Goal: Information Seeking & Learning: Learn about a topic

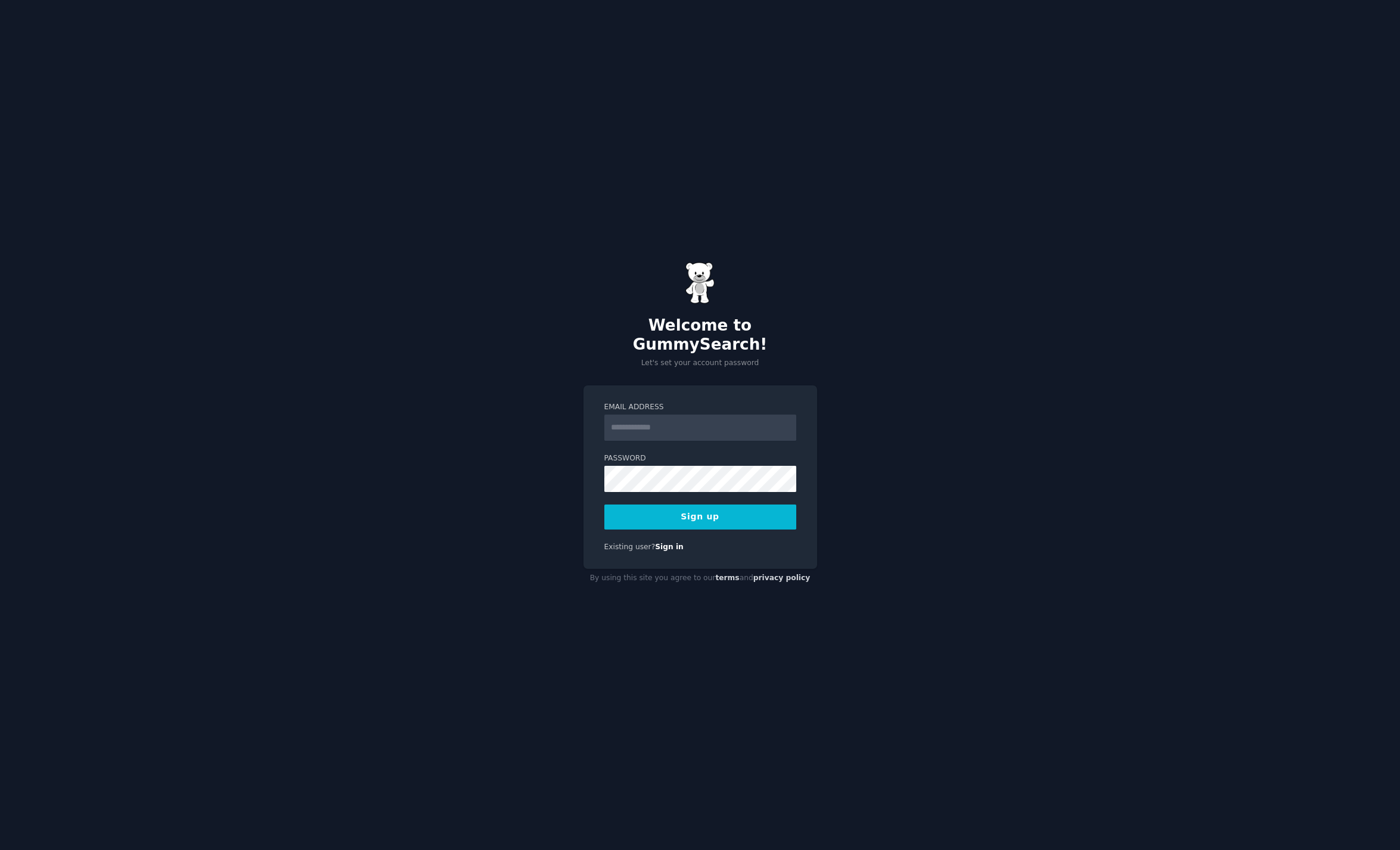
click at [699, 402] on label "Email Address" at bounding box center [700, 407] width 192 height 11
click at [699, 414] on input "Email Address" at bounding box center [700, 427] width 192 height 26
click at [677, 418] on input "Email Address" at bounding box center [700, 427] width 192 height 26
click at [929, 355] on div "Welcome to GummySearch! Let's set your account password Email Address Password …" at bounding box center [700, 425] width 1400 height 850
click at [700, 419] on input "Email Address" at bounding box center [700, 427] width 192 height 26
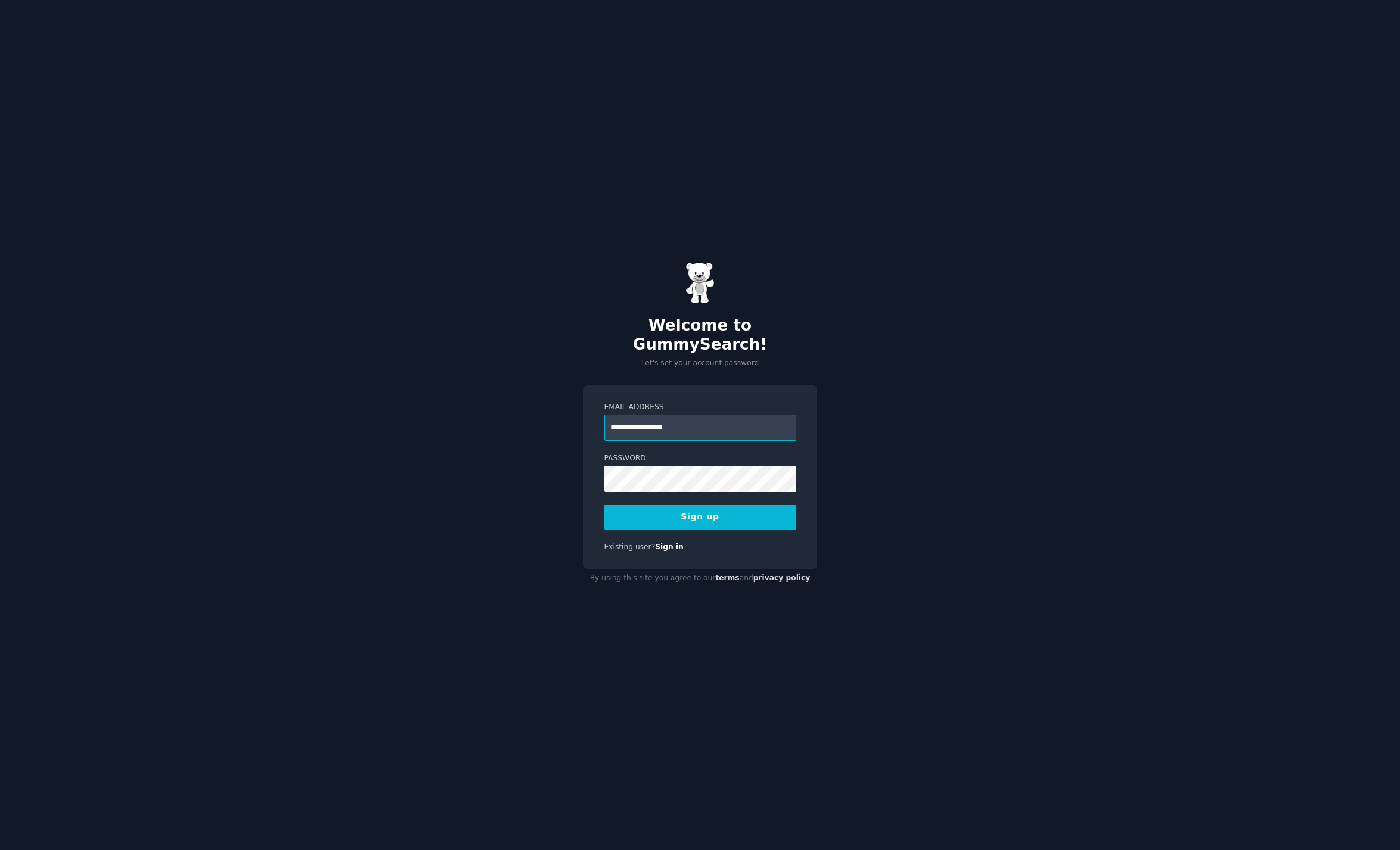
type input "**********"
click at [713, 504] on button "Sign up" at bounding box center [700, 517] width 192 height 25
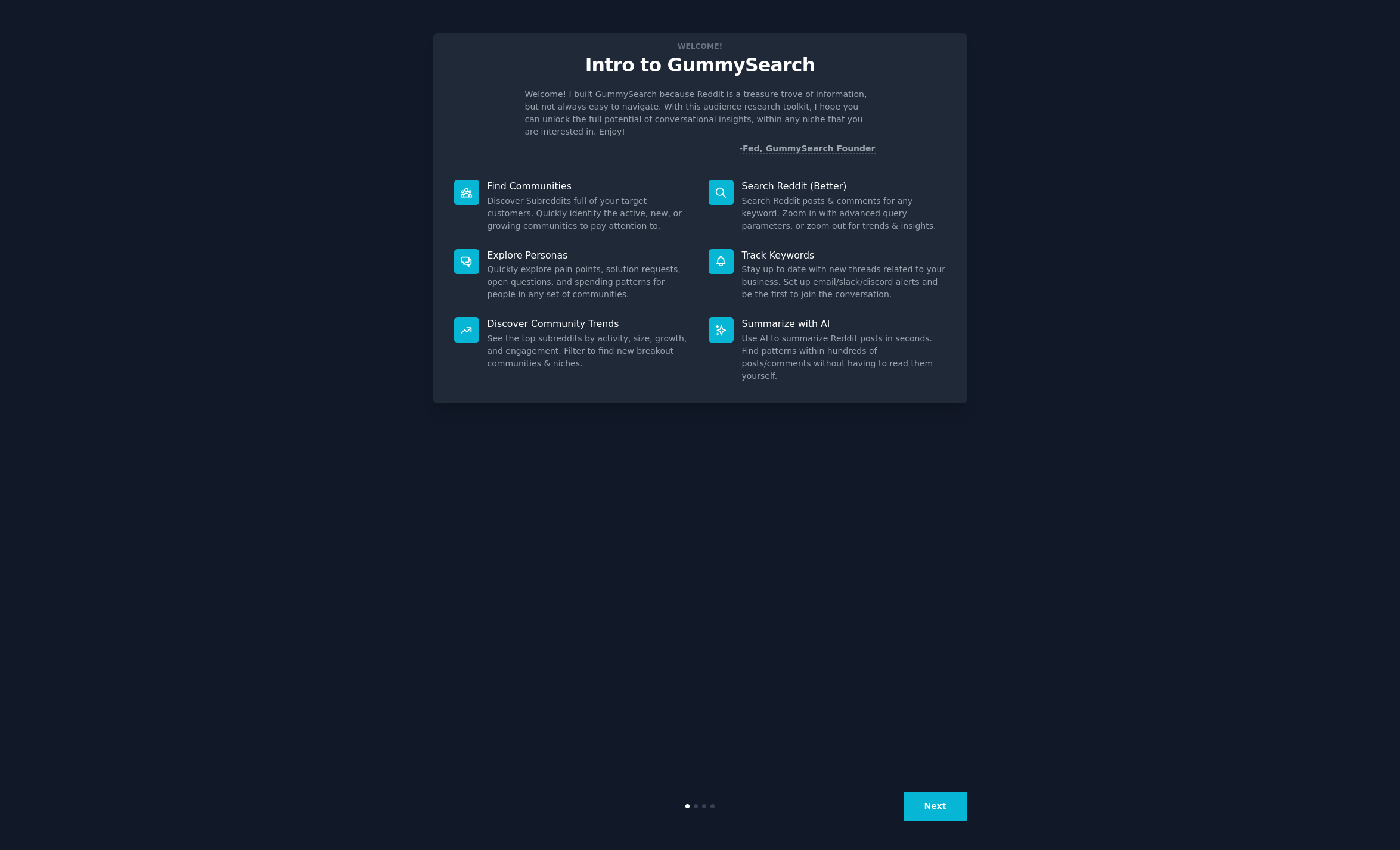
click at [537, 150] on div "Welcome! Intro to GummySearch Welcome! I built GummySearch because Reddit is a …" at bounding box center [700, 219] width 534 height 370
click at [936, 800] on button "Next" at bounding box center [936, 807] width 64 height 29
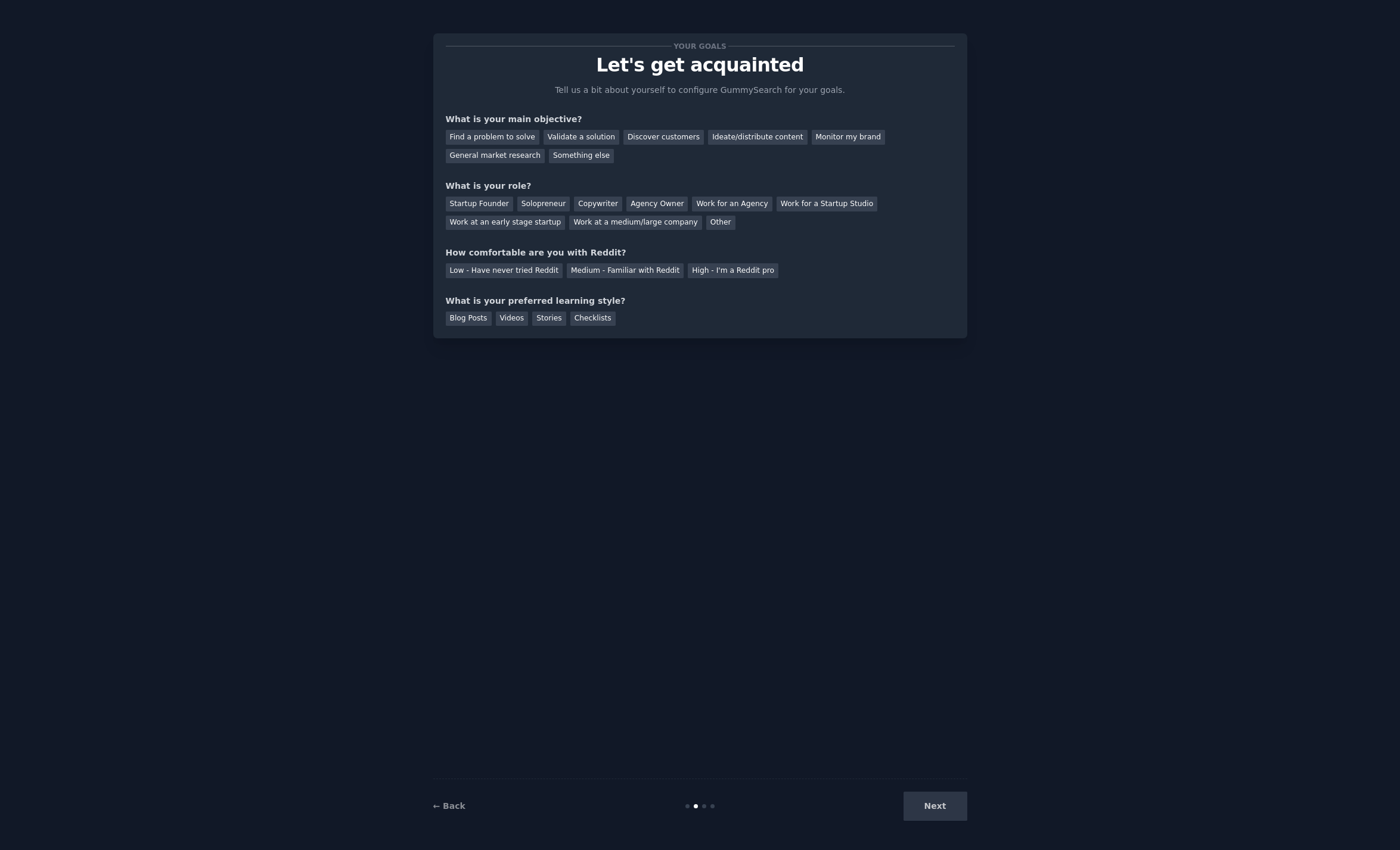
click at [498, 113] on div "What is your main objective?" at bounding box center [700, 119] width 509 height 12
click at [671, 152] on div "Find a problem to solve Validate a solution Discover customers Ideate/distribut…" at bounding box center [700, 145] width 509 height 38
click at [659, 137] on div "Discover customers" at bounding box center [664, 138] width 80 height 15
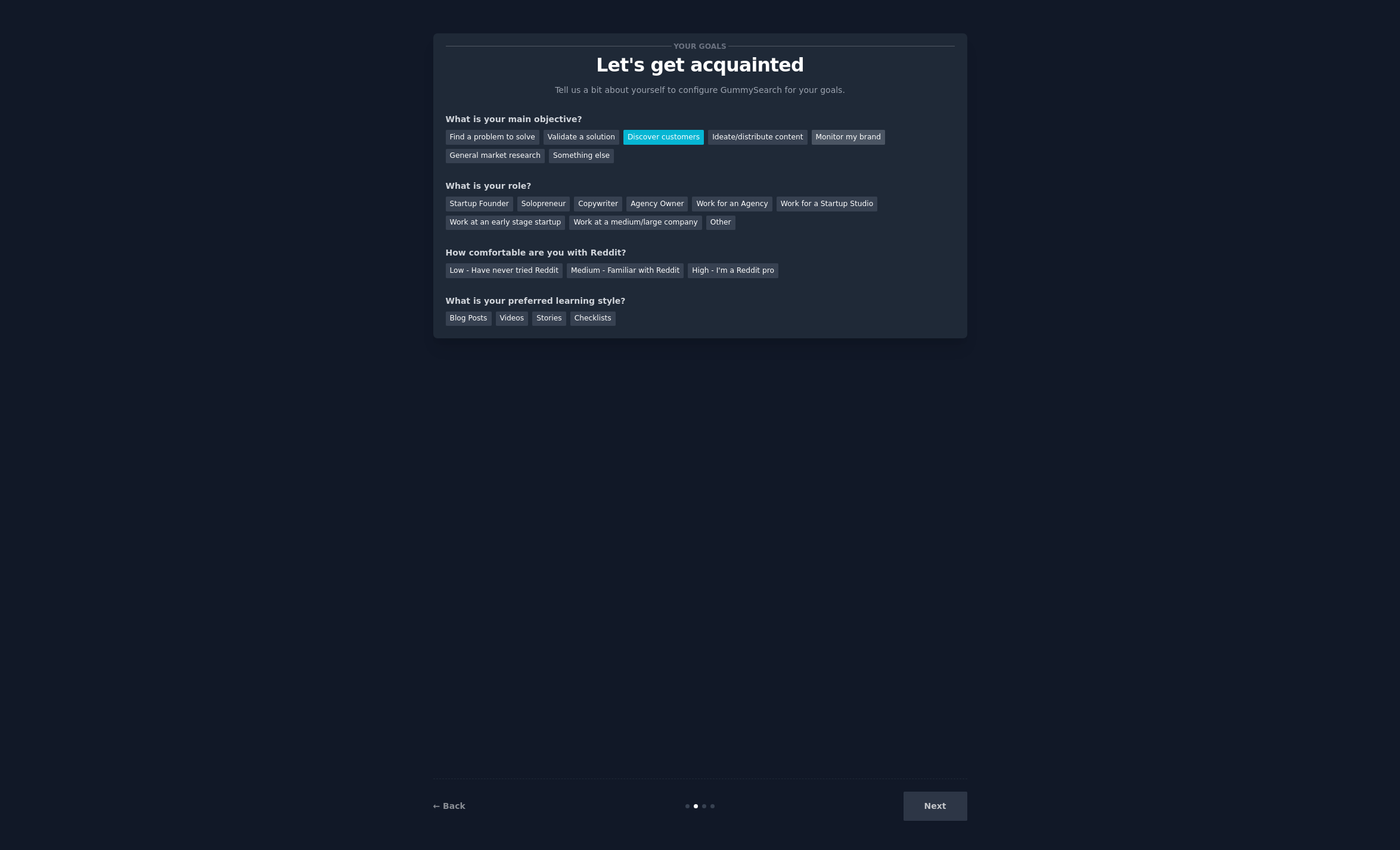
click at [812, 130] on div "Monitor my brand" at bounding box center [848, 138] width 73 height 15
click at [645, 140] on div "Discover customers" at bounding box center [664, 138] width 80 height 15
click at [473, 153] on div "General market research" at bounding box center [496, 156] width 100 height 15
click at [640, 131] on div "Discover customers" at bounding box center [664, 138] width 80 height 15
click at [485, 205] on div "Startup Founder" at bounding box center [479, 204] width 67 height 15
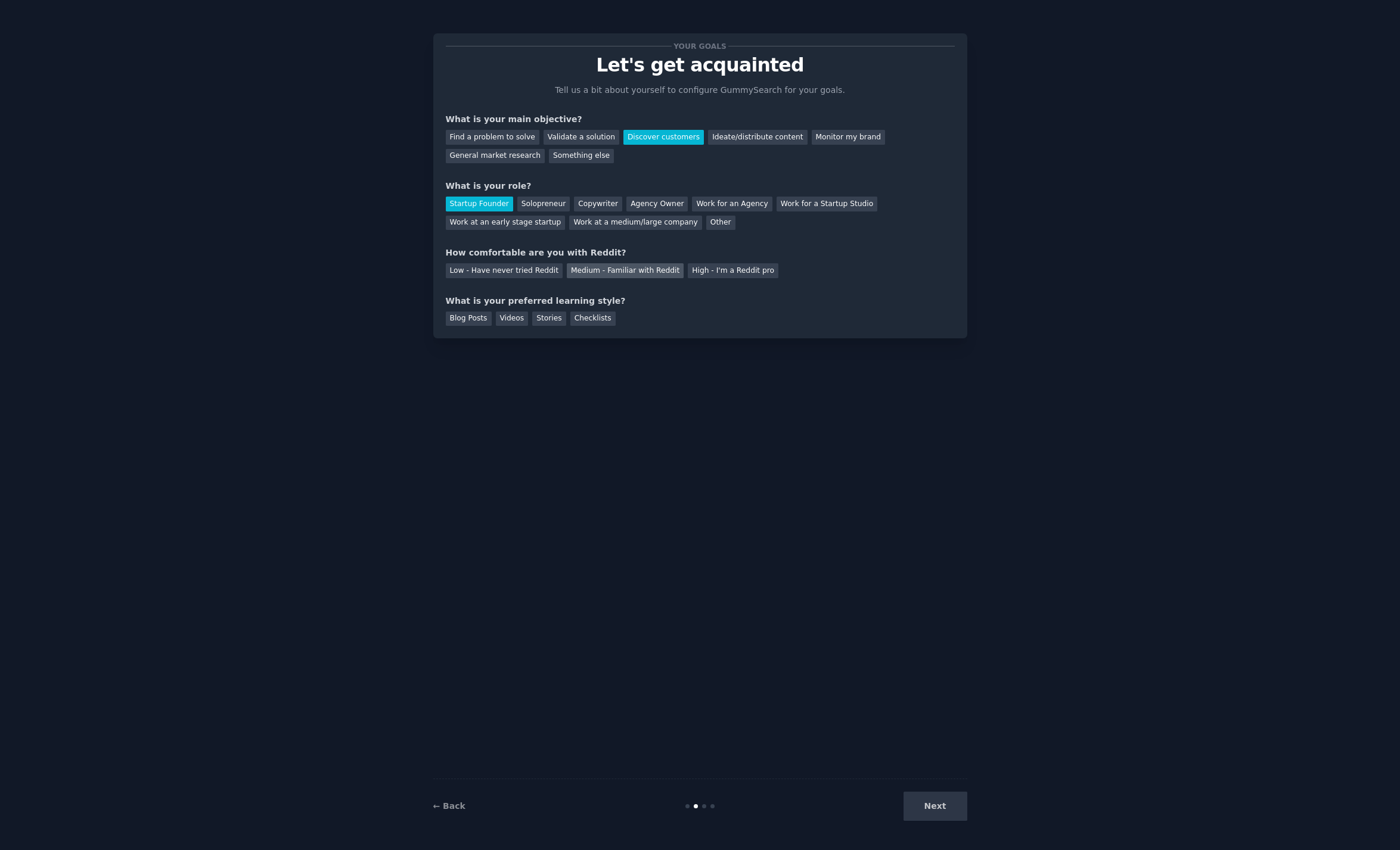
click at [605, 271] on div "Medium - Familiar with Reddit" at bounding box center [625, 271] width 117 height 15
click at [499, 301] on div "What is your preferred learning style?" at bounding box center [700, 301] width 509 height 12
click at [651, 305] on div "What is your preferred learning style?" at bounding box center [700, 301] width 509 height 12
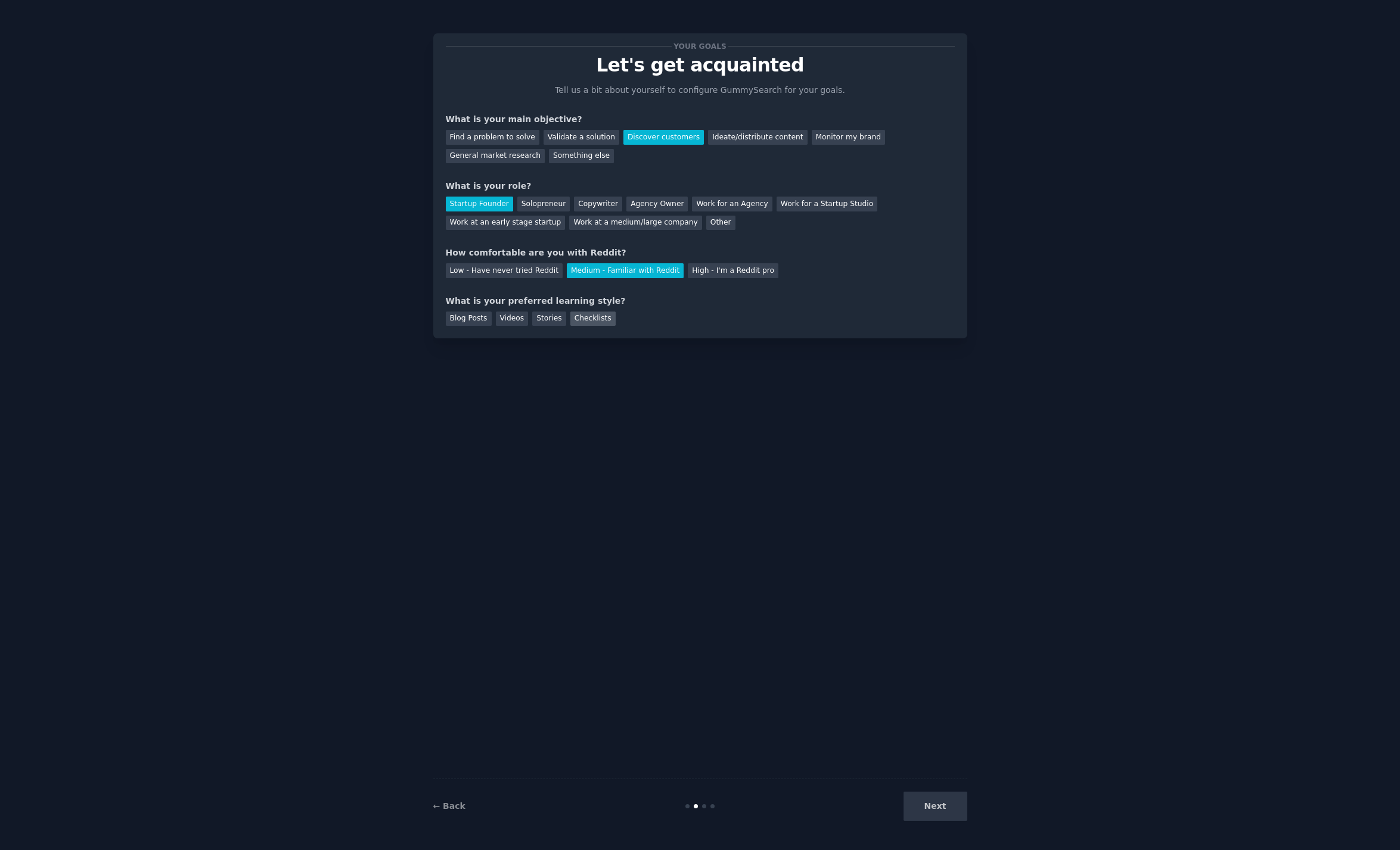
click at [593, 319] on div "Checklists" at bounding box center [592, 319] width 45 height 15
drag, startPoint x: 794, startPoint y: 553, endPoint x: 777, endPoint y: 528, distance: 30.2
click at [794, 553] on div "Your goals Let's get acquainted Tell us a bit about yourself to configure Gummy…" at bounding box center [700, 425] width 534 height 817
click at [938, 812] on button "Next" at bounding box center [936, 807] width 64 height 29
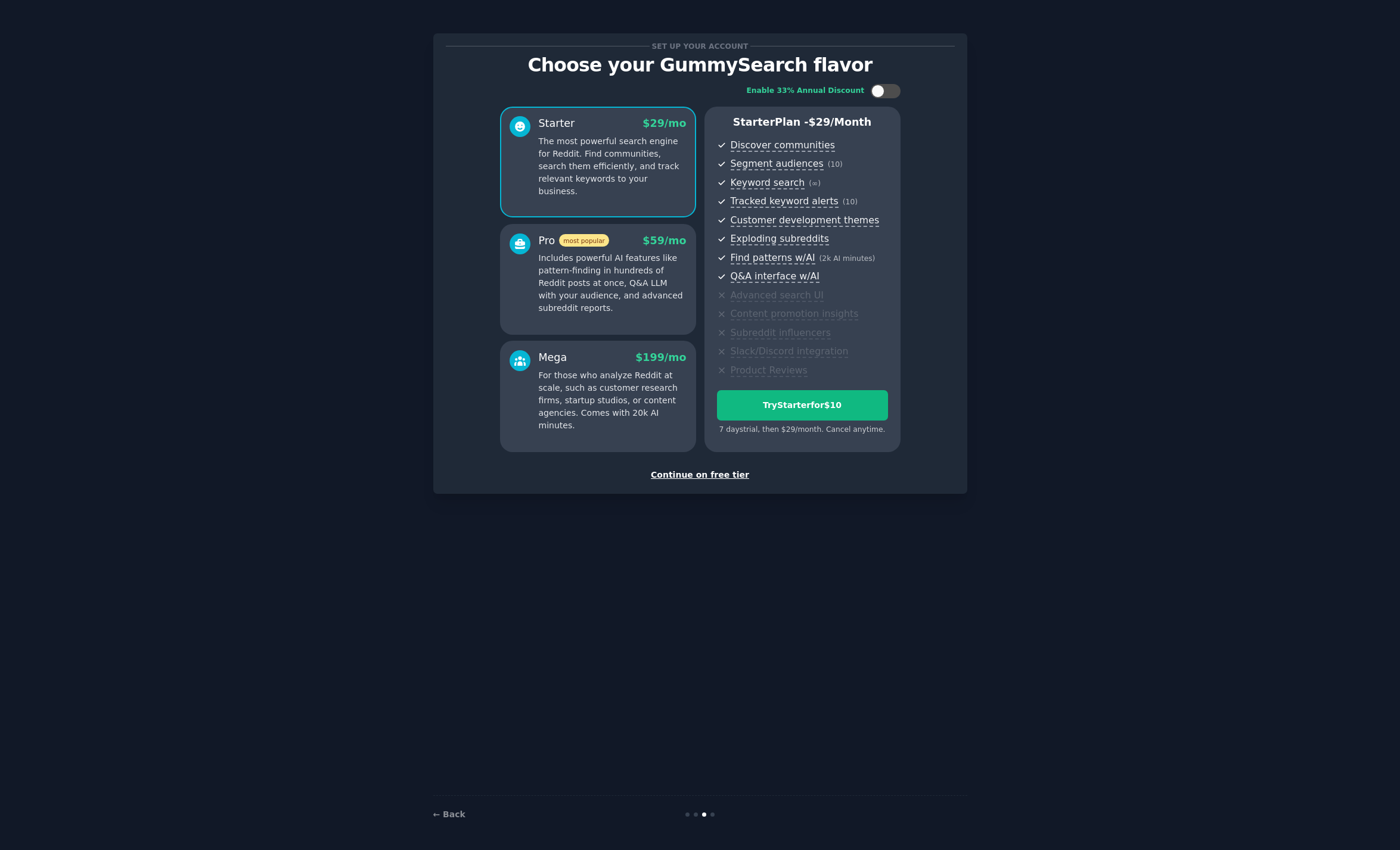
click at [638, 298] on p "Includes powerful AI features like pattern-finding in hundreds of Reddit posts …" at bounding box center [613, 283] width 147 height 62
click at [609, 179] on p "The most powerful search engine for Reddit. Find communities, search them effic…" at bounding box center [613, 166] width 147 height 62
click at [578, 332] on div "Pro most popular $ 59 /mo Includes powerful AI features like pattern-finding in…" at bounding box center [597, 279] width 196 height 111
click at [590, 411] on p "For those who analyze Reddit at scale, such as customer research firms, startup…" at bounding box center [613, 400] width 147 height 62
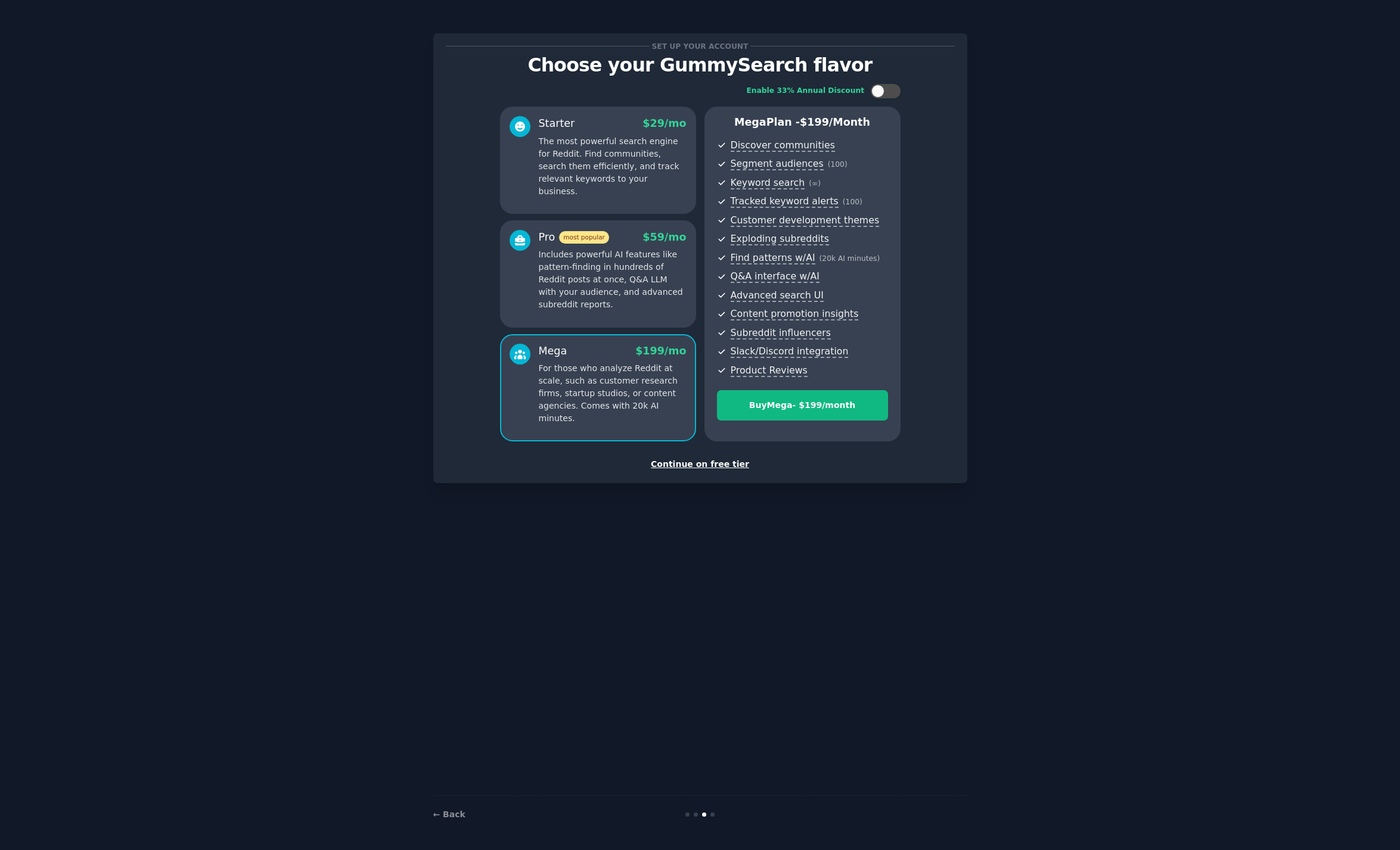
click at [778, 567] on div "Set up your account Choose your GummySearch flavor Enable 33% Annual Discount S…" at bounding box center [700, 425] width 534 height 817
click at [633, 168] on p "The most powerful search engine for Reddit. Find communities, search them effic…" at bounding box center [613, 166] width 147 height 62
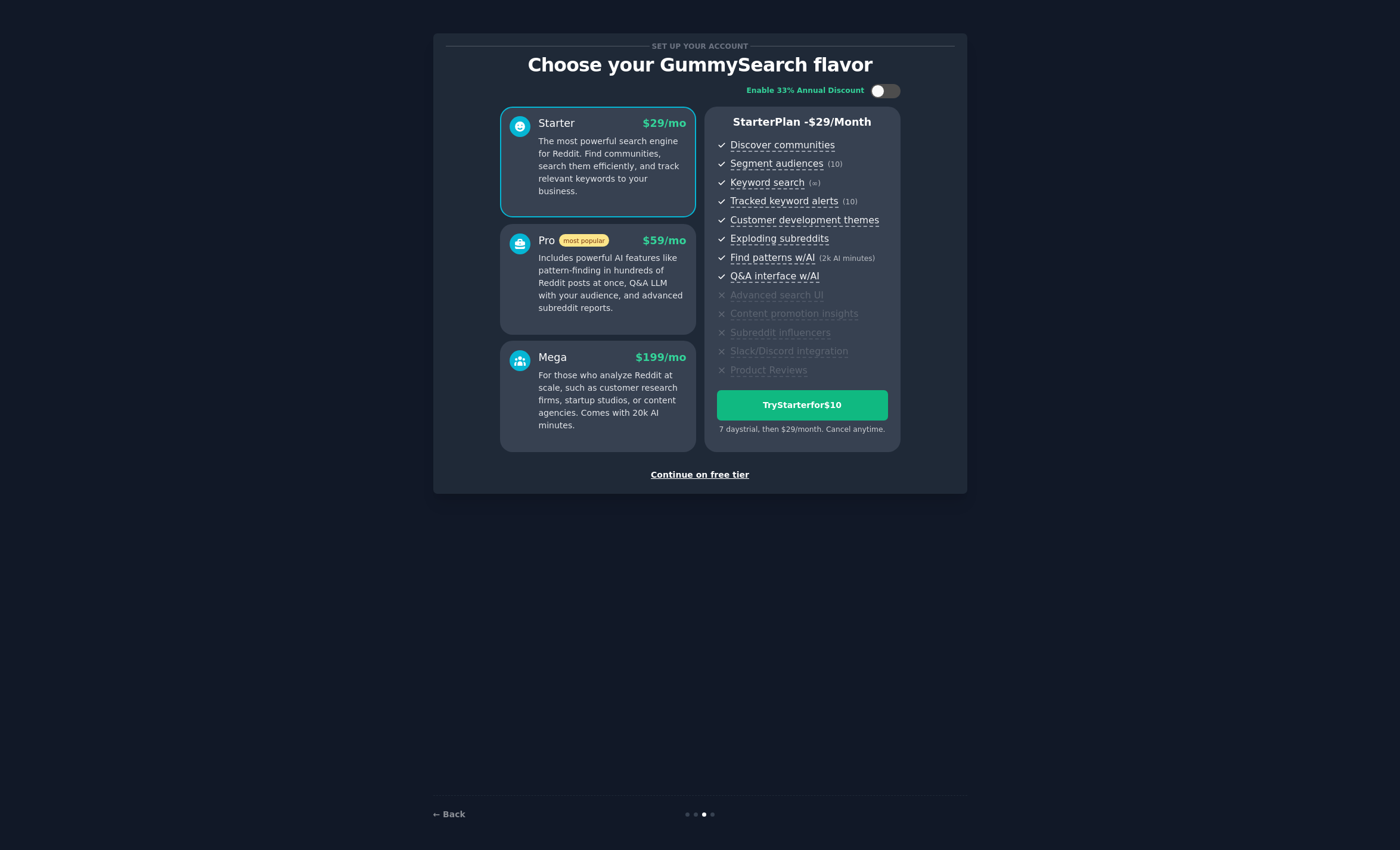
click at [524, 161] on div at bounding box center [519, 157] width 20 height 82
click at [623, 279] on p "Includes powerful AI features like pattern-finding in hundreds of Reddit posts …" at bounding box center [613, 283] width 147 height 62
click at [623, 364] on div "Mega $ 199 /mo" at bounding box center [613, 358] width 147 height 15
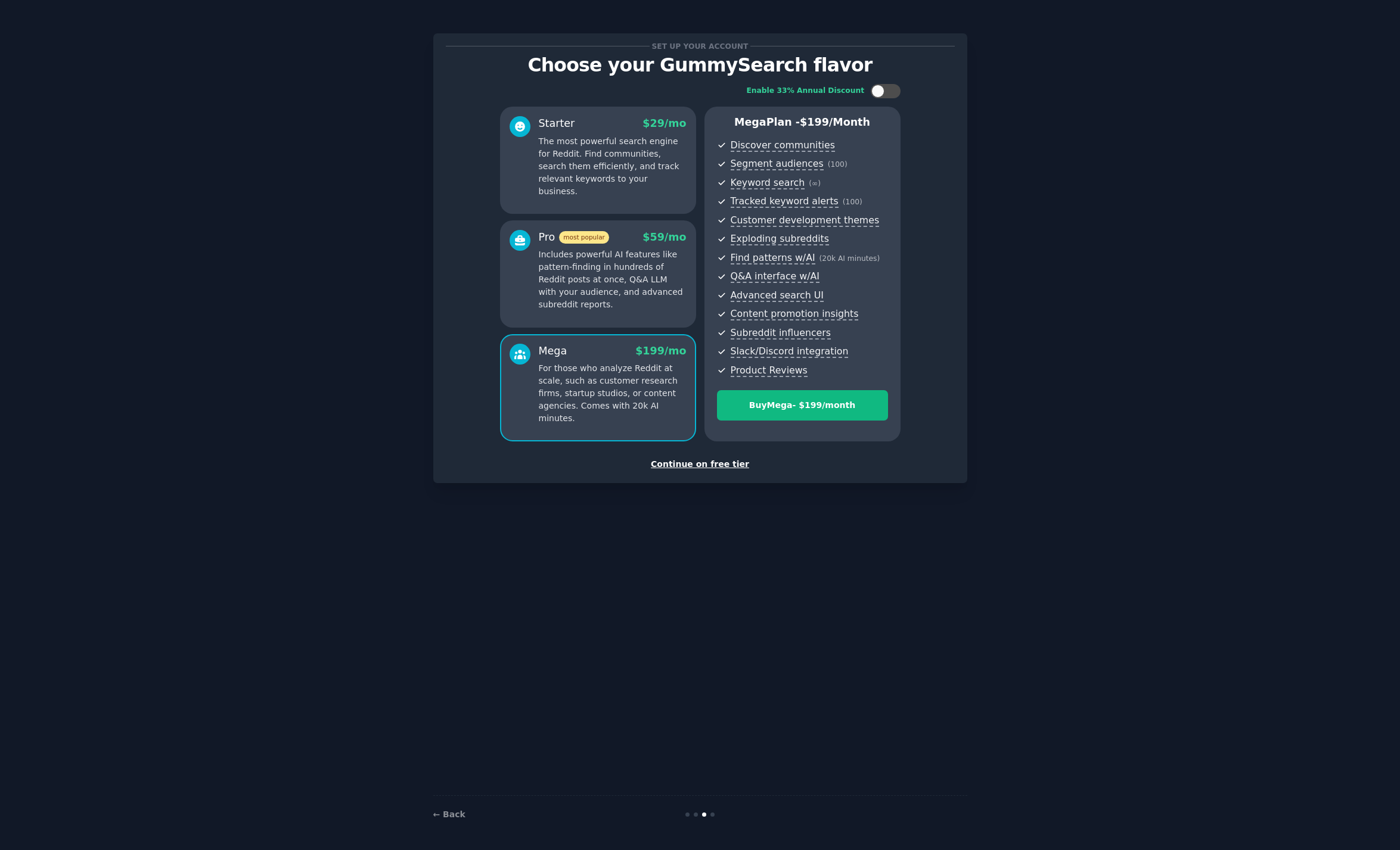
click at [627, 157] on p "The most powerful search engine for Reddit. Find communities, search them effic…" at bounding box center [613, 166] width 147 height 62
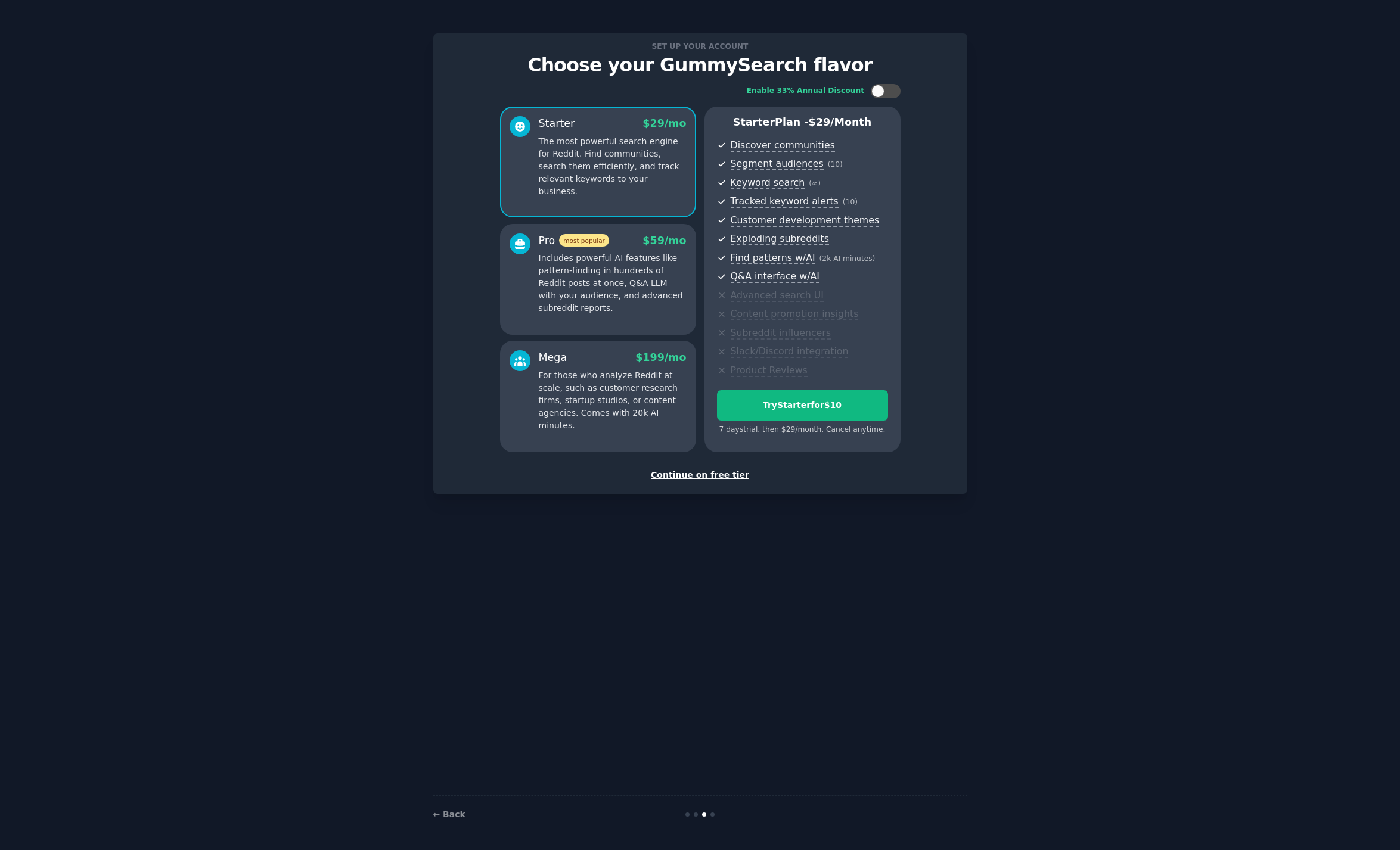
click at [557, 285] on p "Includes powerful AI features like pattern-finding in hundreds of Reddit posts …" at bounding box center [613, 283] width 147 height 62
click at [577, 378] on p "For those who analyze Reddit at scale, such as customer research firms, startup…" at bounding box center [613, 400] width 147 height 62
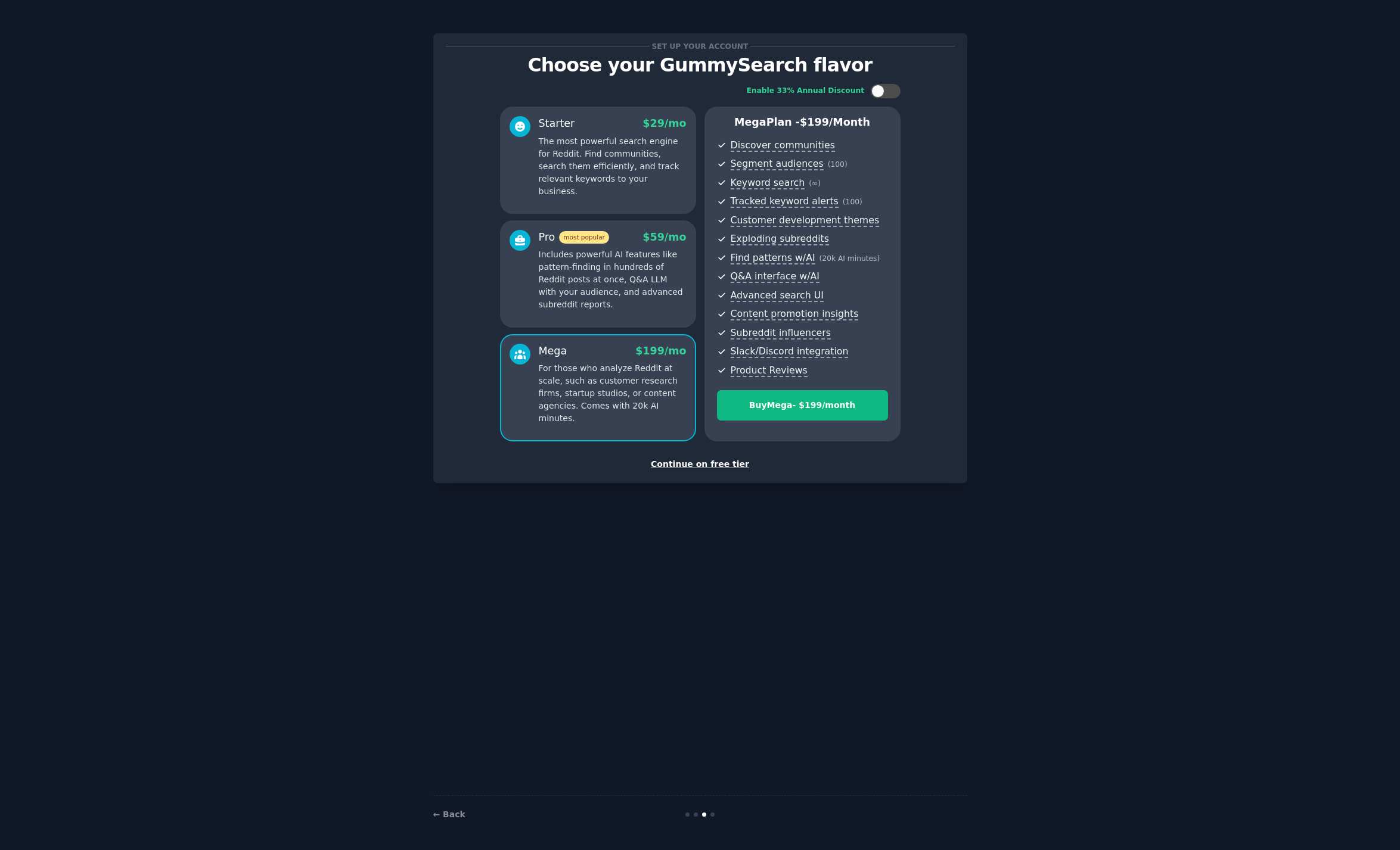
click at [599, 292] on p "Includes powerful AI features like pattern-finding in hundreds of Reddit posts …" at bounding box center [613, 279] width 147 height 62
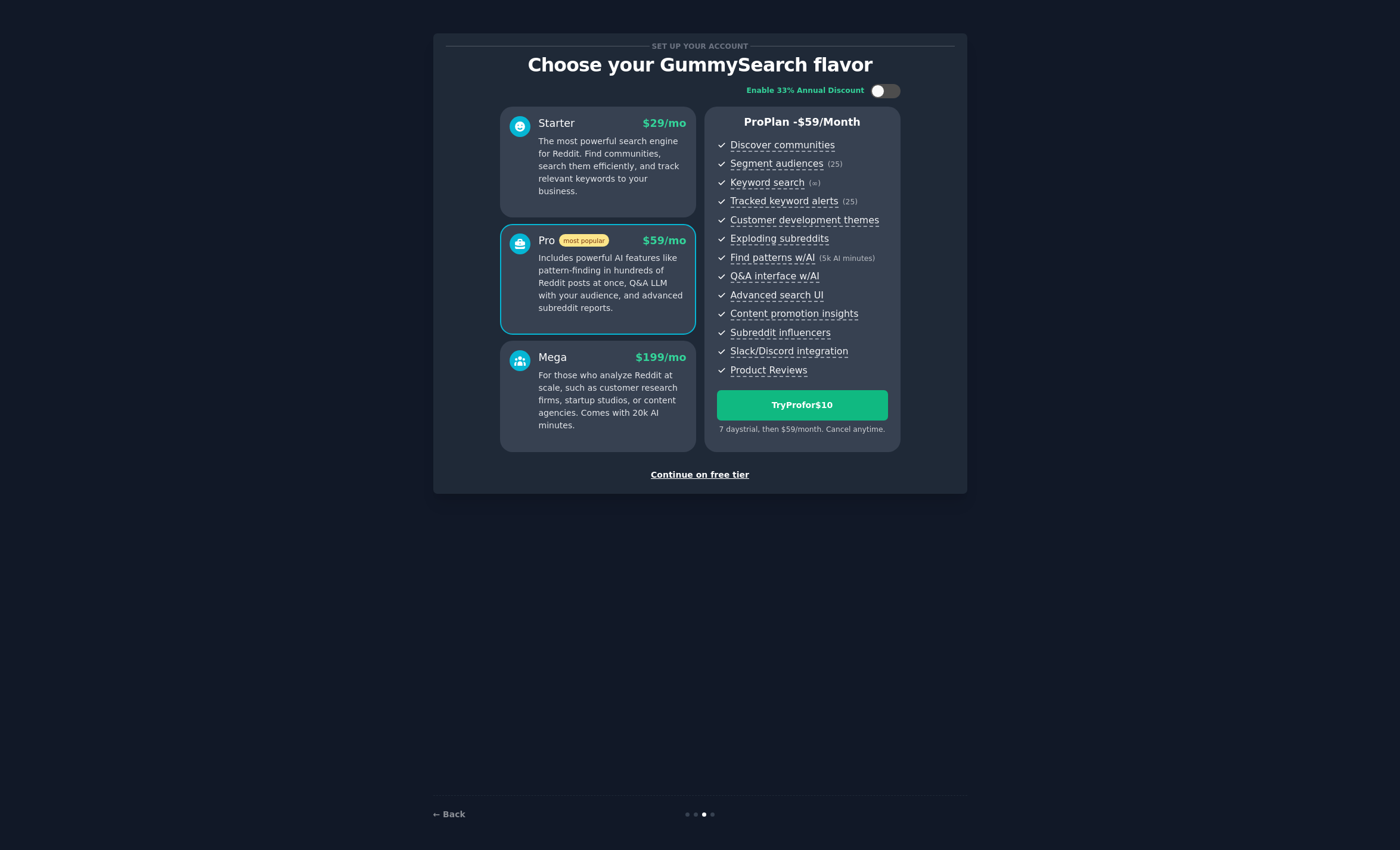
click at [632, 405] on p "For those who analyze Reddit at scale, such as customer research firms, startup…" at bounding box center [613, 400] width 147 height 62
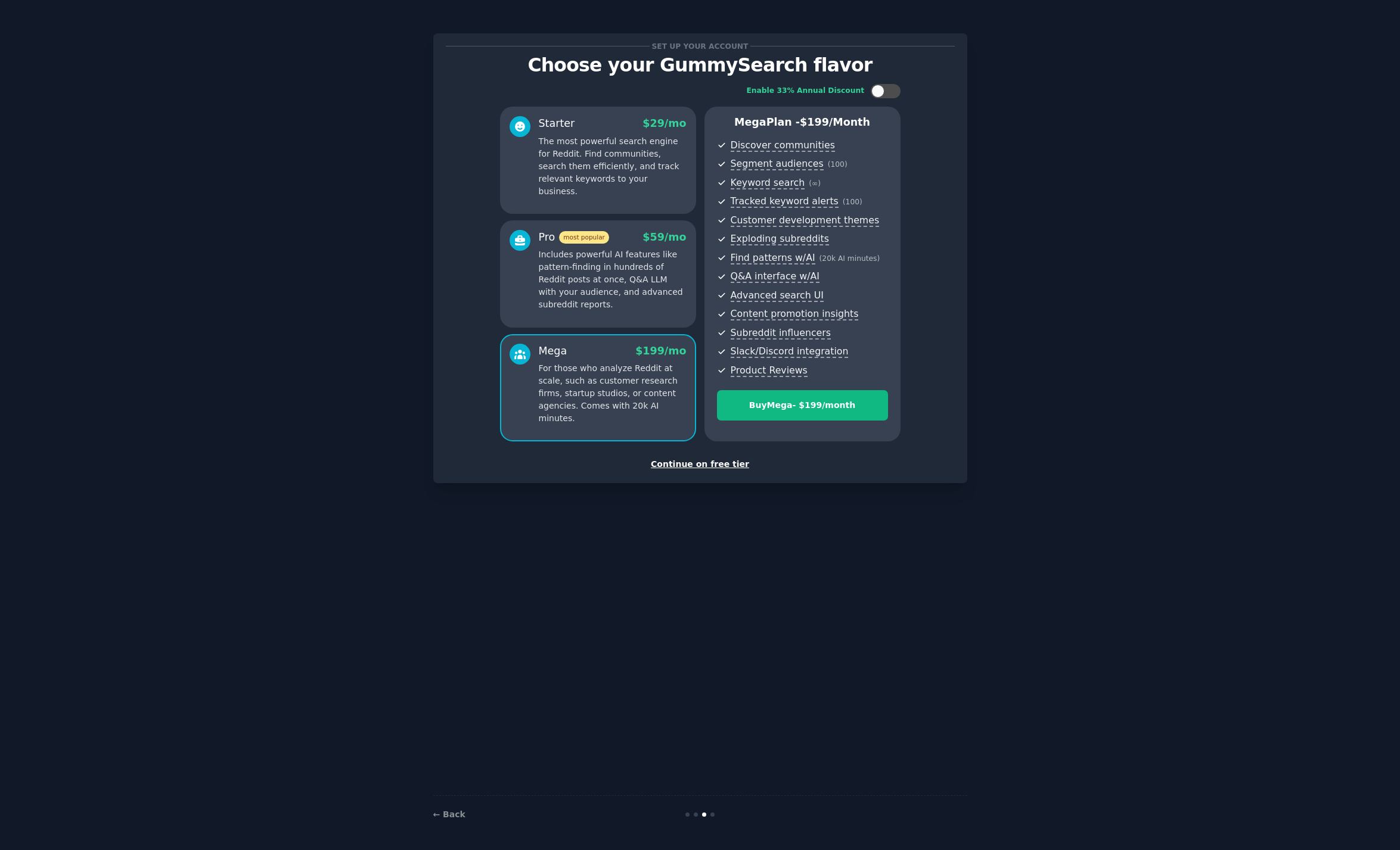
click at [634, 302] on p "Includes powerful AI features like pattern-finding in hundreds of Reddit posts …" at bounding box center [613, 279] width 147 height 62
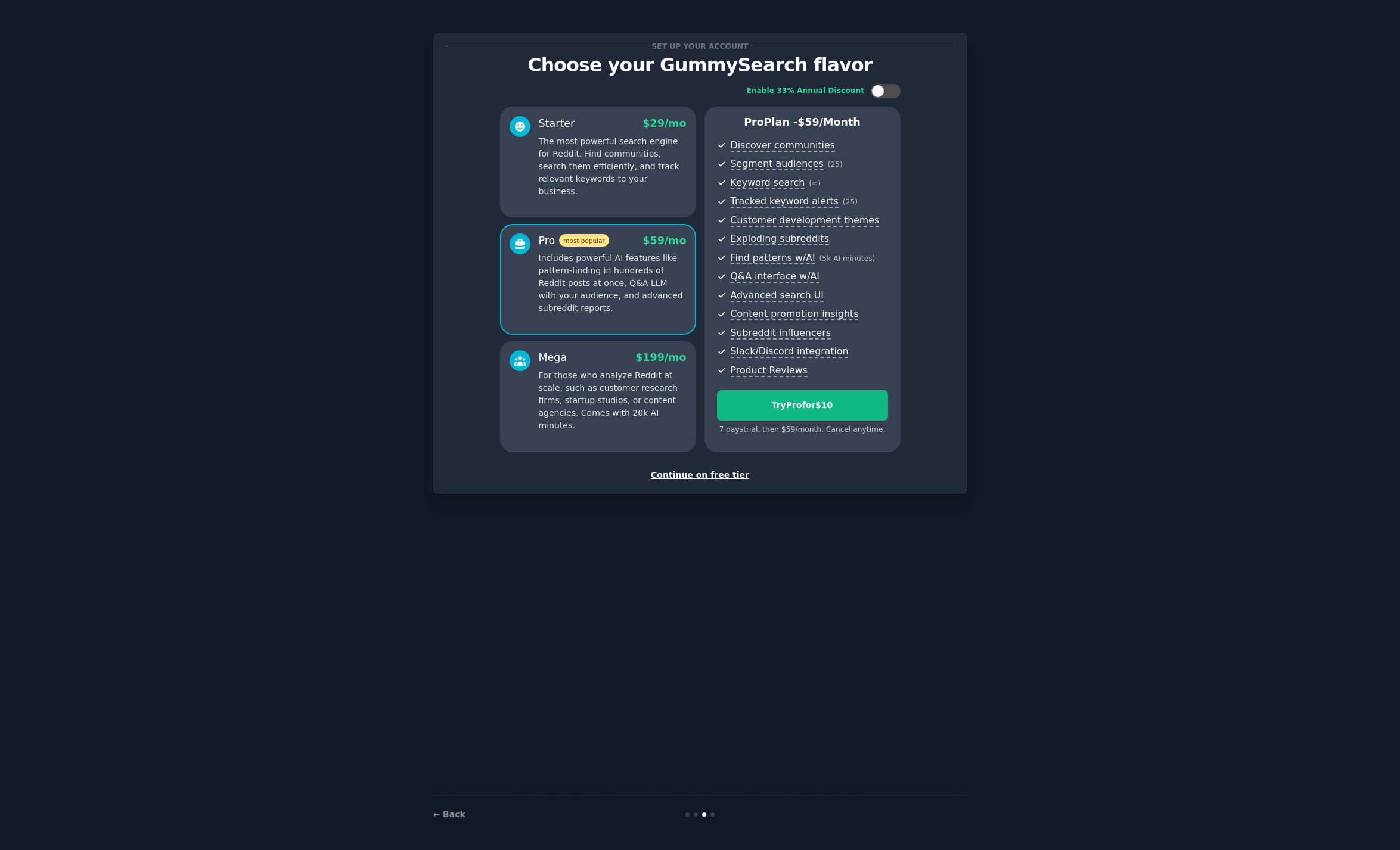
click at [650, 159] on p "The most powerful search engine for Reddit. Find communities, search them effic…" at bounding box center [613, 166] width 147 height 62
click at [1027, 254] on div "Set up your account Choose your GummySearch flavor Enable 33% Annual Discount S…" at bounding box center [700, 425] width 1366 height 817
click at [1104, 432] on div "Set up your account Choose your GummySearch flavor Enable 33% Annual Discount S…" at bounding box center [700, 425] width 1366 height 817
click at [710, 473] on div "Continue on free tier" at bounding box center [700, 475] width 509 height 12
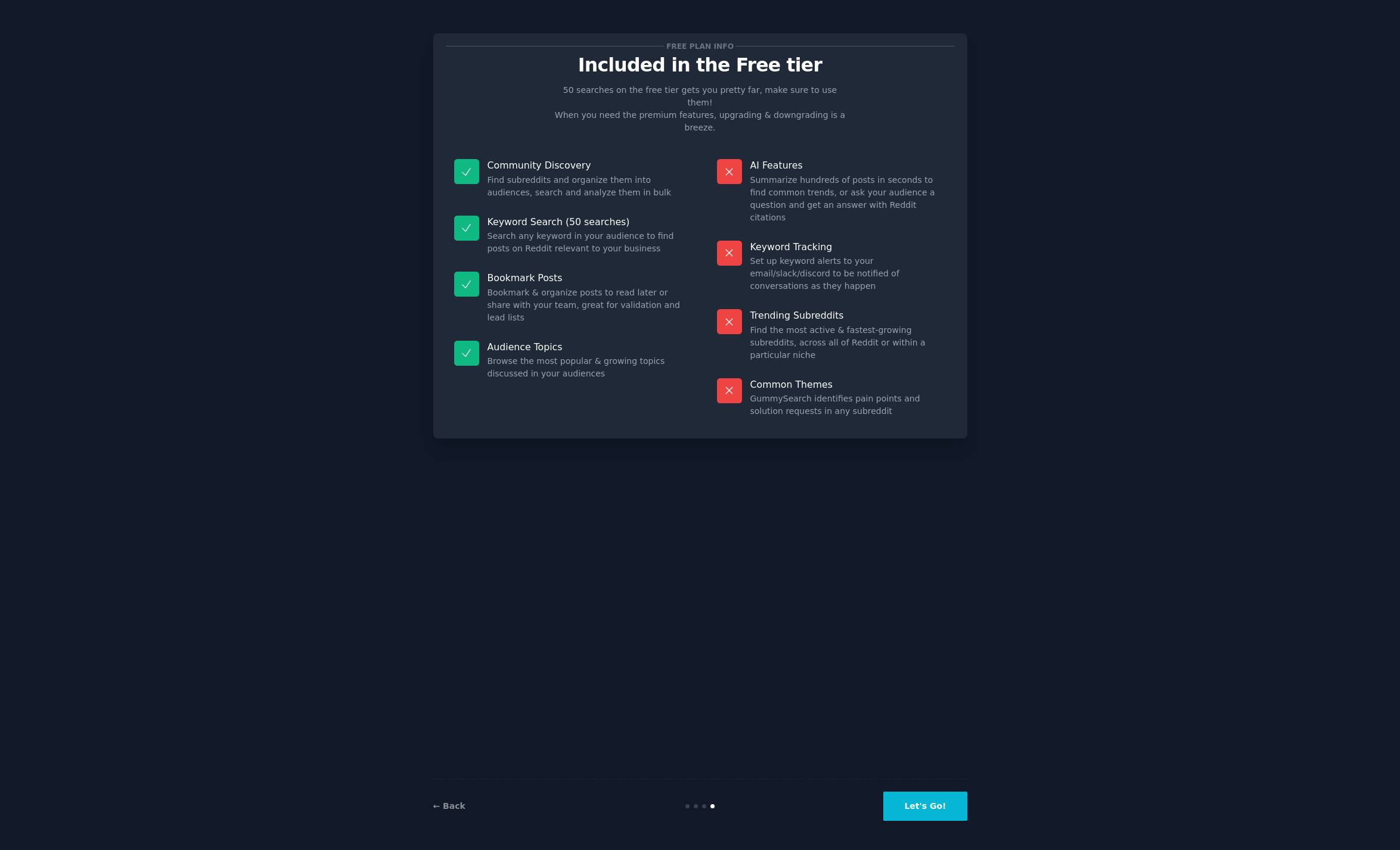
click at [519, 159] on p "Community Discovery" at bounding box center [585, 165] width 196 height 12
click at [944, 802] on button "Let's Go!" at bounding box center [925, 807] width 84 height 29
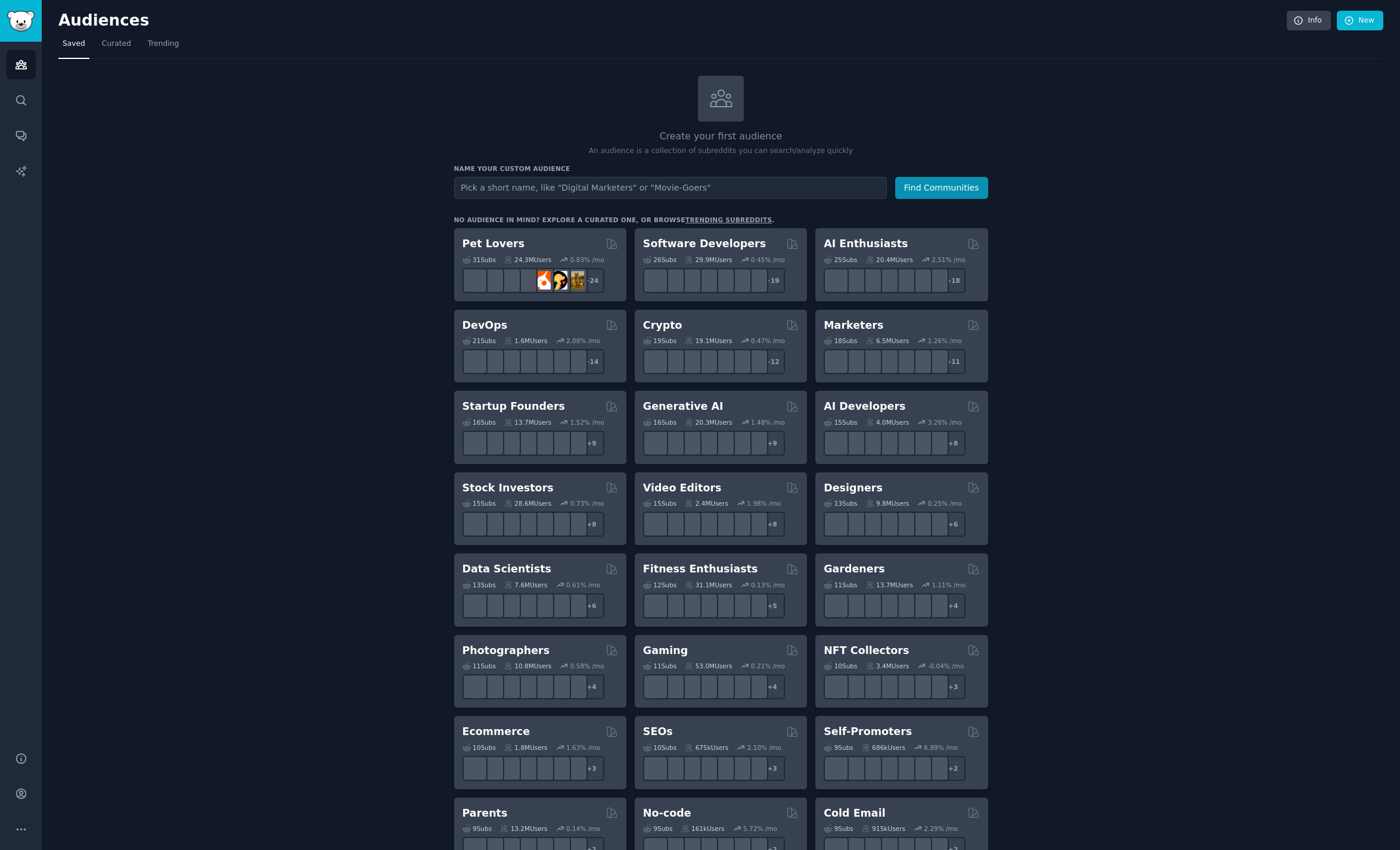
click at [413, 124] on div "Create your first audience An audience is a collection of subreddits you can se…" at bounding box center [721, 724] width 1325 height 1298
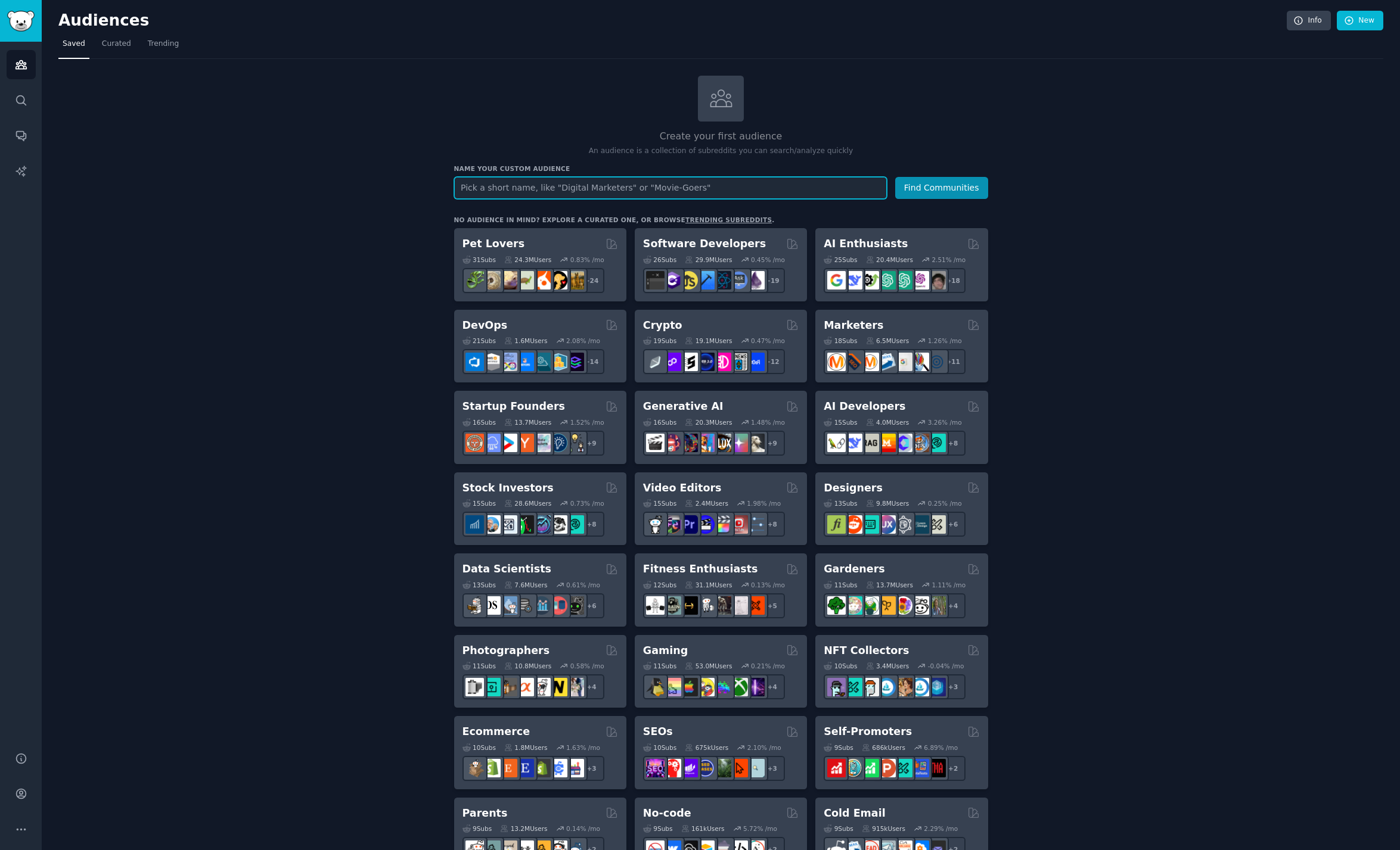
click at [579, 195] on input "text" at bounding box center [670, 188] width 433 height 22
click at [472, 126] on div "Create your first audience An audience is a collection of subreddits you can se…" at bounding box center [721, 115] width 534 height 81
click at [112, 47] on span "Curated" at bounding box center [116, 43] width 29 height 11
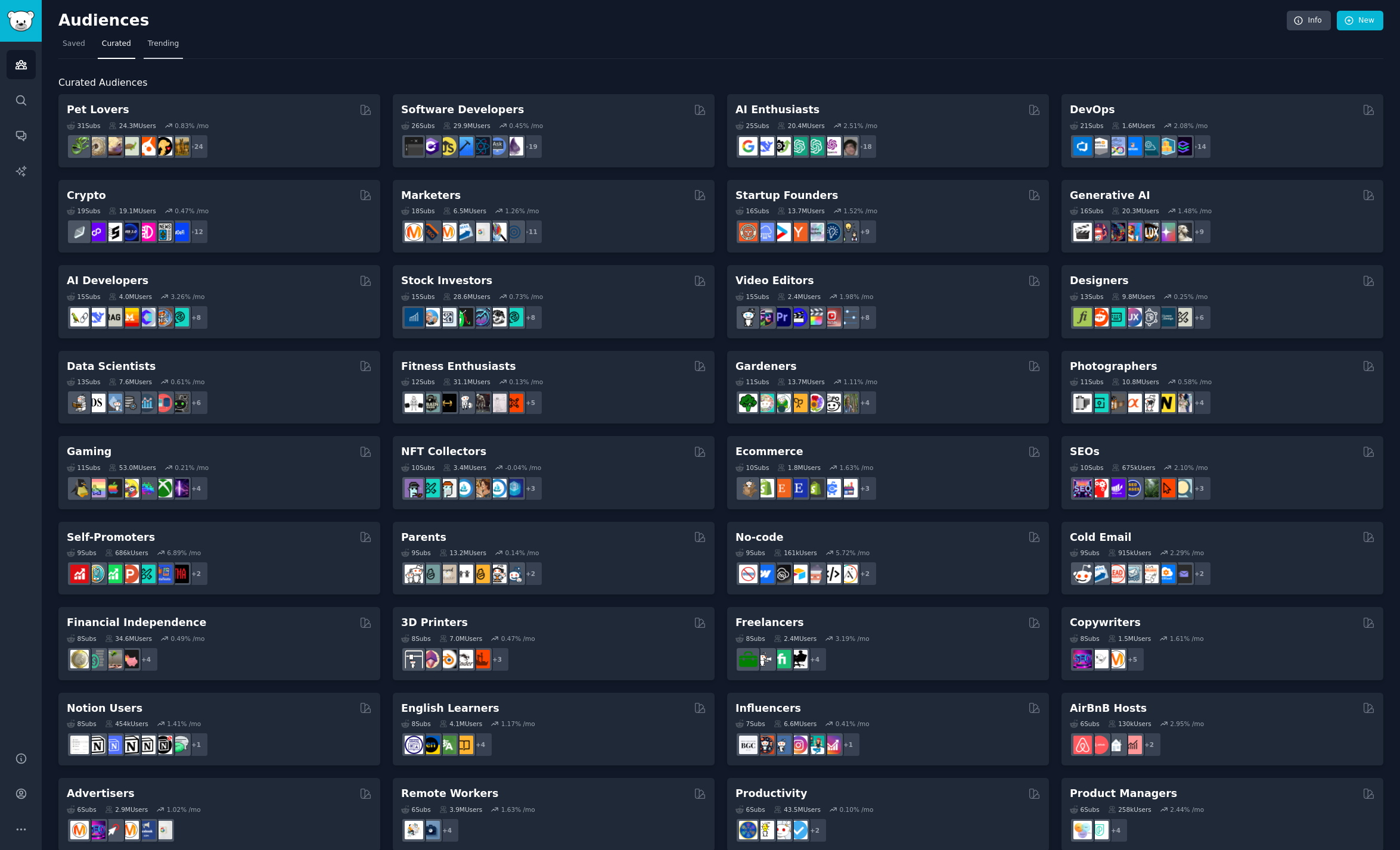
click at [170, 43] on span "Trending" at bounding box center [163, 43] width 31 height 11
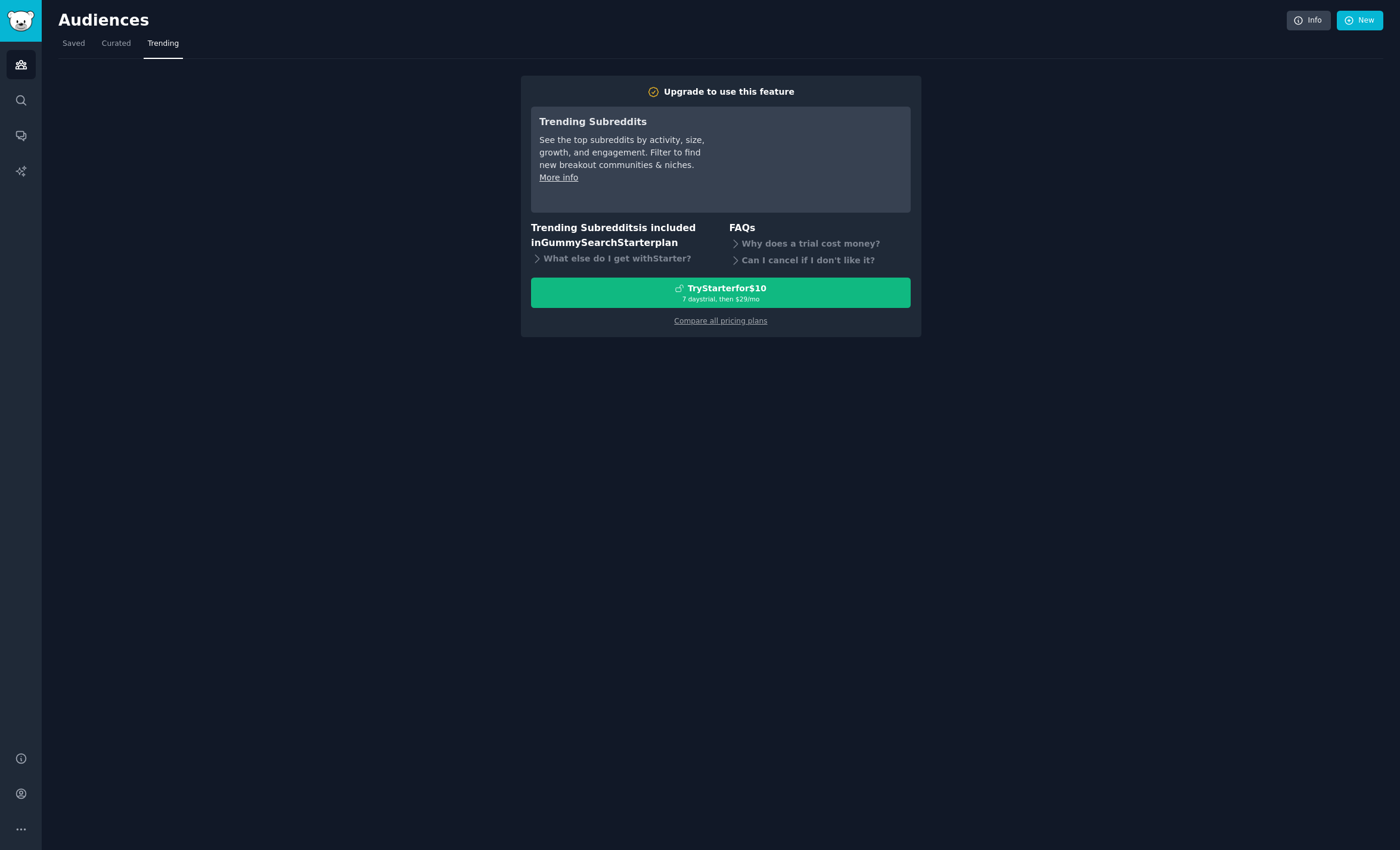
click at [382, 106] on div "Upgrade to use this feature Trending Subreddits See the top subreddits by activ…" at bounding box center [721, 198] width 1325 height 278
click at [87, 42] on link "Saved" at bounding box center [74, 47] width 31 height 25
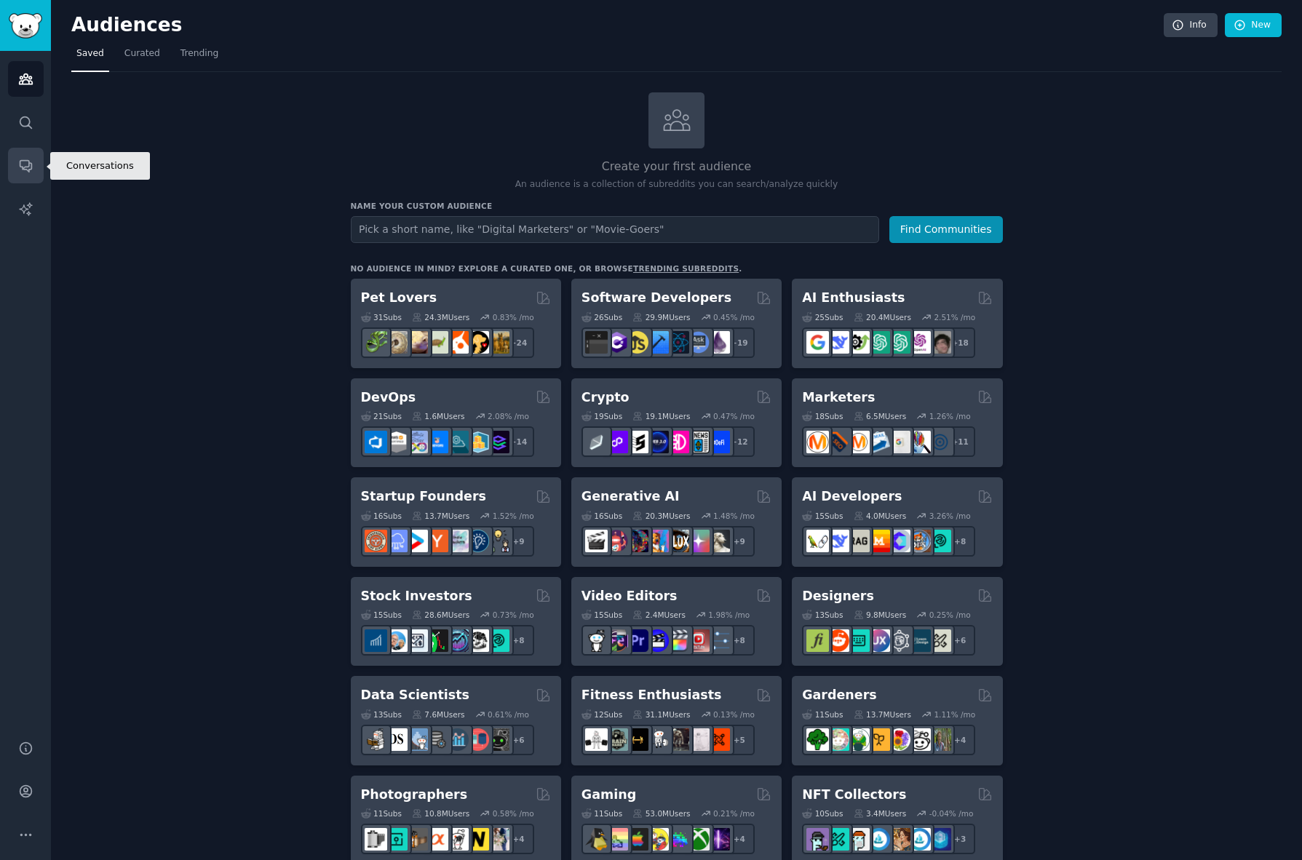
click at [30, 162] on icon "Sidebar" at bounding box center [25, 165] width 15 height 15
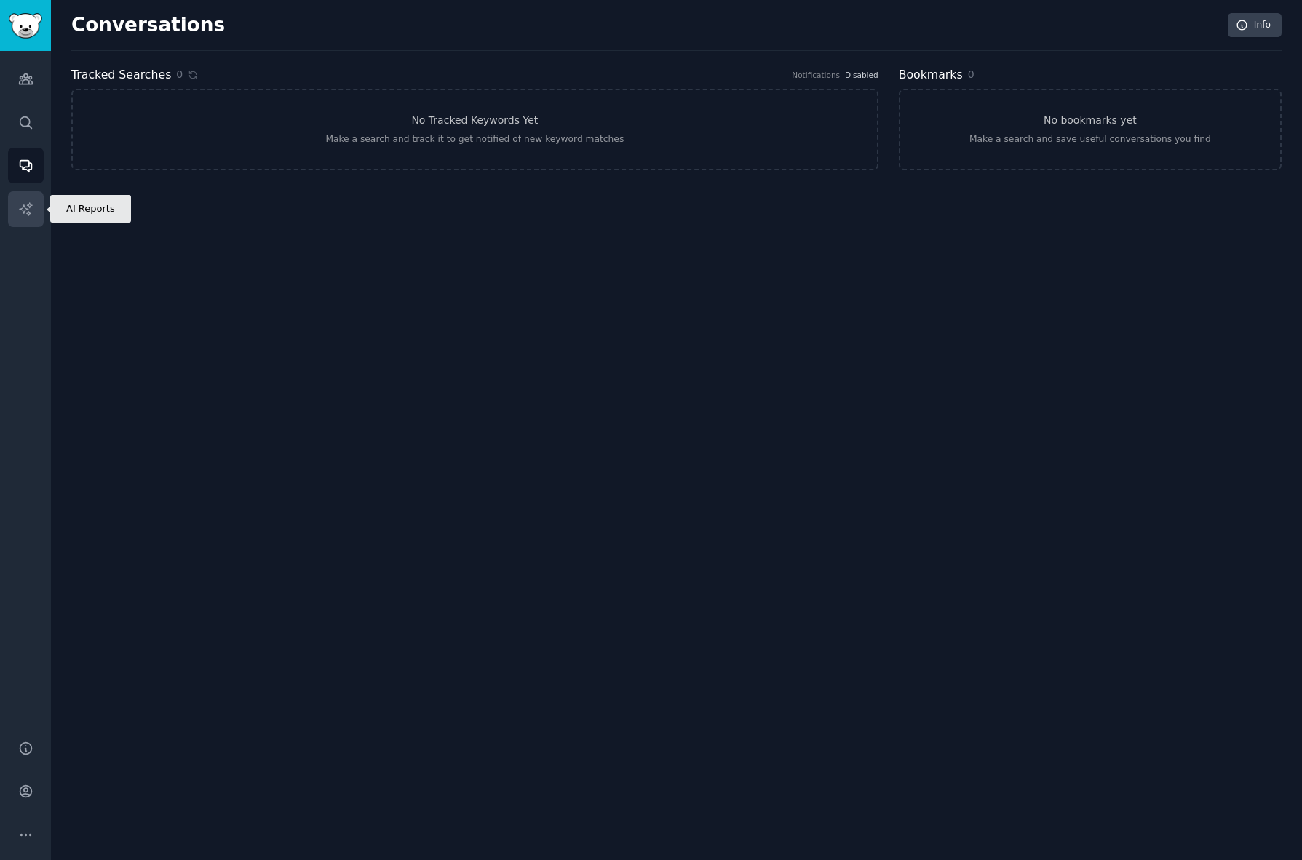
click at [30, 204] on icon "Sidebar" at bounding box center [25, 208] width 12 height 12
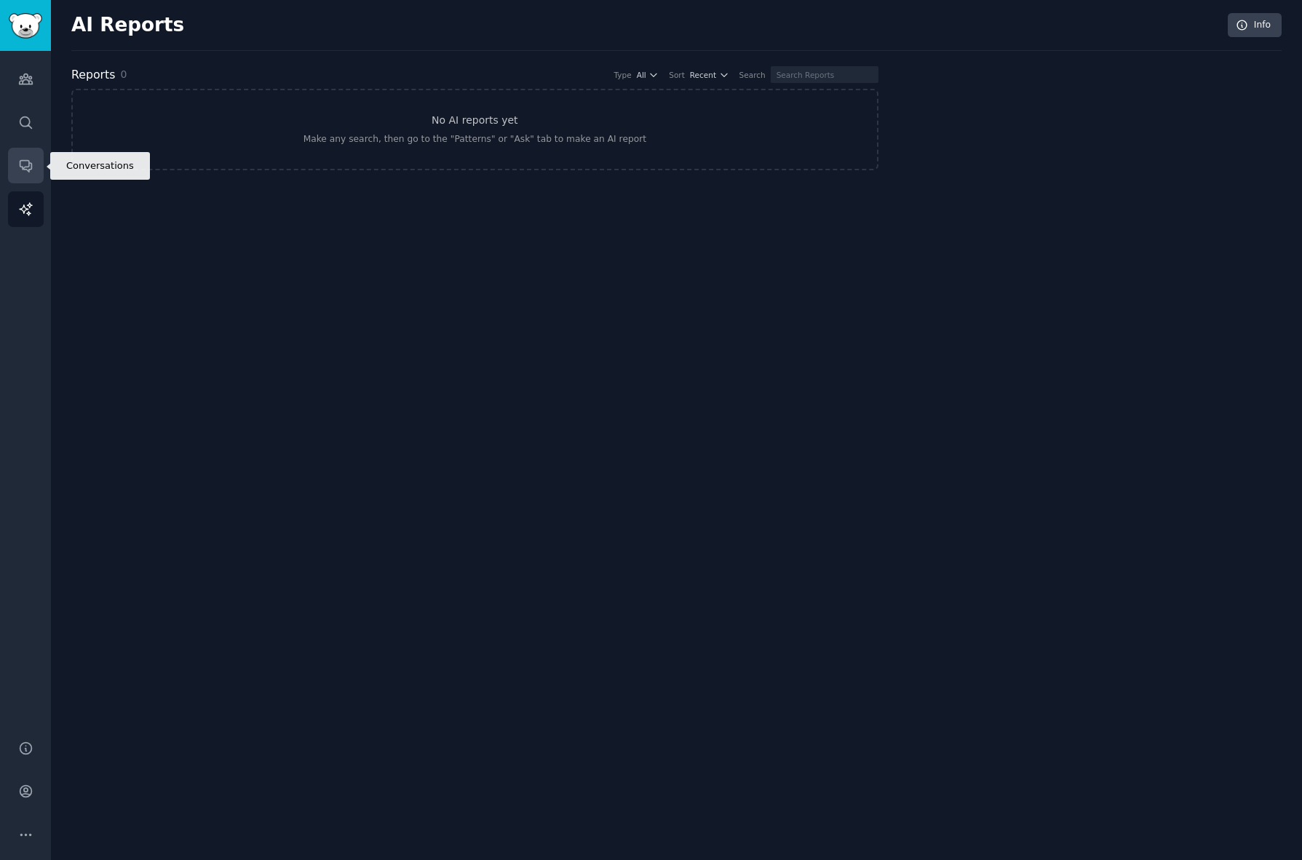
click at [38, 157] on link "Conversations" at bounding box center [26, 166] width 36 height 36
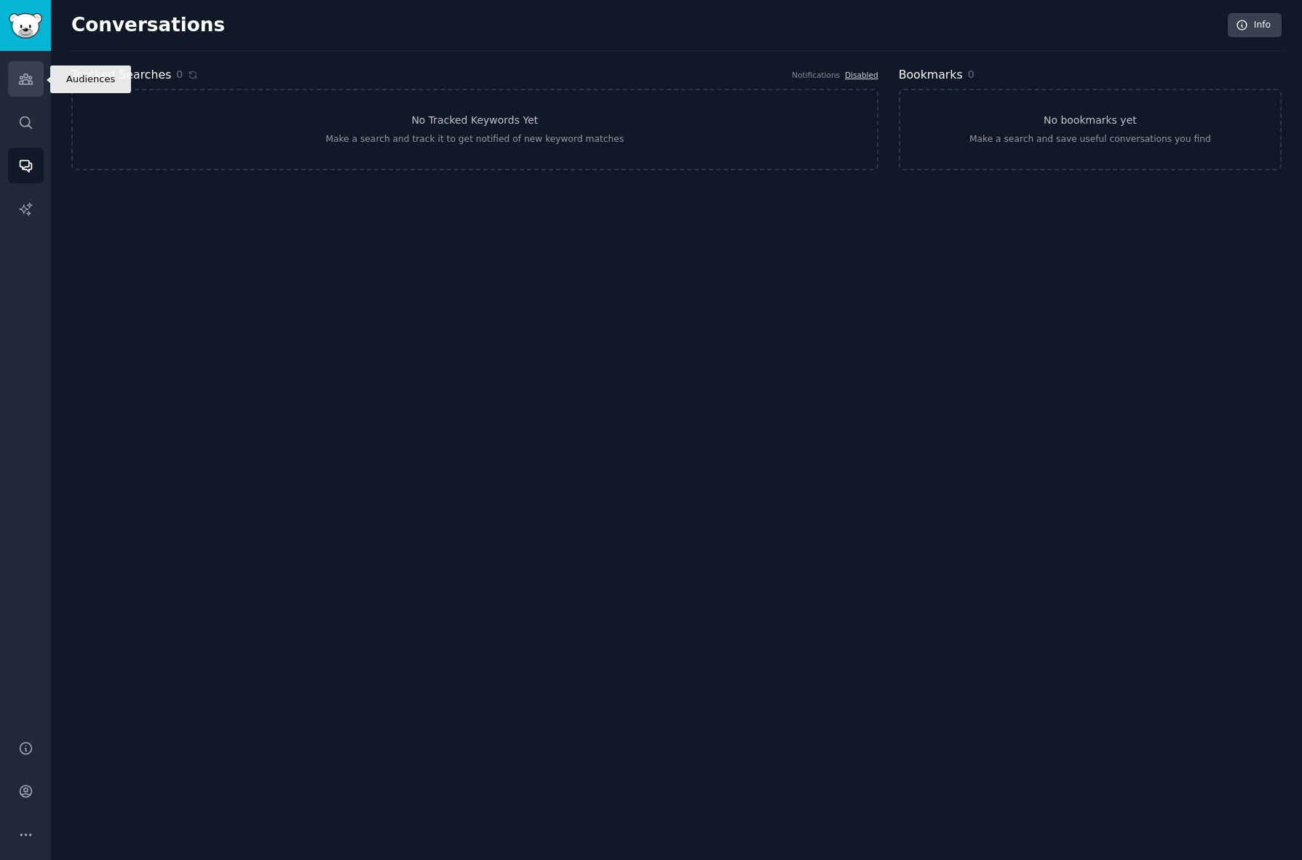
click at [30, 89] on link "Audiences" at bounding box center [26, 79] width 36 height 36
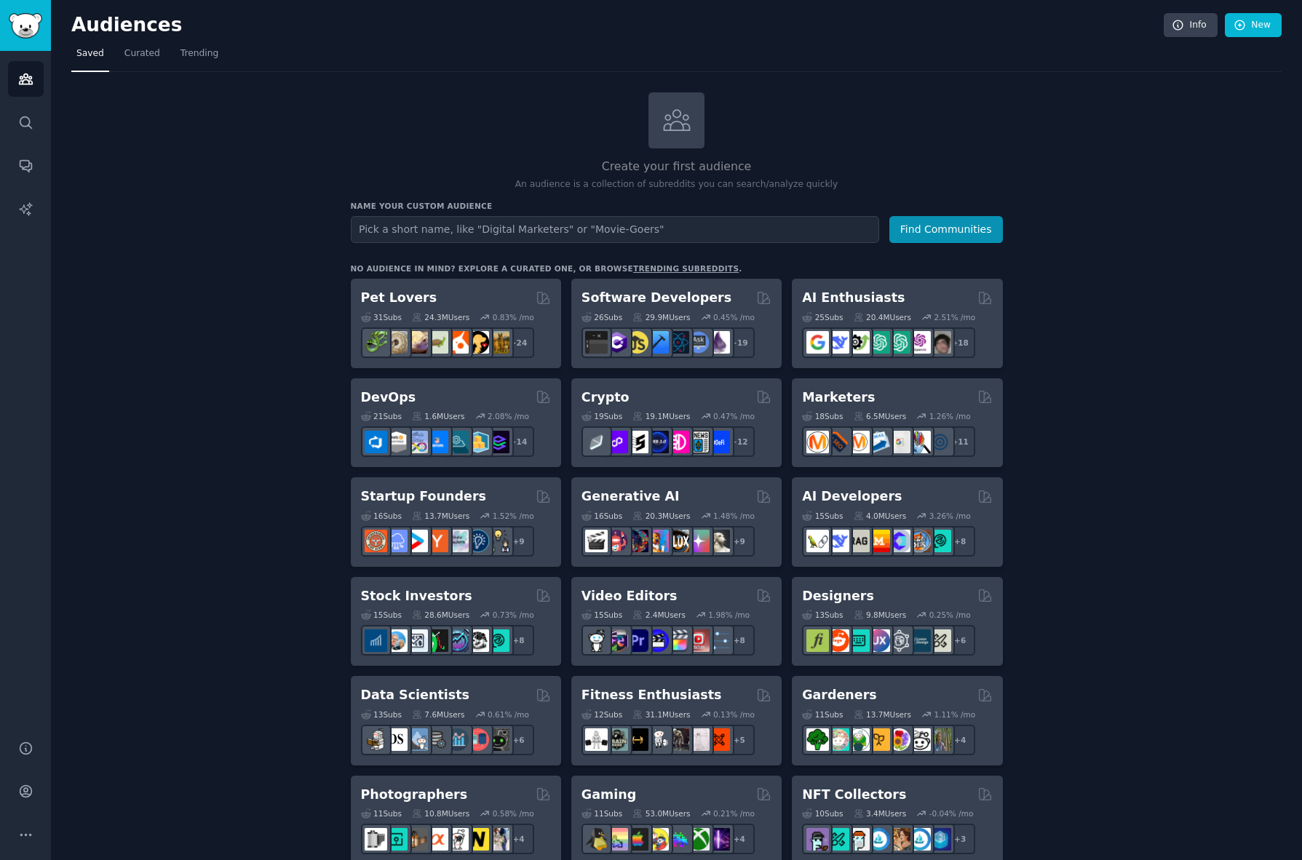
click at [506, 233] on input "text" at bounding box center [615, 229] width 528 height 27
type input "Photography"
click at [889, 216] on button "Find Communities" at bounding box center [946, 229] width 114 height 27
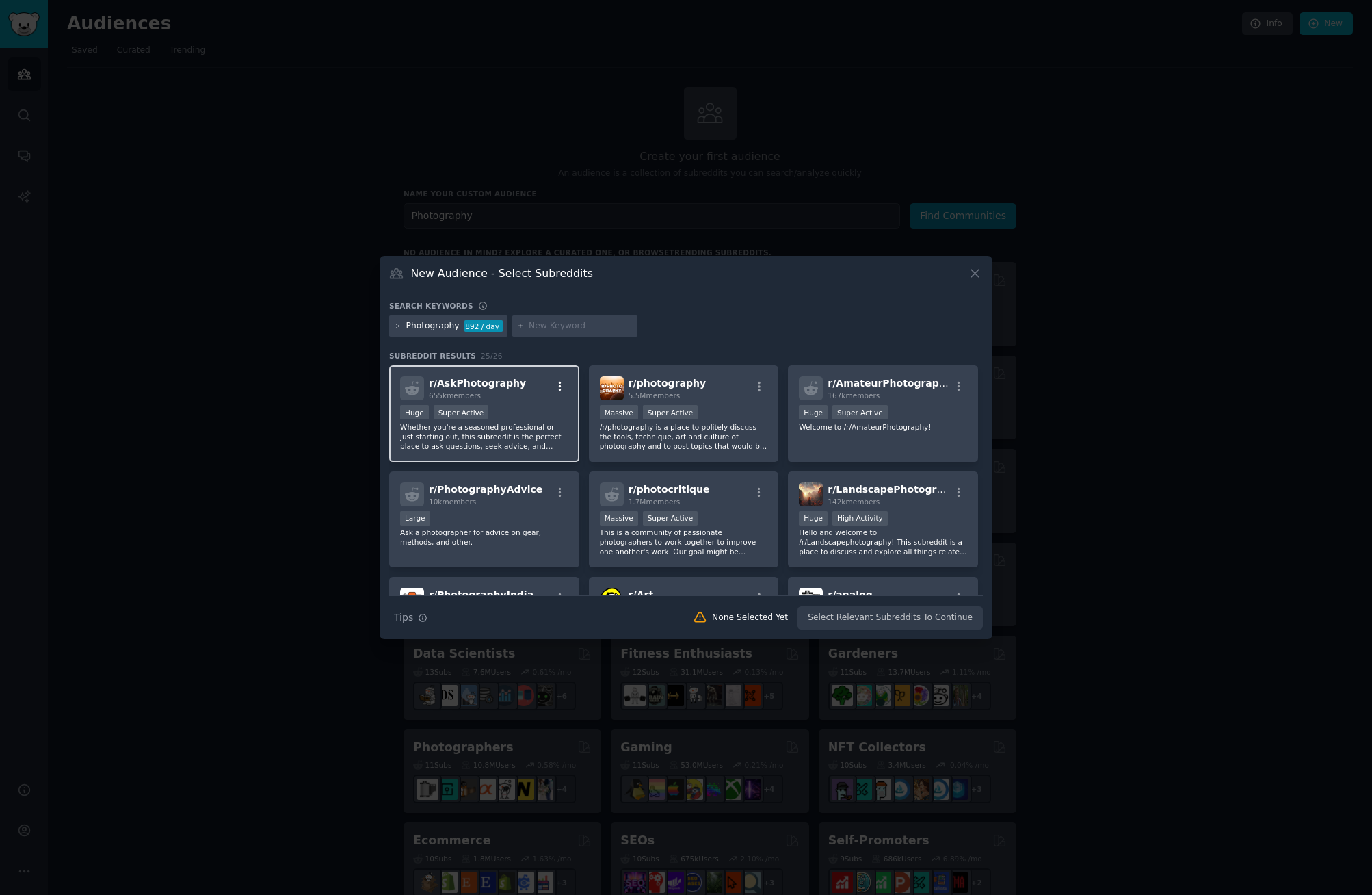
click at [558, 387] on icon "button" at bounding box center [559, 386] width 3 height 9
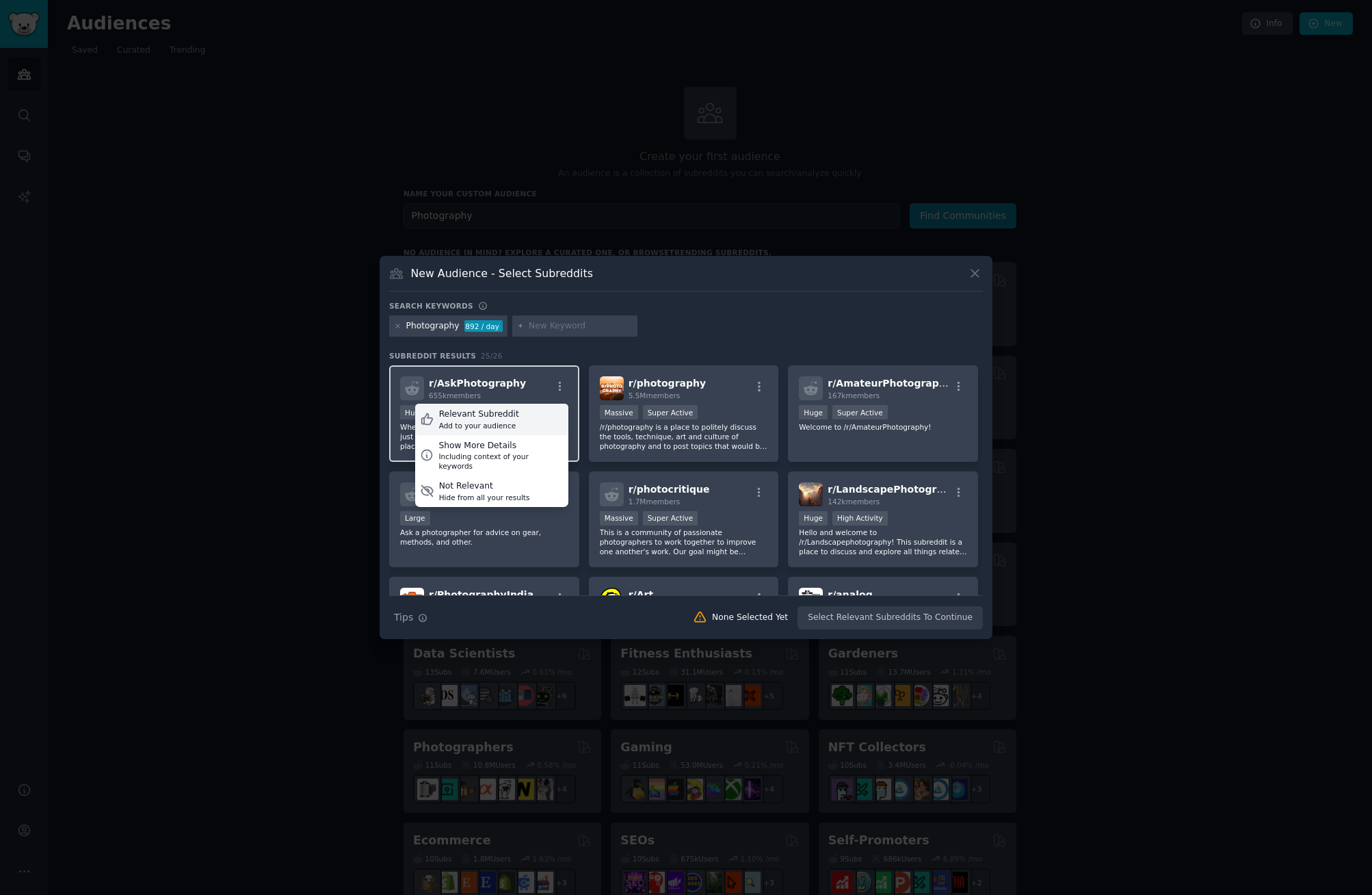
click at [508, 419] on div "Relevant Subreddit" at bounding box center [478, 414] width 80 height 12
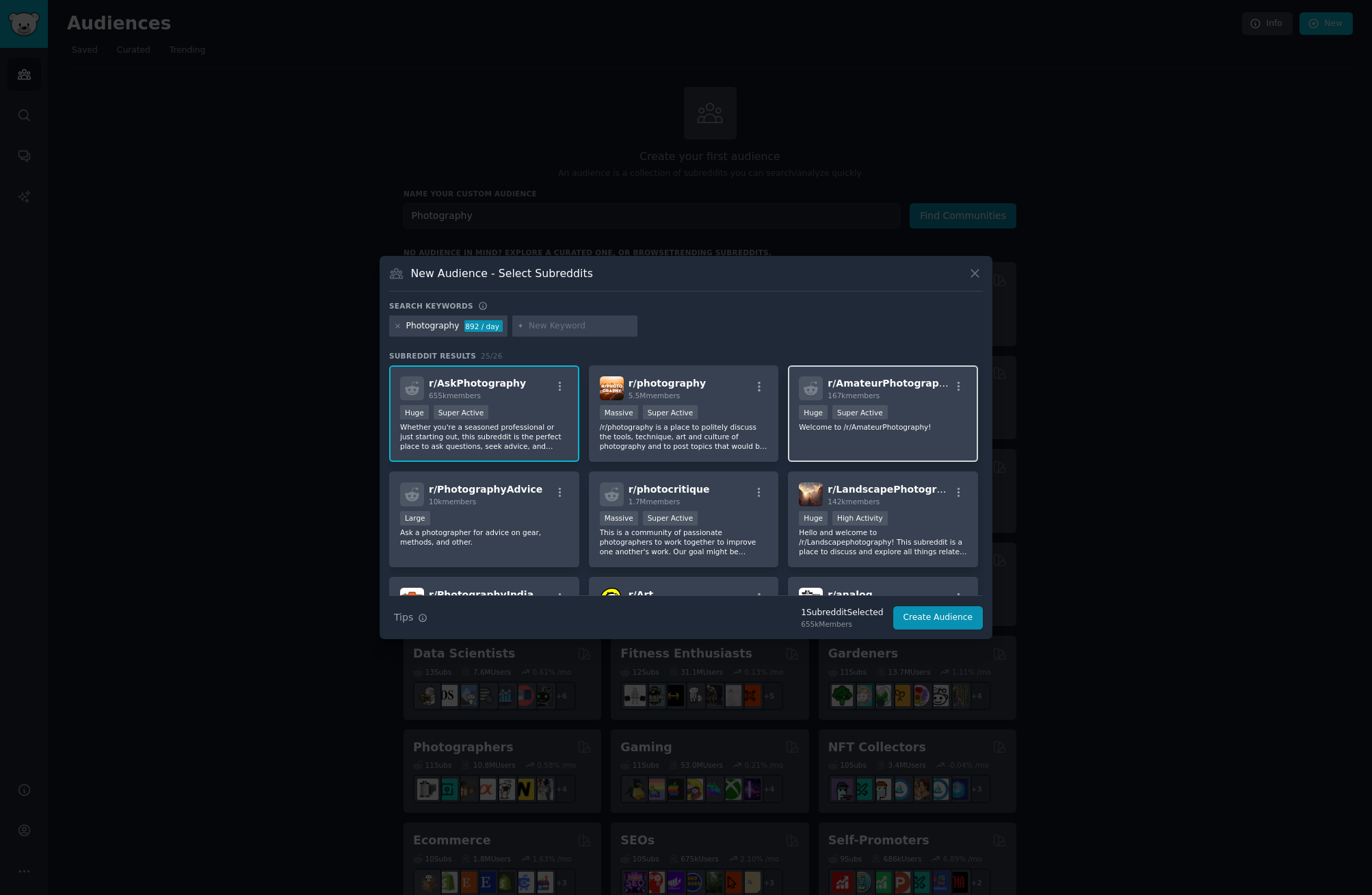
click at [905, 418] on div "Huge Super Active" at bounding box center [882, 414] width 168 height 17
click at [885, 420] on div "Huge Super Active" at bounding box center [882, 414] width 168 height 17
click at [759, 385] on icon "button" at bounding box center [758, 386] width 12 height 12
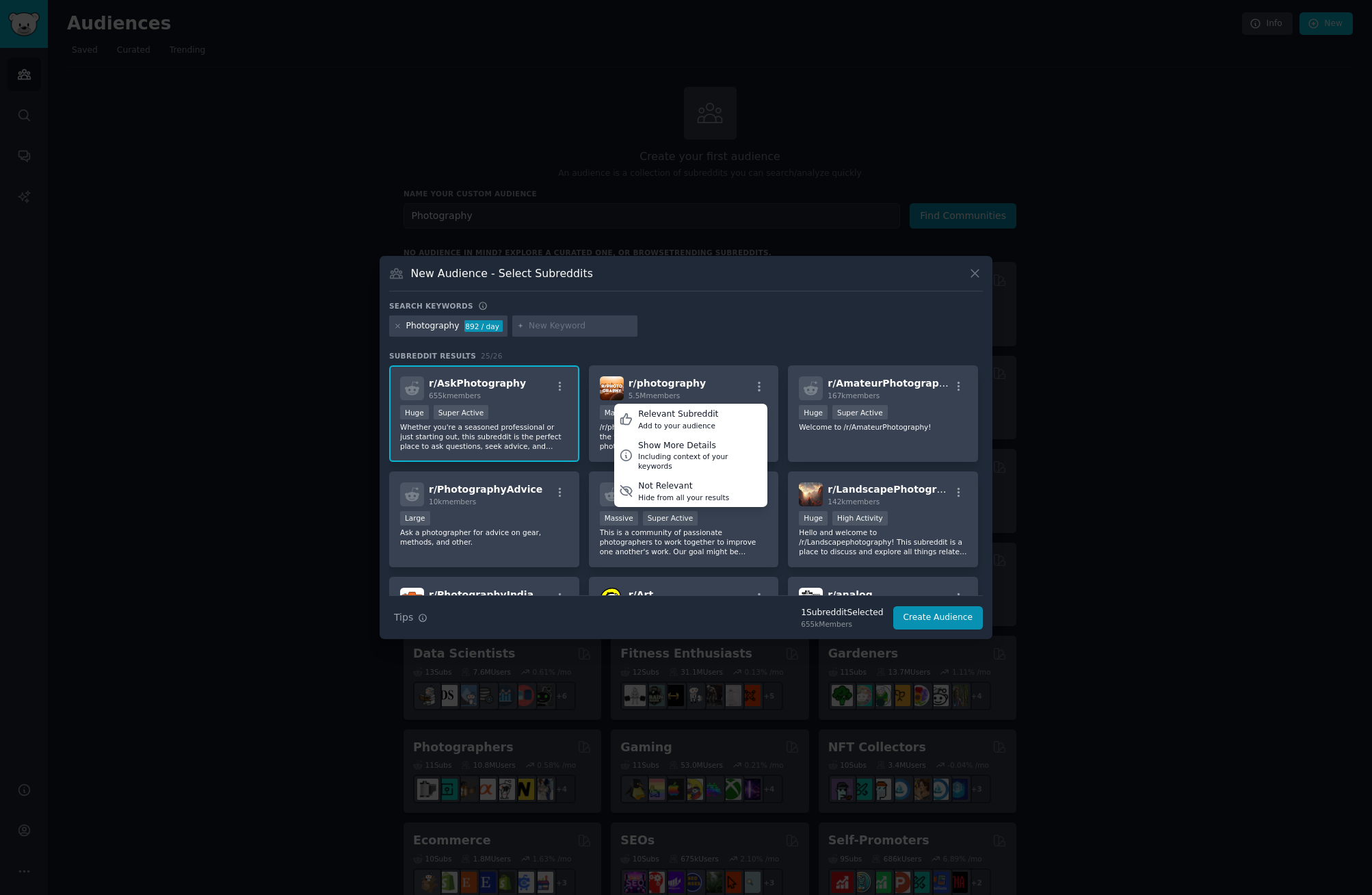
click at [885, 350] on div "Search keywords Photography 892 / day Subreddit Results 25 / 26 r/ AskPhotograp…" at bounding box center [686, 465] width 594 height 329
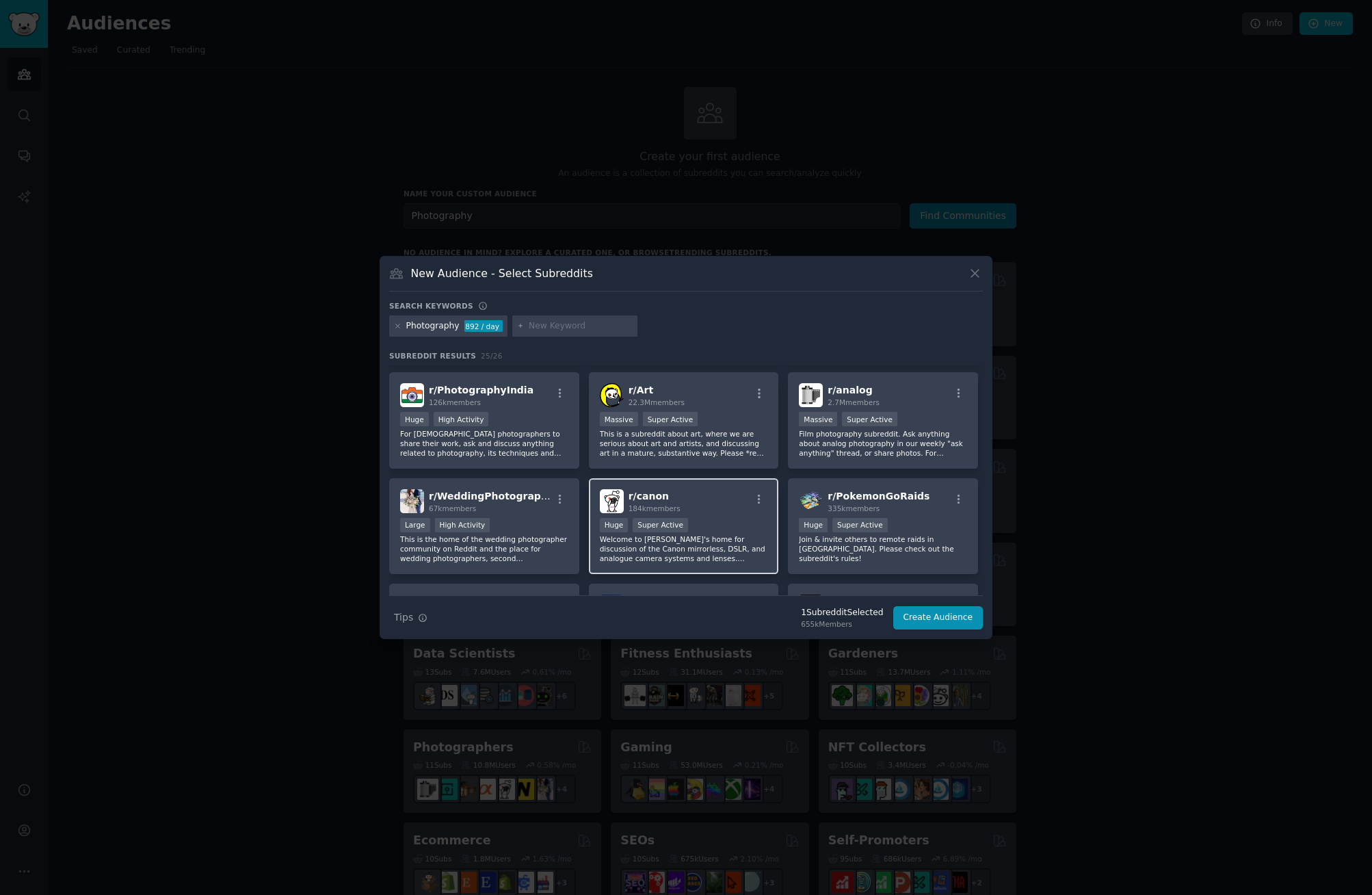
drag, startPoint x: 531, startPoint y: 521, endPoint x: 631, endPoint y: 524, distance: 100.0
click at [531, 521] on div "Large High Activity" at bounding box center [484, 526] width 168 height 17
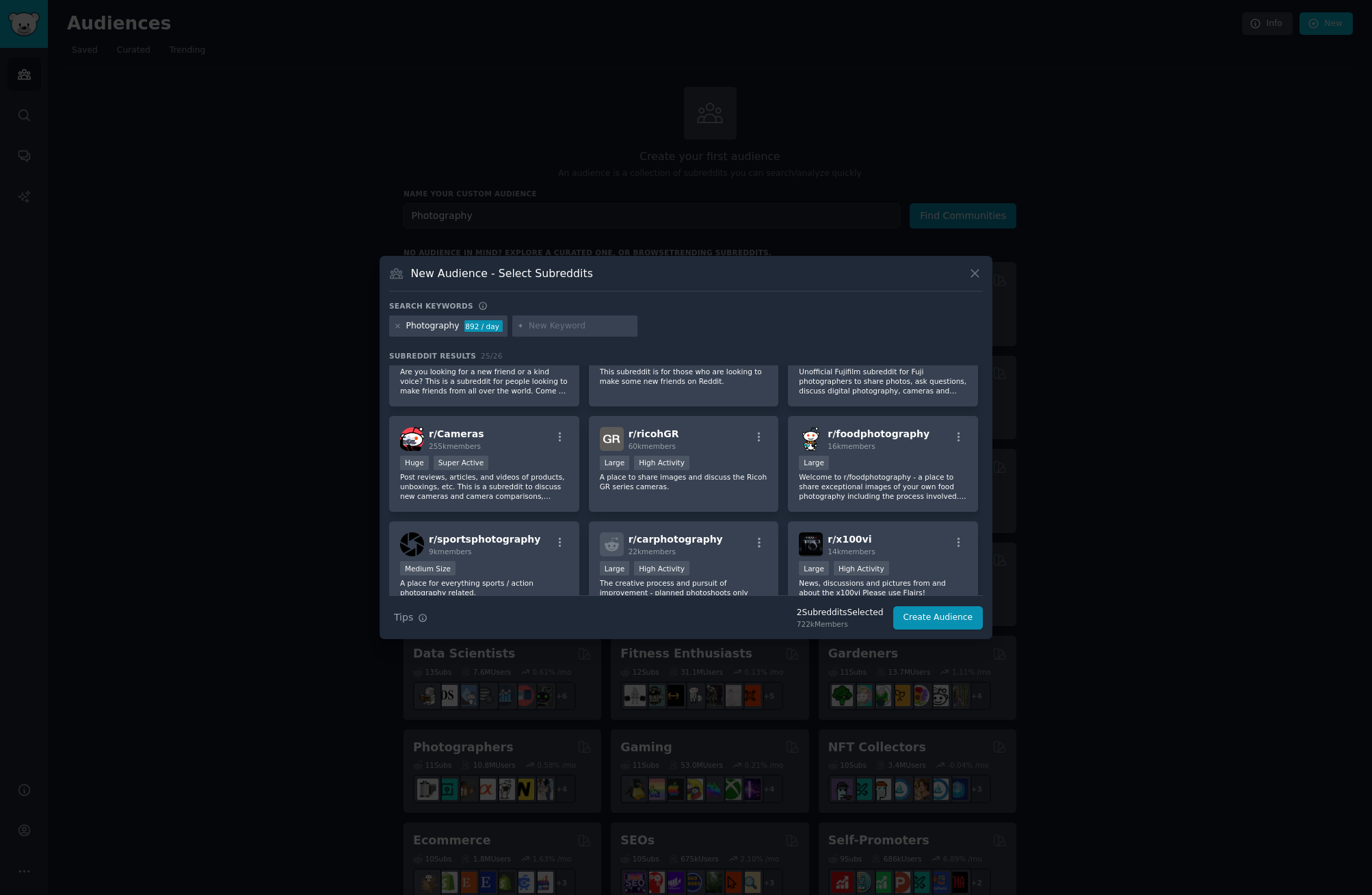
scroll to position [495, 0]
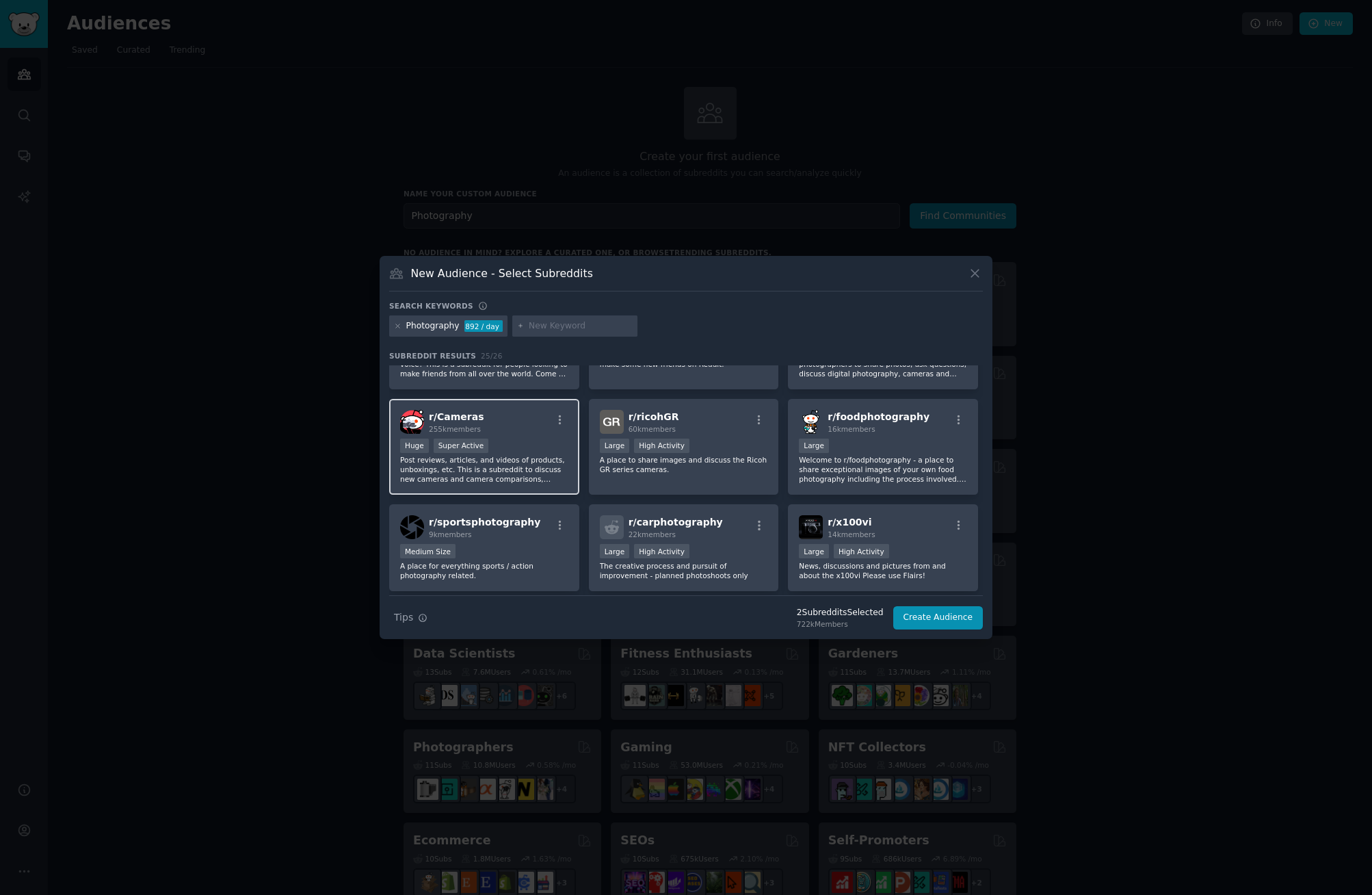
click at [405, 462] on p "Post reviews, articles, and videos of products, unboxings, etc. This is a subre…" at bounding box center [484, 469] width 168 height 29
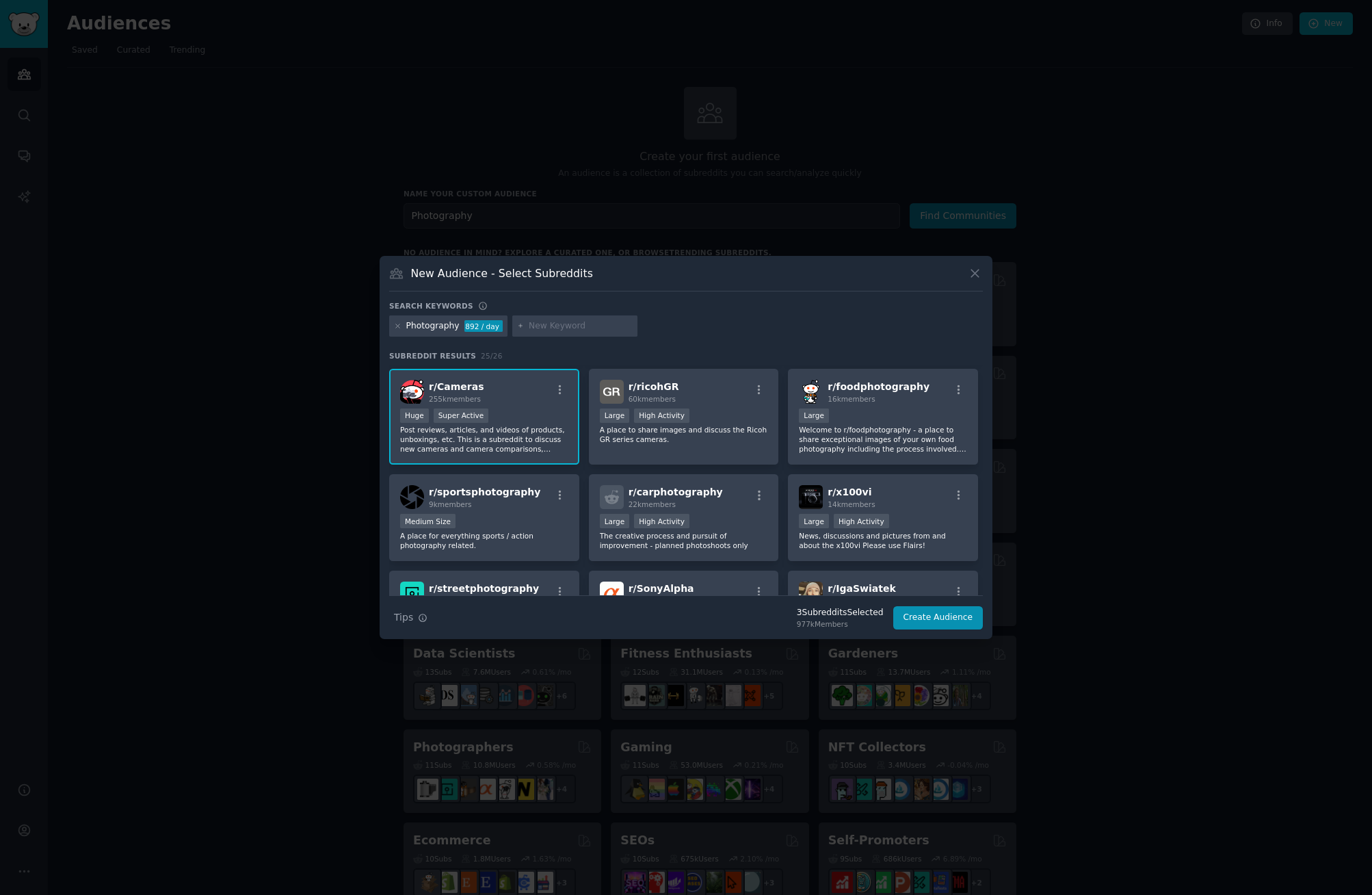
scroll to position [0, 0]
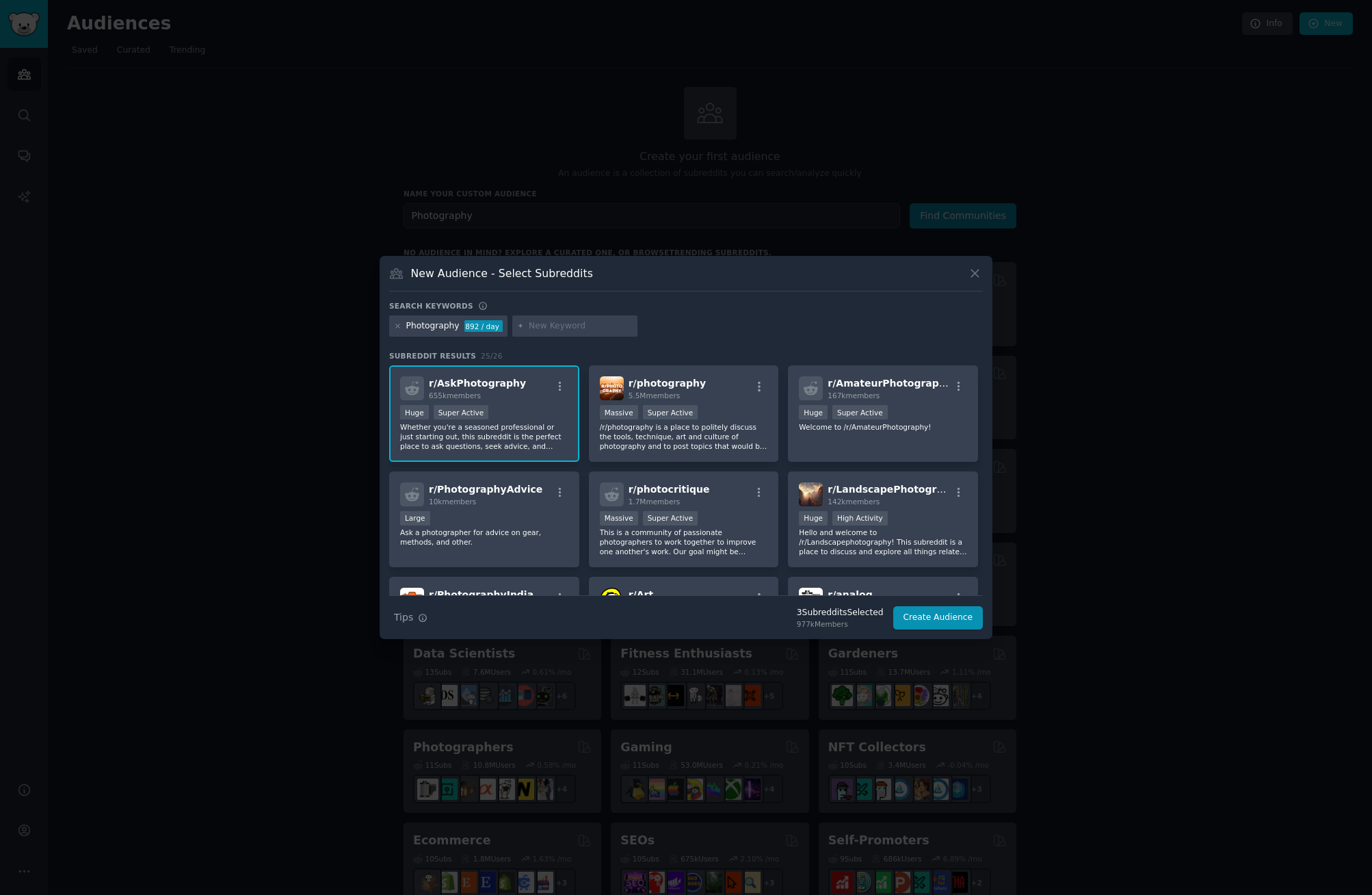
click at [549, 327] on input "text" at bounding box center [580, 326] width 104 height 12
click at [819, 282] on div "New Audience - Select Subreddits" at bounding box center [686, 278] width 594 height 26
click at [556, 327] on input "text" at bounding box center [580, 326] width 104 height 12
type input "p"
click at [772, 317] on div "Photography 892 / day" at bounding box center [686, 328] width 594 height 26
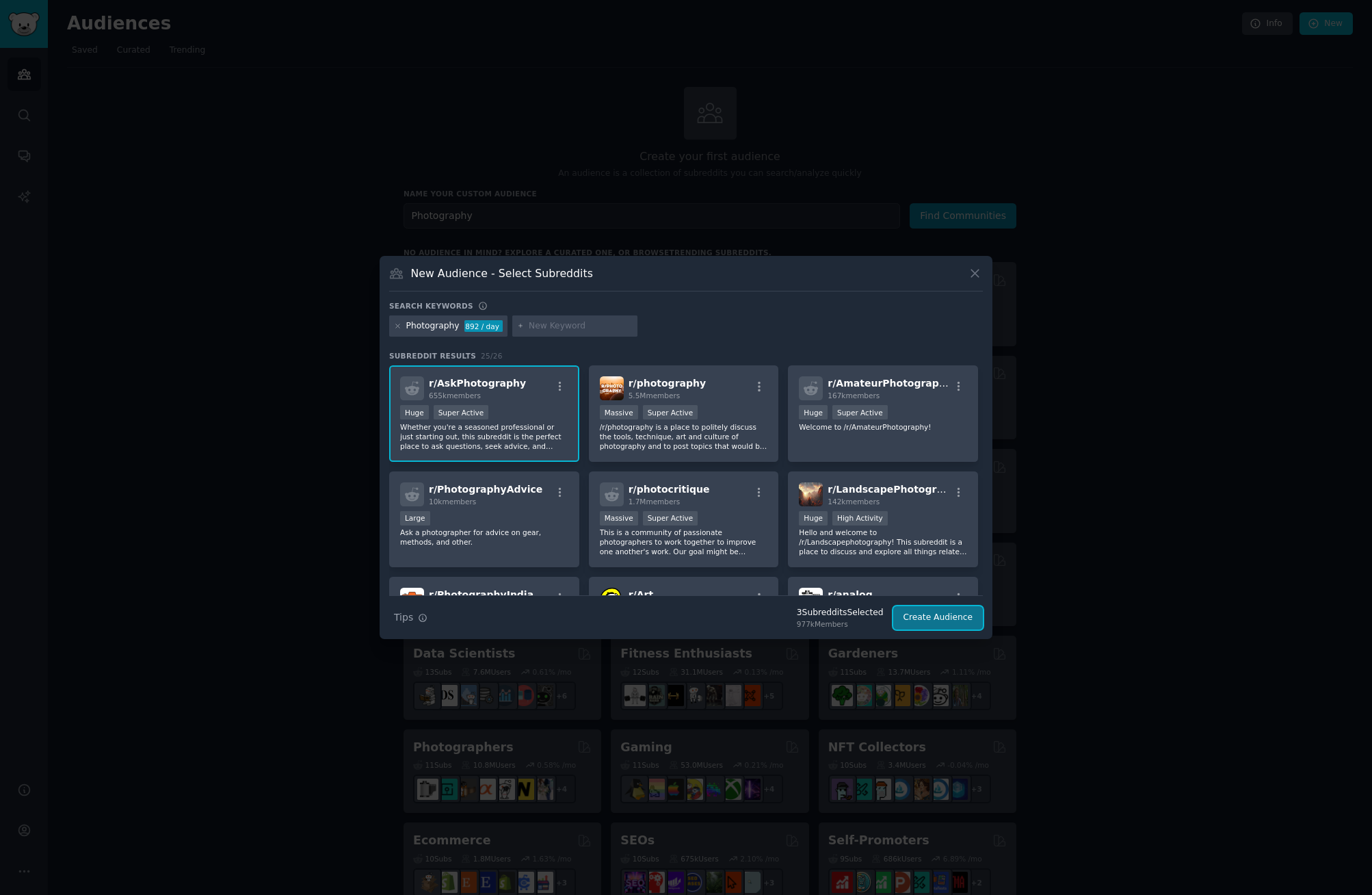
click at [935, 621] on button "Create Audience" at bounding box center [938, 618] width 90 height 24
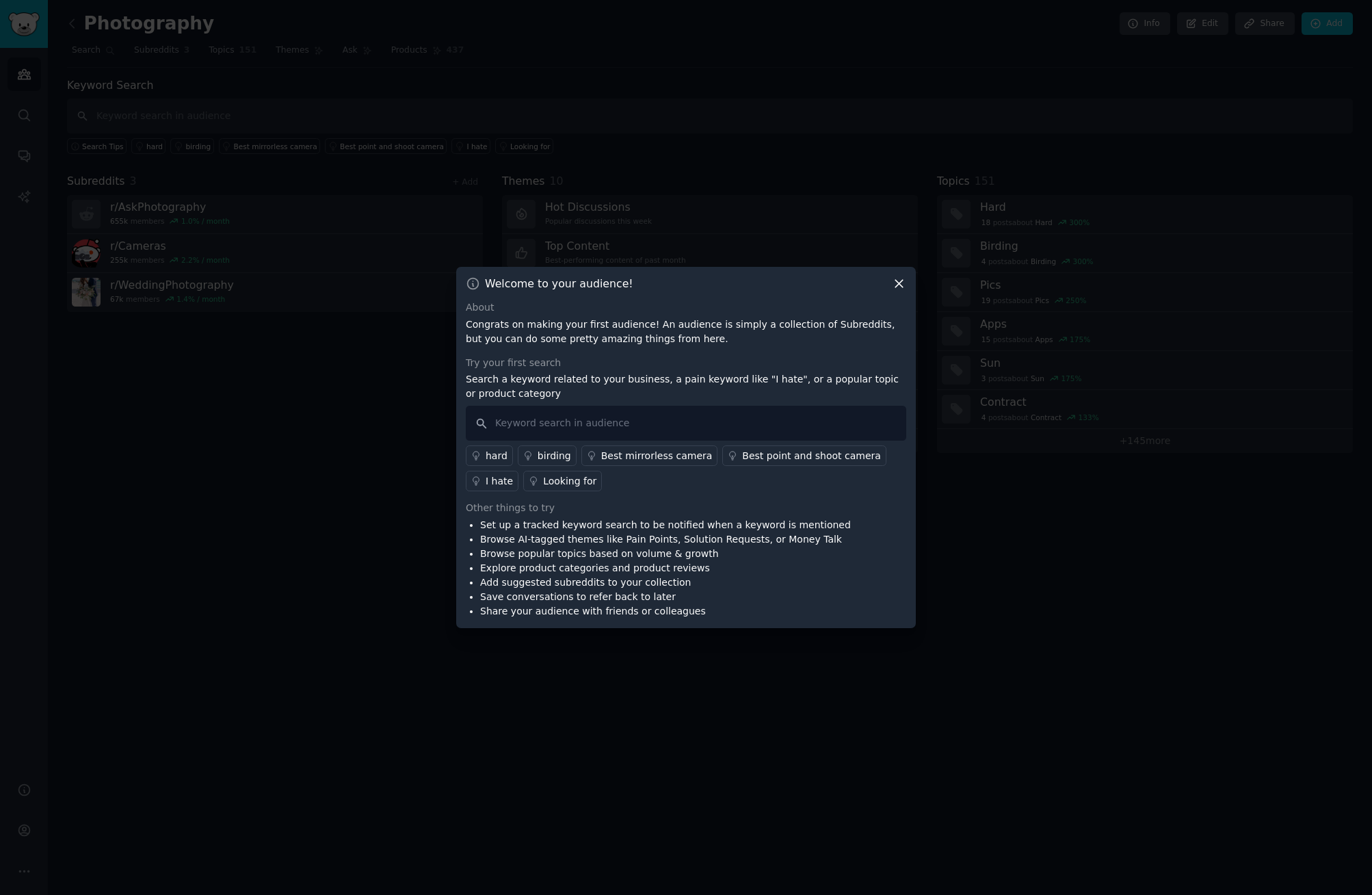
click at [632, 333] on p "Congrats on making your first audience! An audience is simply a collection of S…" at bounding box center [686, 332] width 441 height 29
click at [530, 336] on p "Congrats on making your first audience! An audience is simply a collection of S…" at bounding box center [686, 332] width 441 height 29
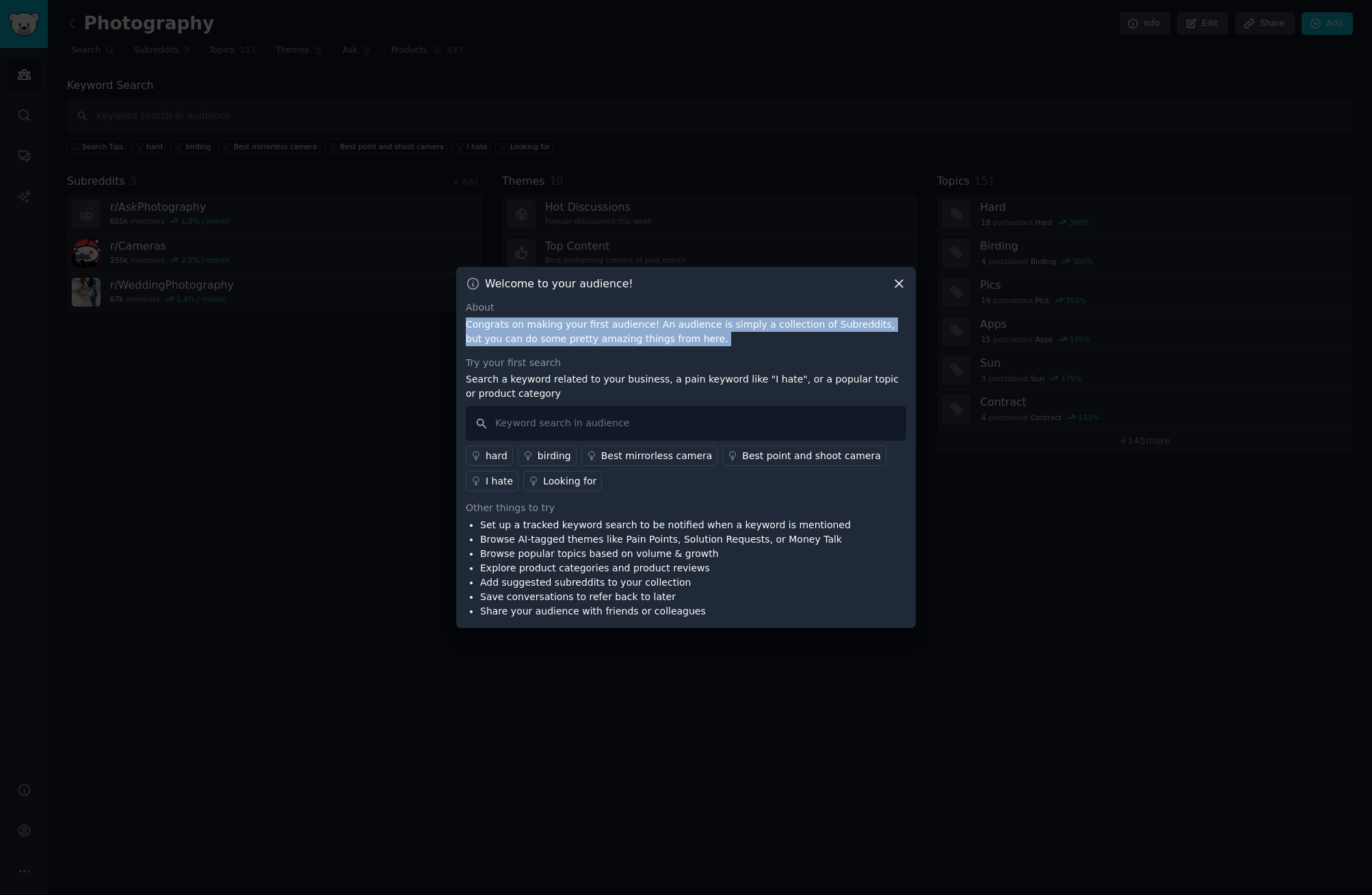
click at [530, 336] on p "Congrats on making your first audience! An audience is simply a collection of S…" at bounding box center [686, 332] width 441 height 29
click at [614, 339] on p "Congrats on making your first audience! An audience is simply a collection of S…" at bounding box center [686, 332] width 441 height 29
click at [506, 427] on input "text" at bounding box center [686, 422] width 441 height 35
click at [616, 386] on p "Search a keyword related to your business, a pain keyword like "I hate", or a p…" at bounding box center [686, 386] width 441 height 29
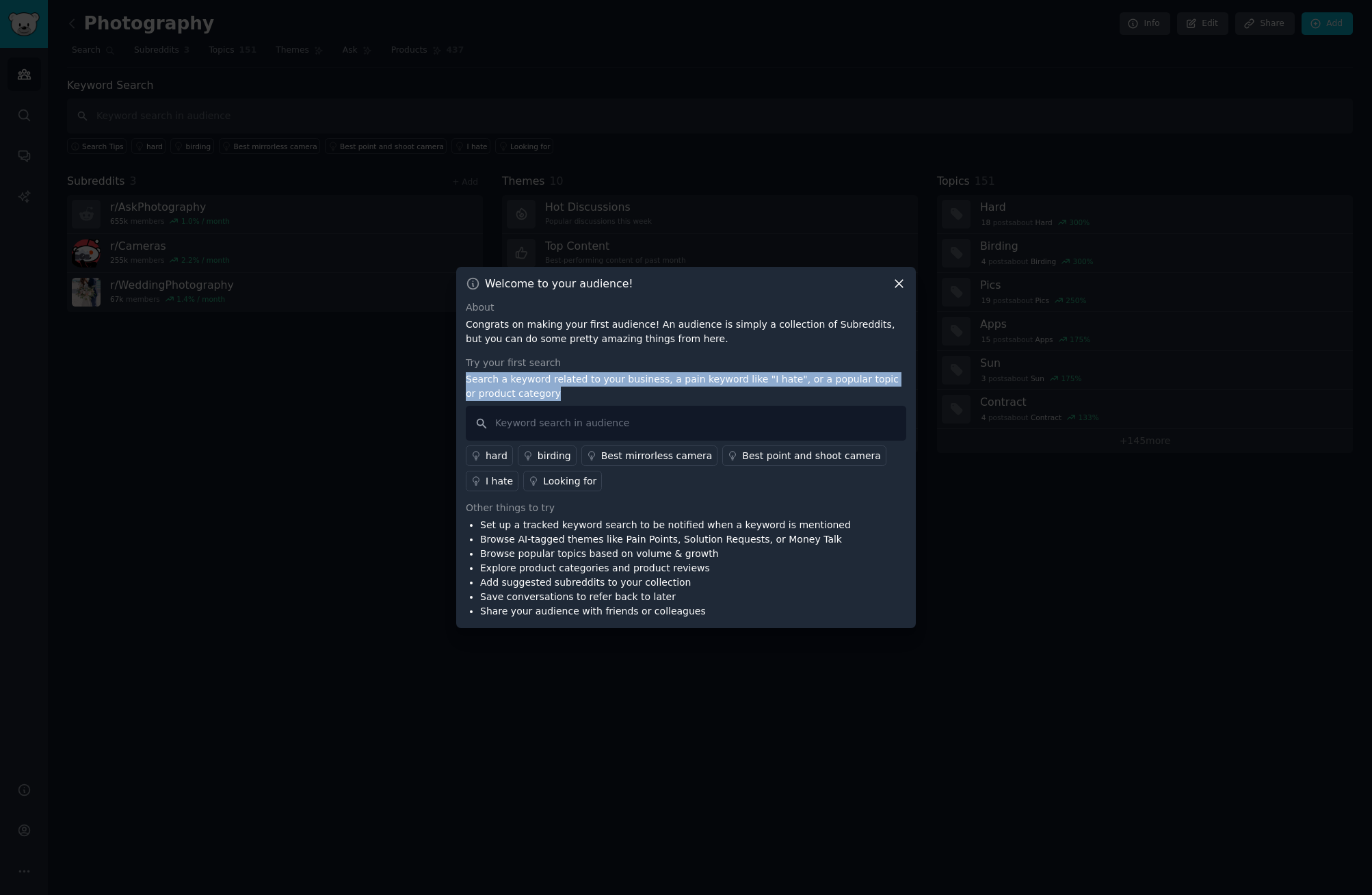
click at [616, 386] on p "Search a keyword related to your business, a pain keyword like "I hate", or a p…" at bounding box center [686, 386] width 441 height 29
click at [685, 395] on p "Search a keyword related to your business, a pain keyword like "I hate", or a p…" at bounding box center [686, 386] width 441 height 29
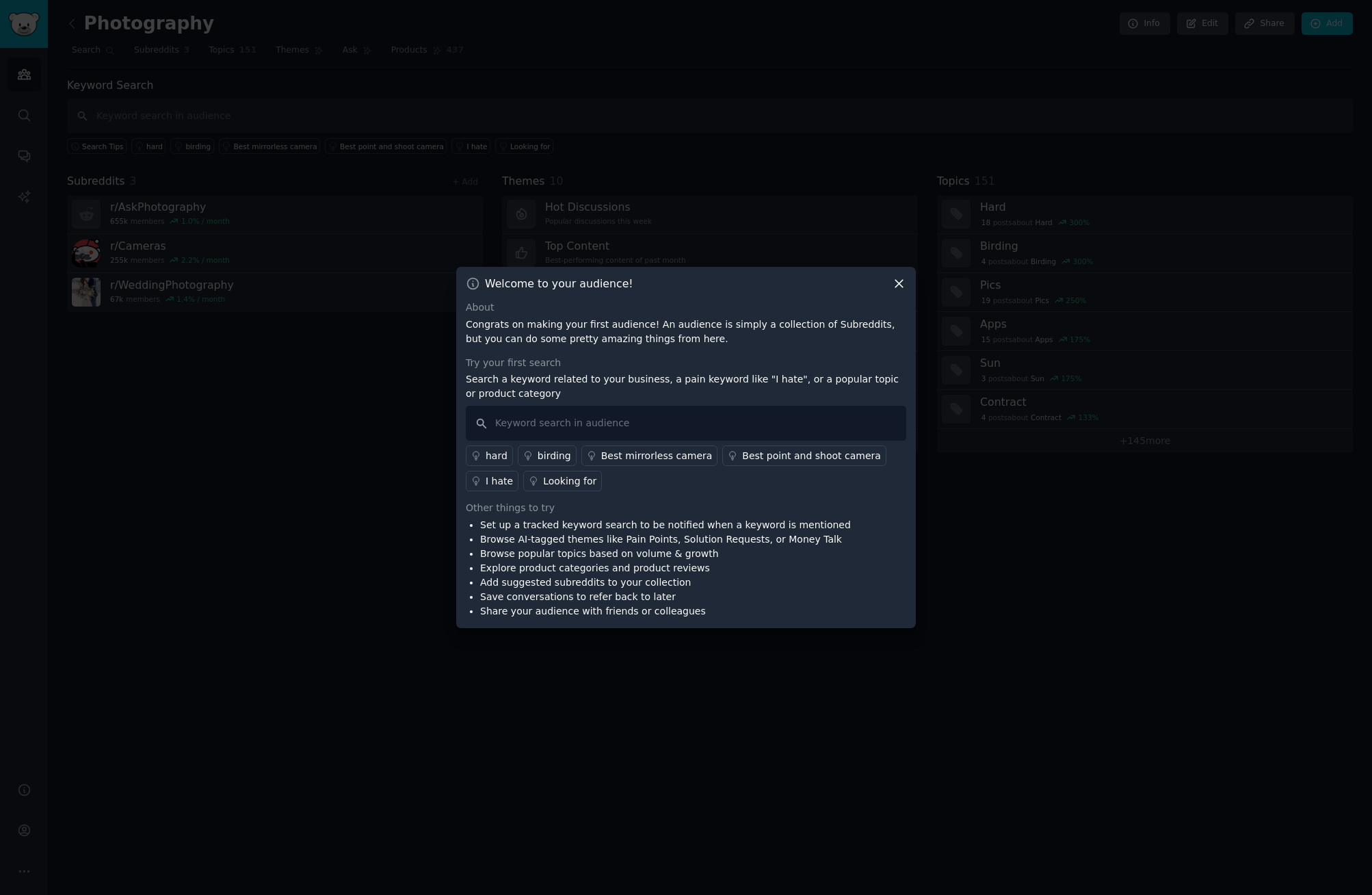
click at [818, 379] on p "Search a keyword related to your business, a pain keyword like "I hate", or a p…" at bounding box center [686, 386] width 441 height 29
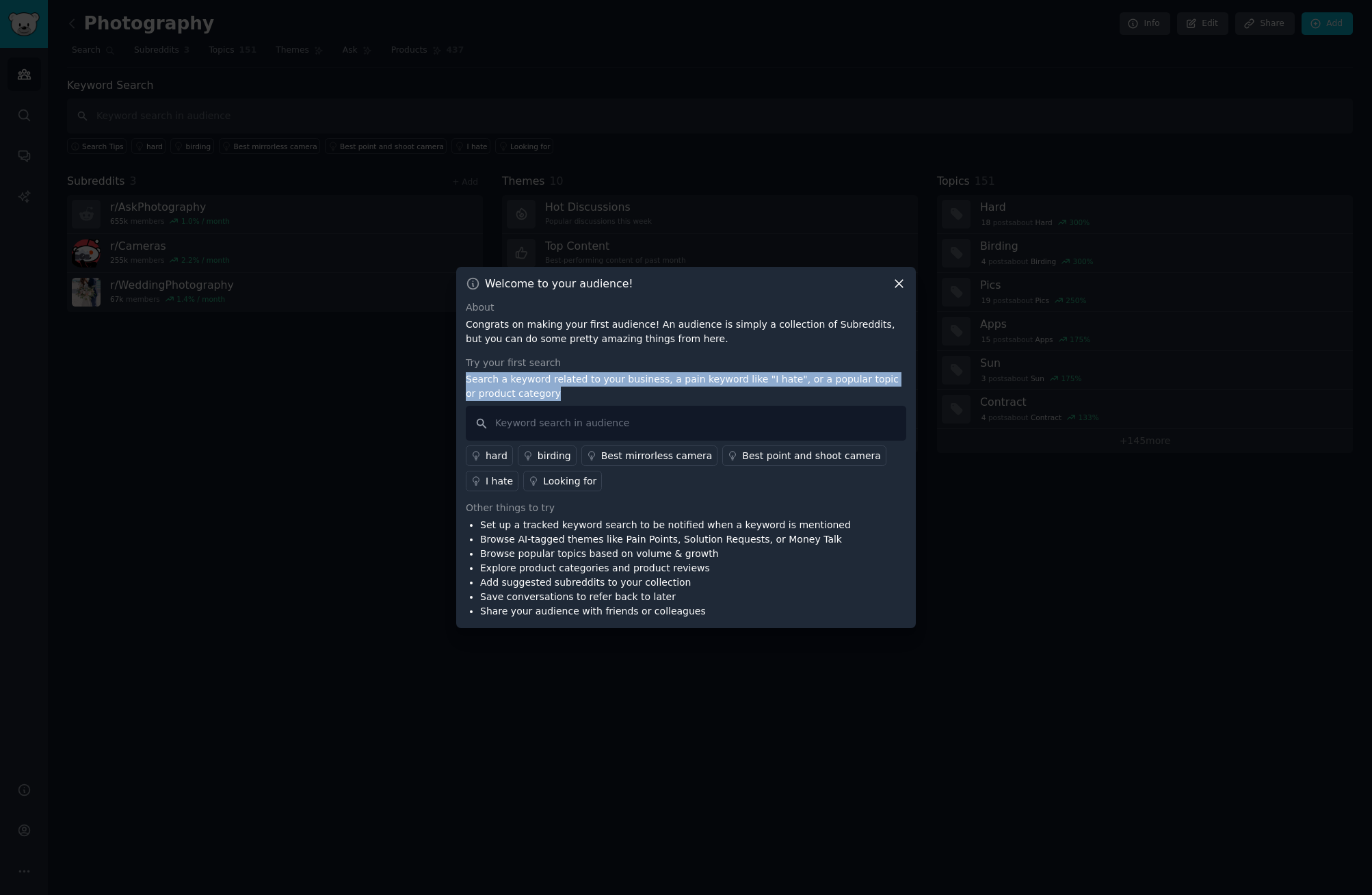
click at [818, 379] on p "Search a keyword related to your business, a pain keyword like "I hate", or a p…" at bounding box center [686, 386] width 441 height 29
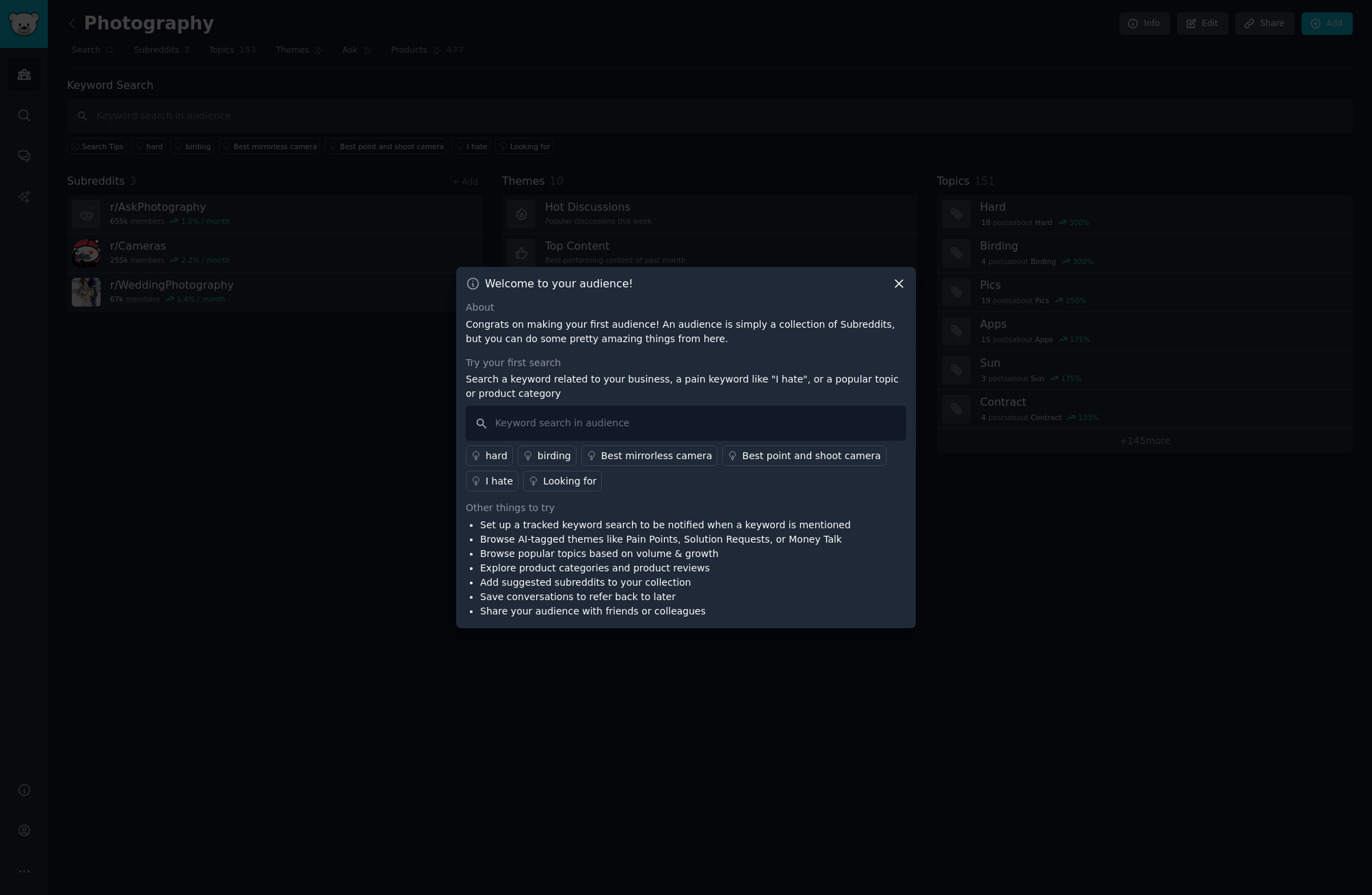
click at [579, 539] on li "Browse AI-tagged themes like Pain Points, Solution Requests, or Money Talk" at bounding box center [665, 539] width 370 height 14
click at [639, 548] on li "Browse popular topics based on volume & growth" at bounding box center [665, 553] width 370 height 14
click at [552, 423] on input "text" at bounding box center [686, 422] width 441 height 35
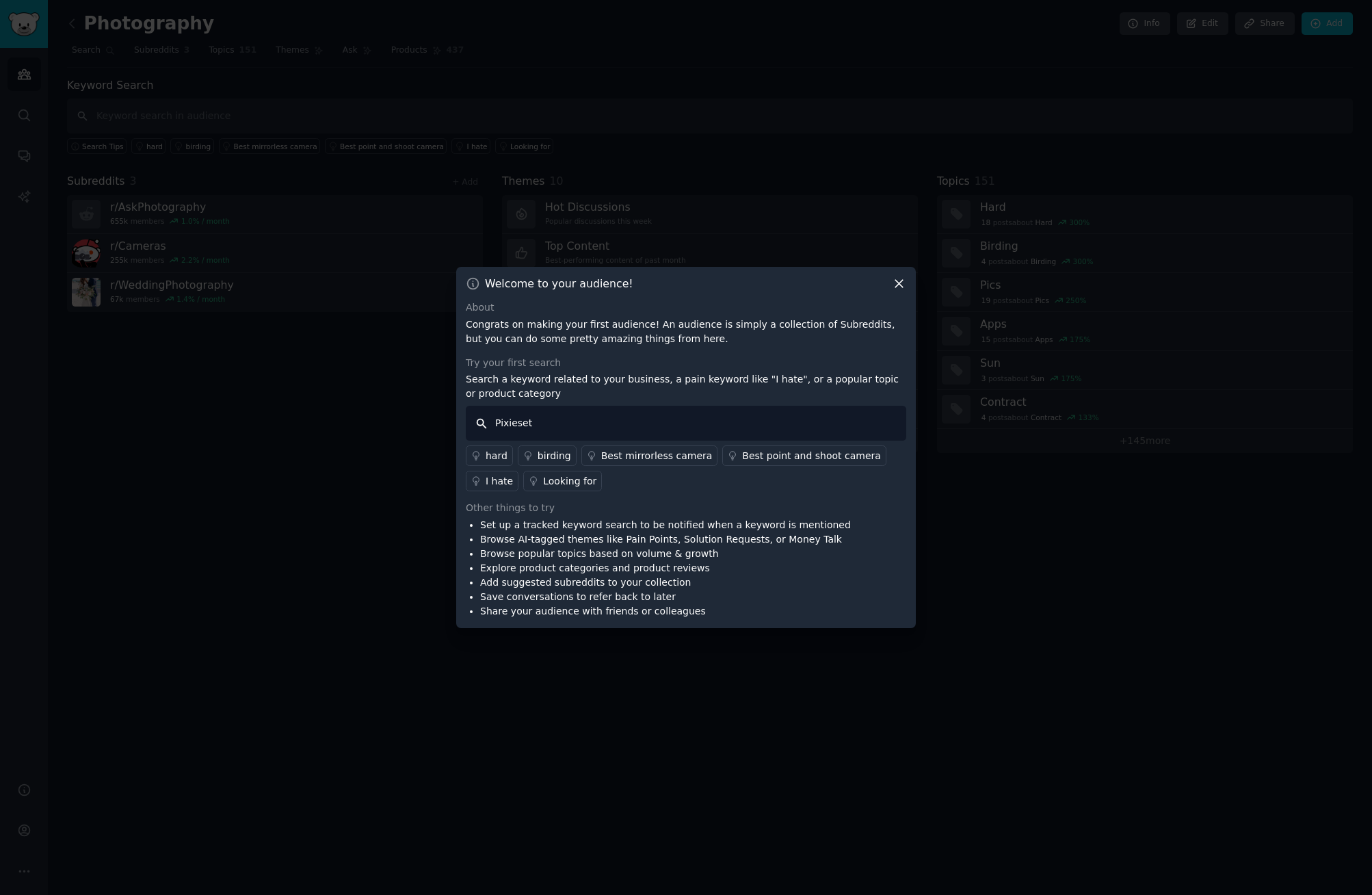
type input "Pixieset"
click at [782, 498] on div "About Congrats on making your first audience! An audience is simply a collectio…" at bounding box center [686, 459] width 441 height 318
click at [568, 434] on input "Pixieset" at bounding box center [686, 422] width 441 height 35
click at [576, 423] on input "Pixieset" at bounding box center [686, 422] width 441 height 35
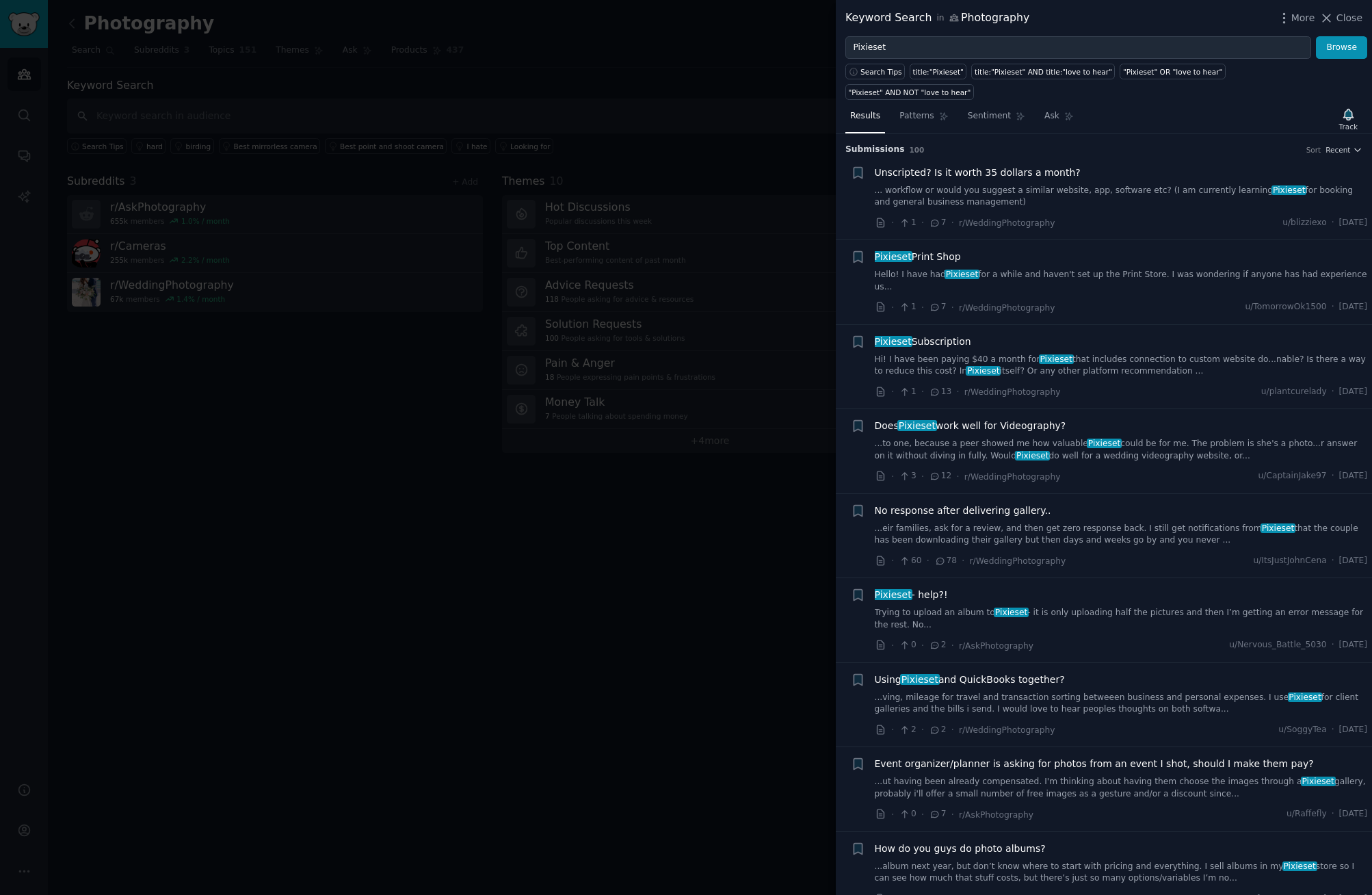
click at [1126, 353] on link "Hi! I have been paying $40 a month for Pixieset that includes connection to cus…" at bounding box center [1121, 365] width 493 height 24
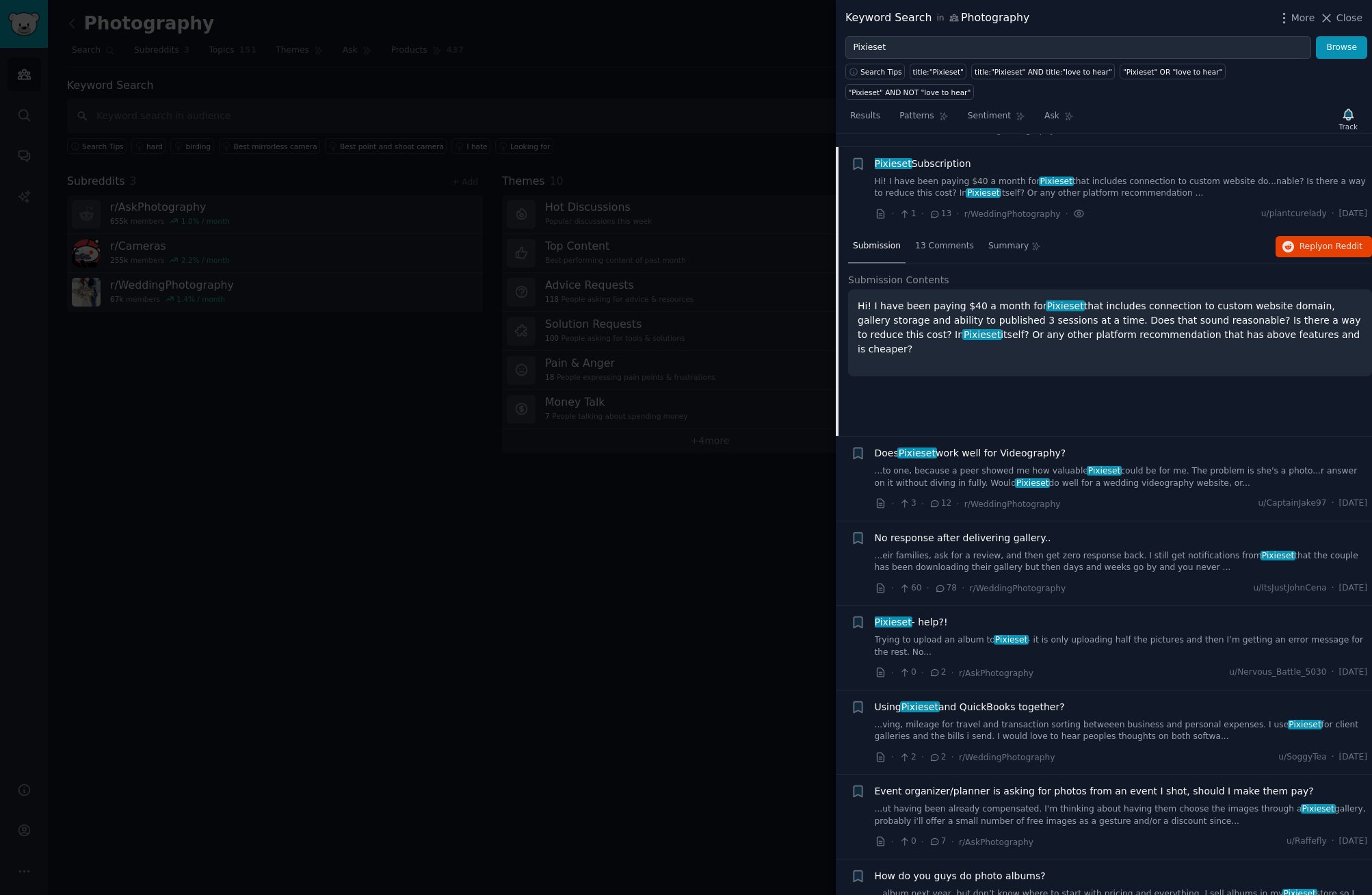
scroll to position [179, 0]
click at [1273, 298] on p "Hi! I have been paying $40 a month for Pixieset that includes connection to cus…" at bounding box center [1109, 326] width 505 height 57
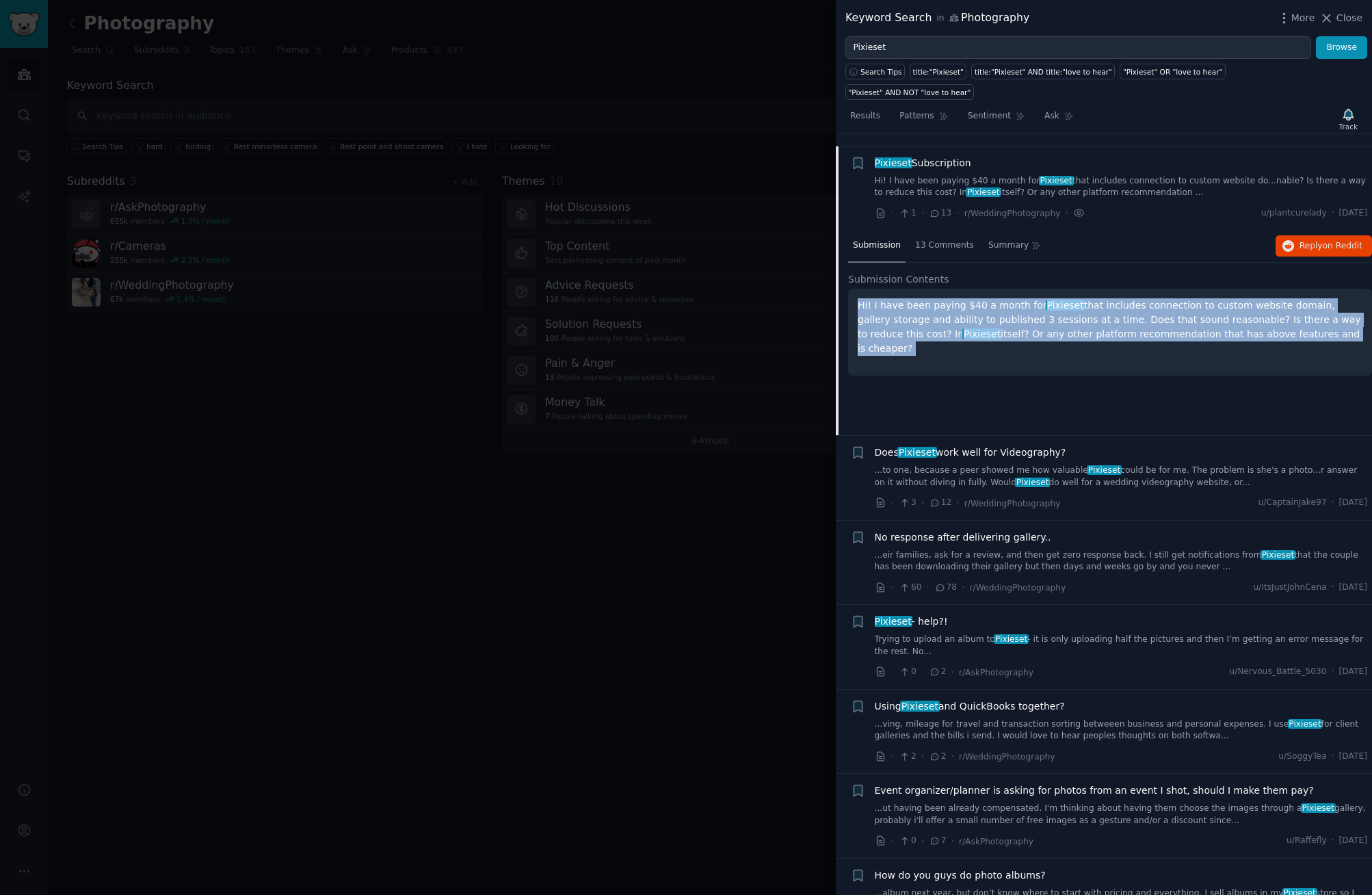
click at [1273, 298] on p "Hi! I have been paying $40 a month for Pixieset that includes connection to cus…" at bounding box center [1109, 326] width 505 height 57
click at [1192, 332] on div "Submission Contents Hi! I have been paying $40 a month for Pixieset that includ…" at bounding box center [1109, 332] width 523 height 118
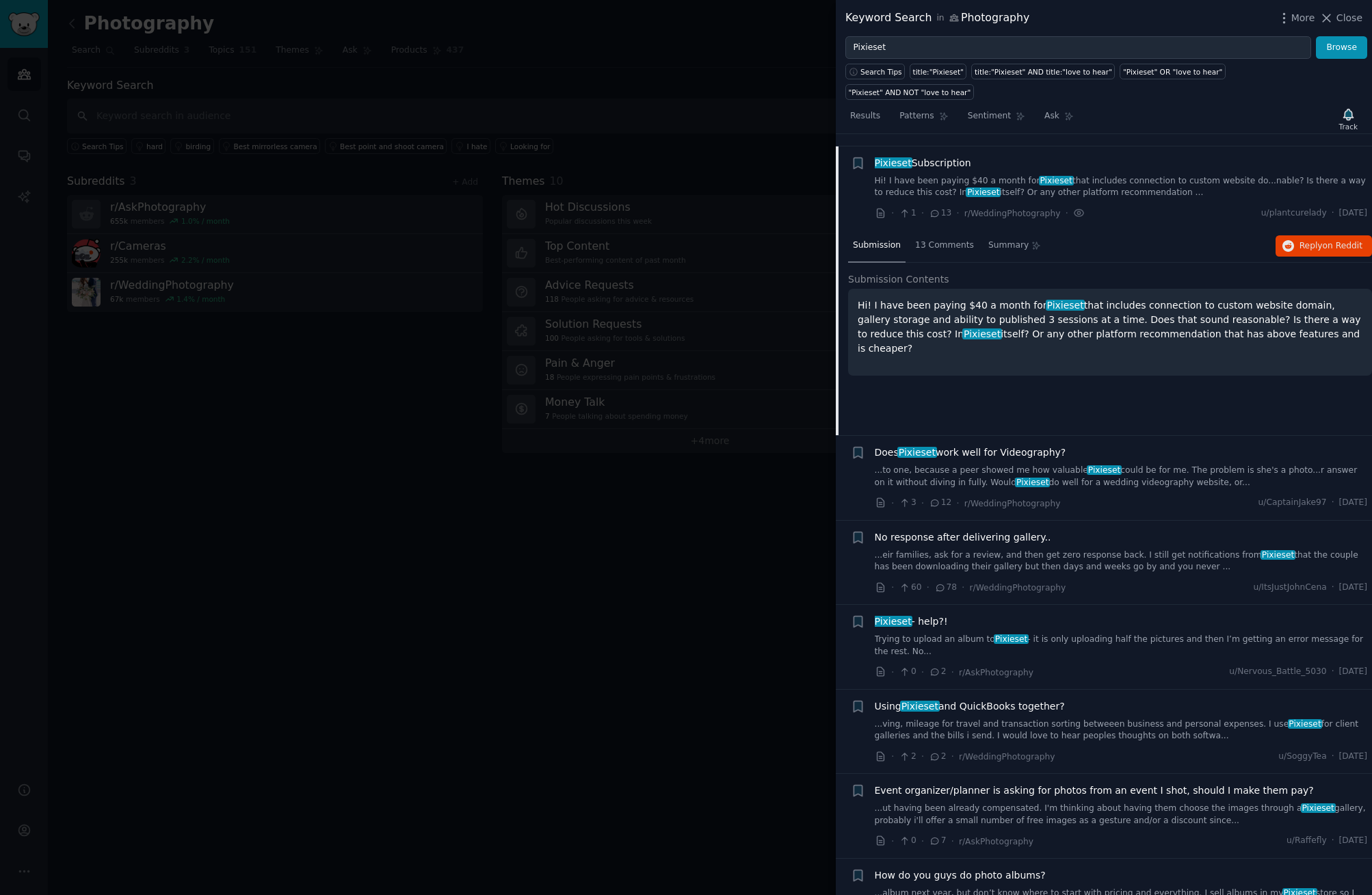
click at [1210, 303] on p "Hi! I have been paying $40 a month for Pixieset that includes connection to cus…" at bounding box center [1109, 326] width 505 height 57
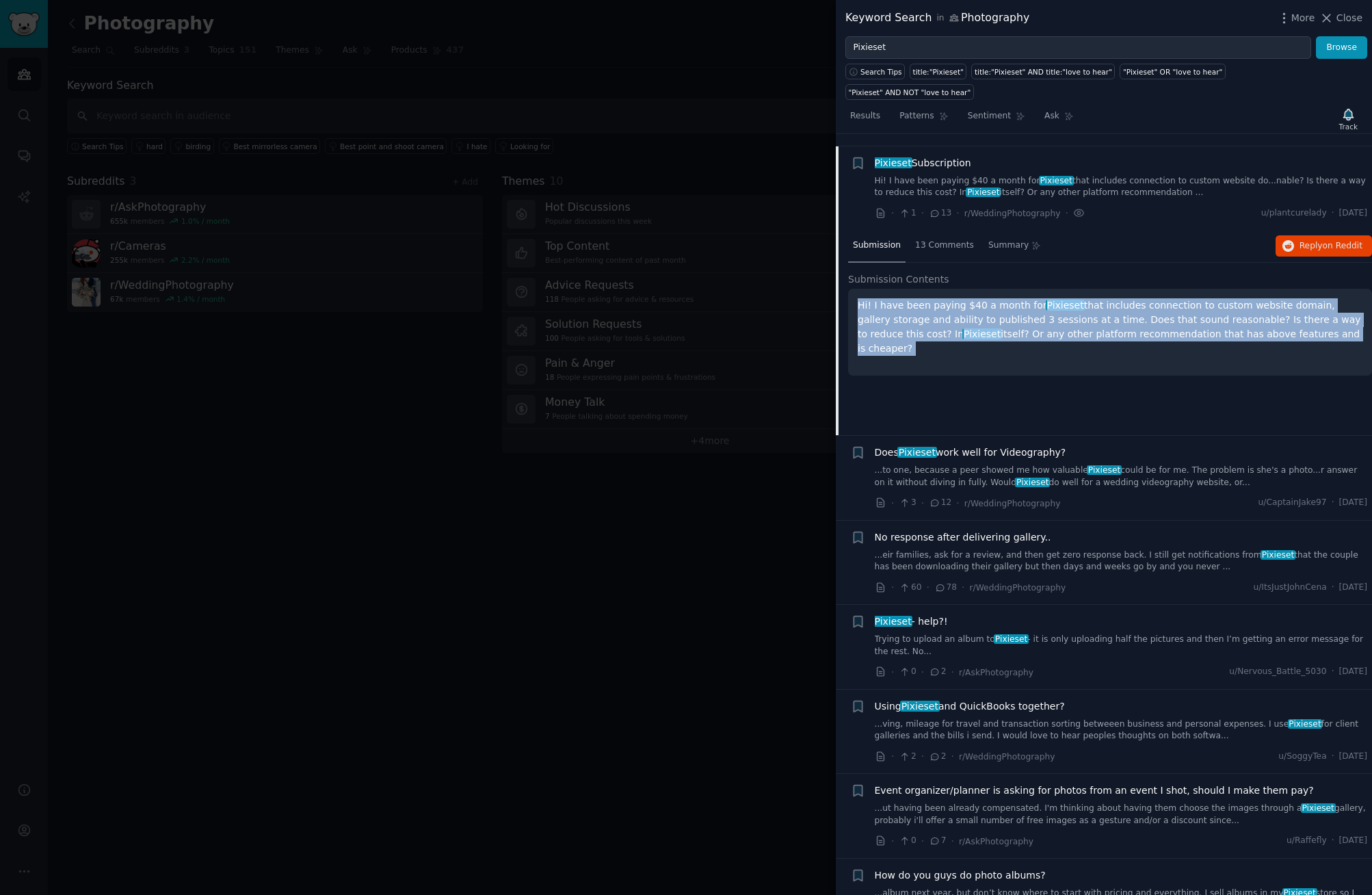
click at [1210, 303] on p "Hi! I have been paying $40 a month for Pixieset that includes connection to cus…" at bounding box center [1109, 326] width 505 height 57
click at [1186, 348] on div "Submission 13 Comments Summary Reply on Reddit Submission Contents Hi! I have b…" at bounding box center [1109, 332] width 523 height 205
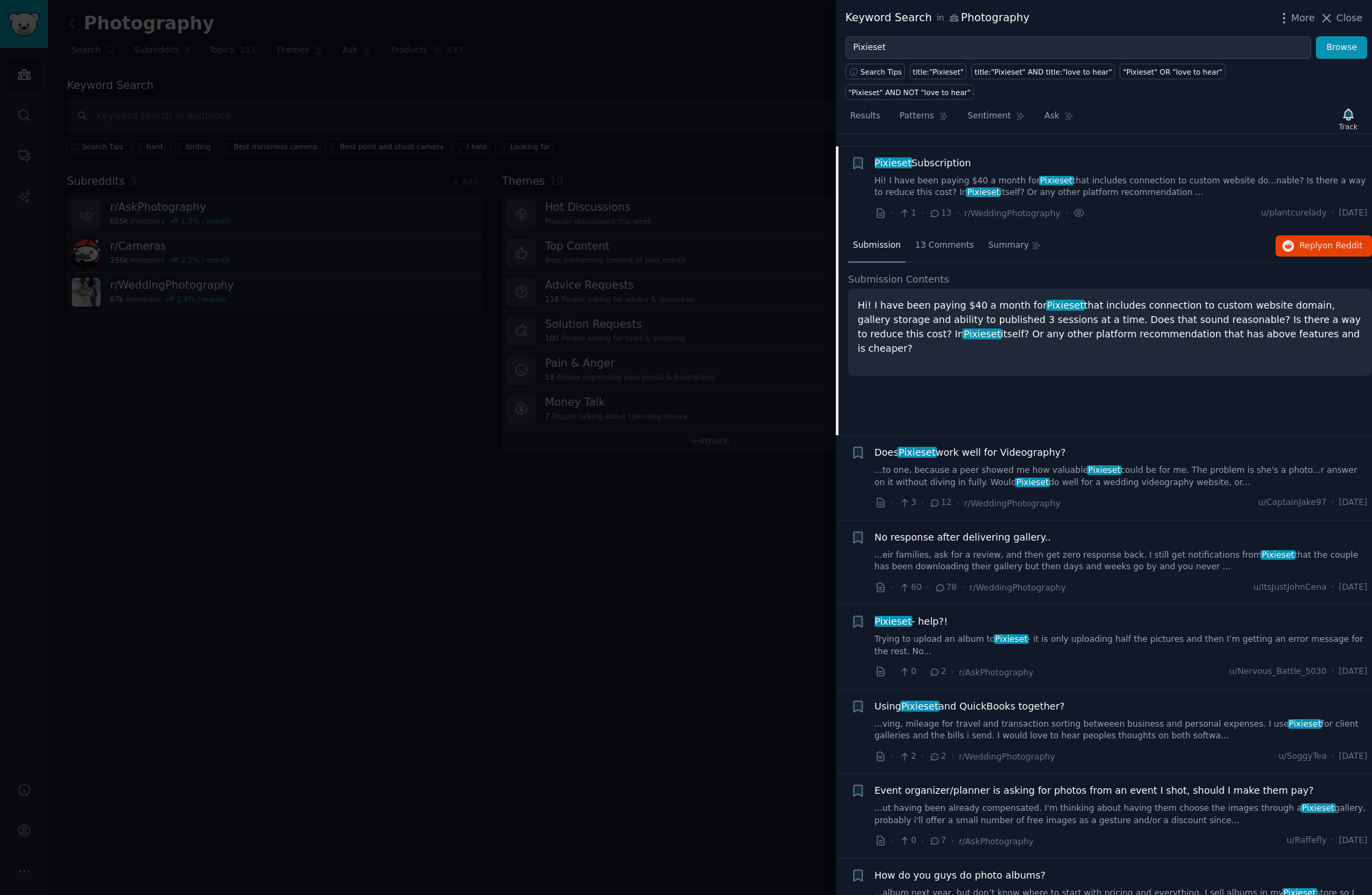
click at [1130, 298] on p "Hi! I have been paying $40 a month for Pixieset that includes connection to cus…" at bounding box center [1109, 326] width 505 height 57
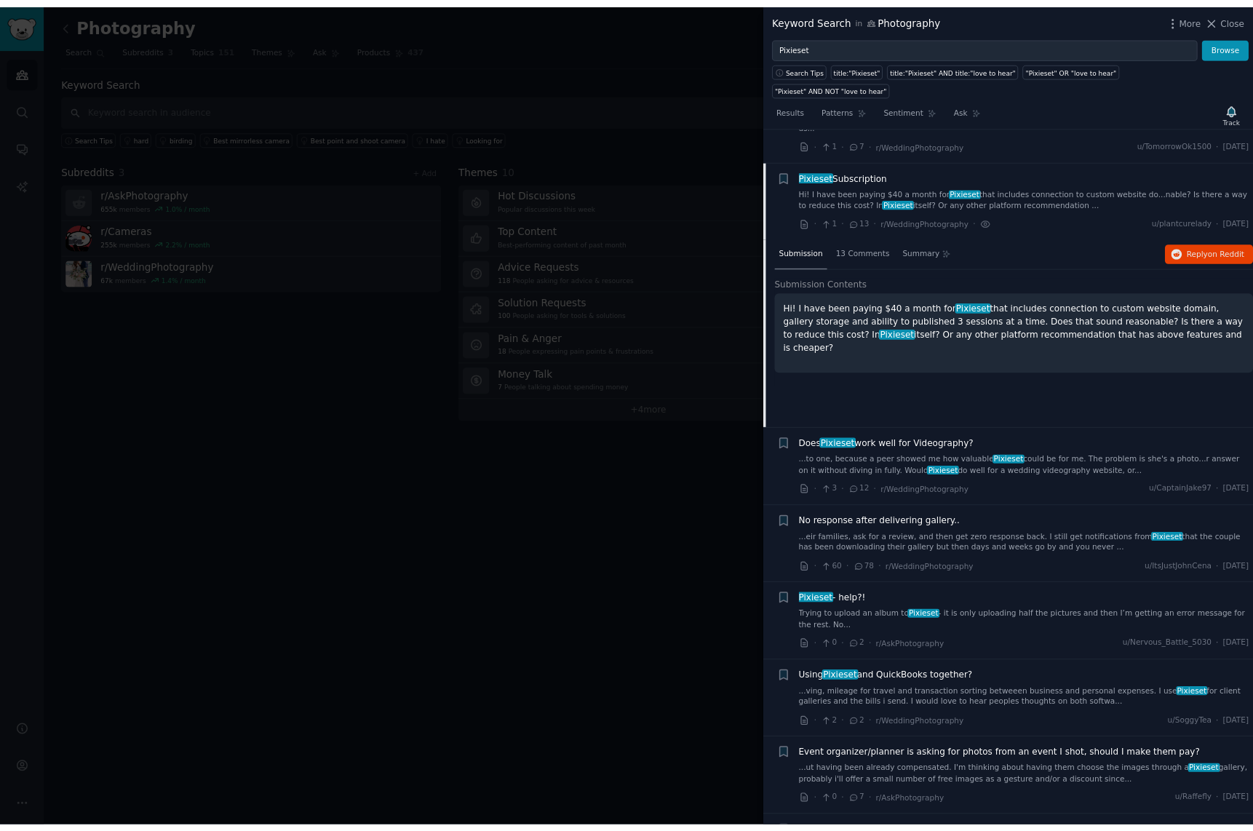
scroll to position [64, 0]
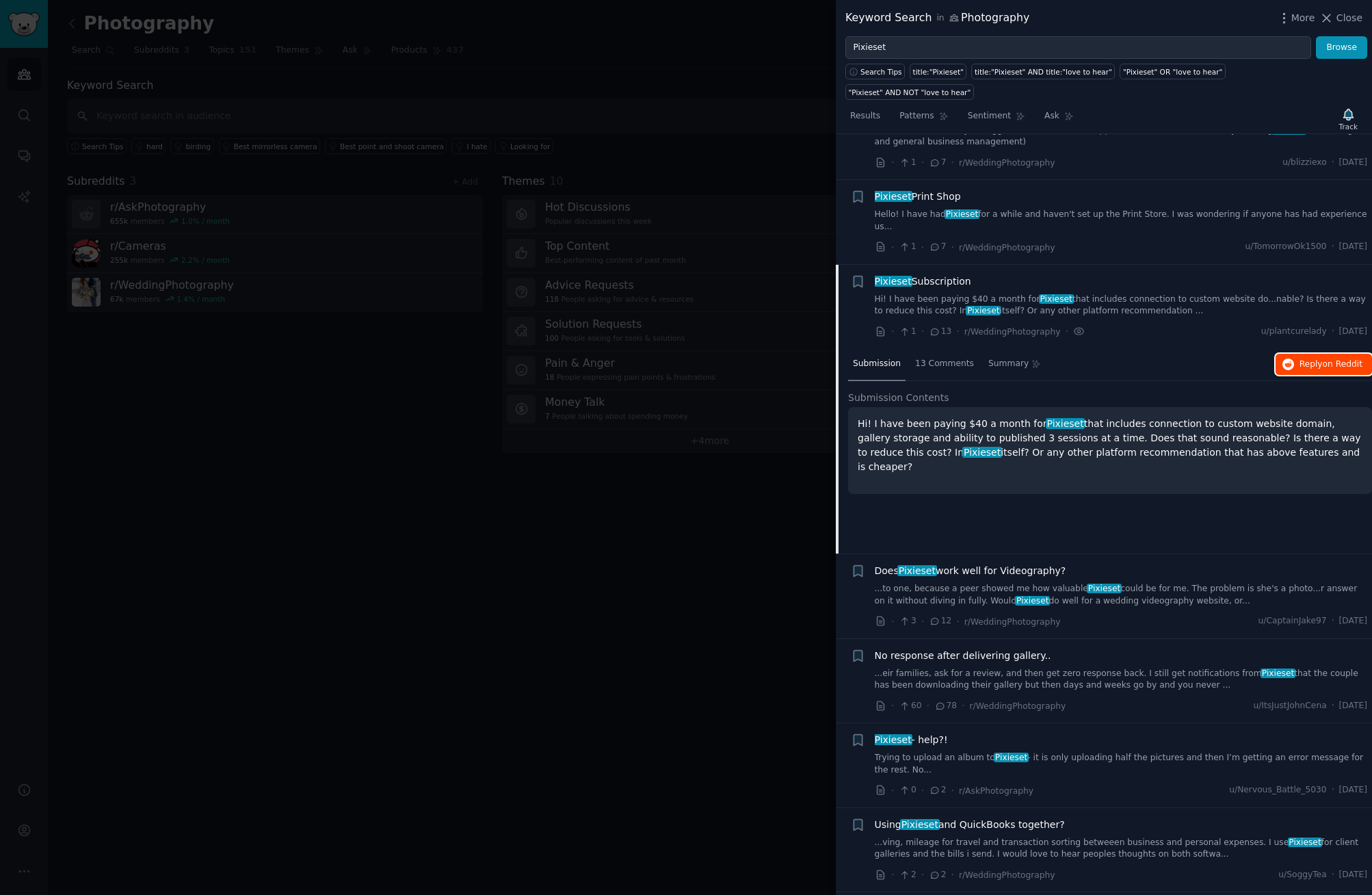
click at [1332, 359] on span "on Reddit" at bounding box center [1342, 364] width 39 height 9
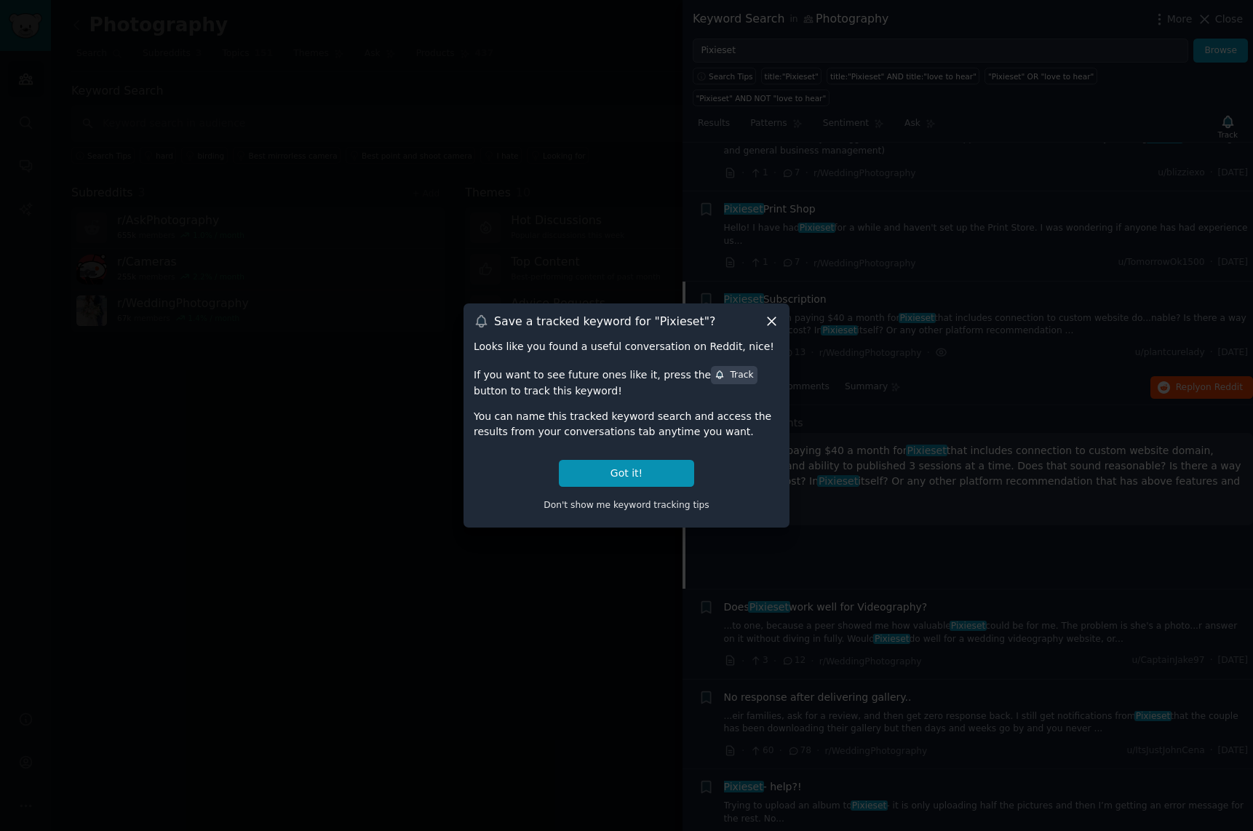
click at [662, 315] on h3 "Save a tracked keyword for " Pixieset "?" at bounding box center [604, 321] width 221 height 15
click at [592, 338] on div "Save a tracked keyword for " Pixieset "? Looks like you found a useful conversa…" at bounding box center [627, 414] width 326 height 223
click at [651, 471] on button "Got it!" at bounding box center [626, 473] width 135 height 27
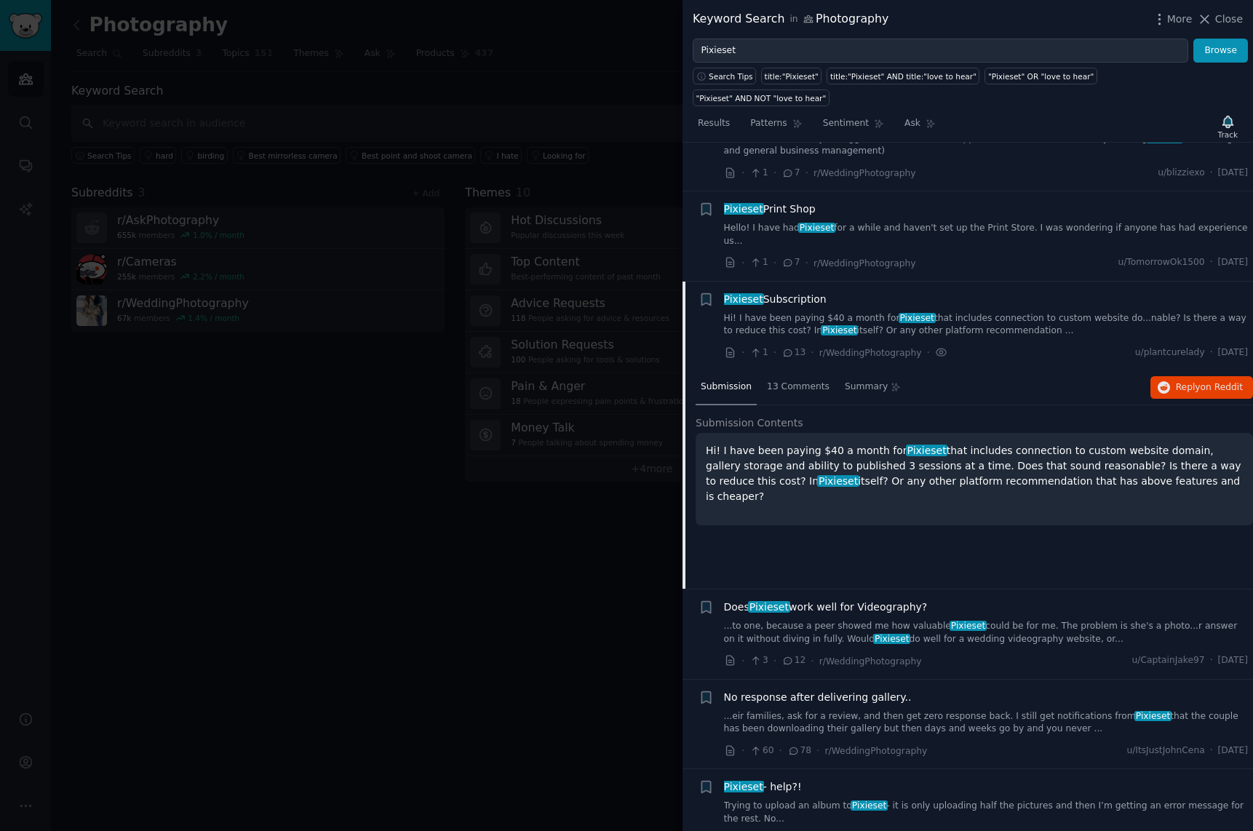
click at [826, 443] on p "Hi! I have been paying $40 a month for Pixieset that includes connection to cus…" at bounding box center [974, 473] width 537 height 61
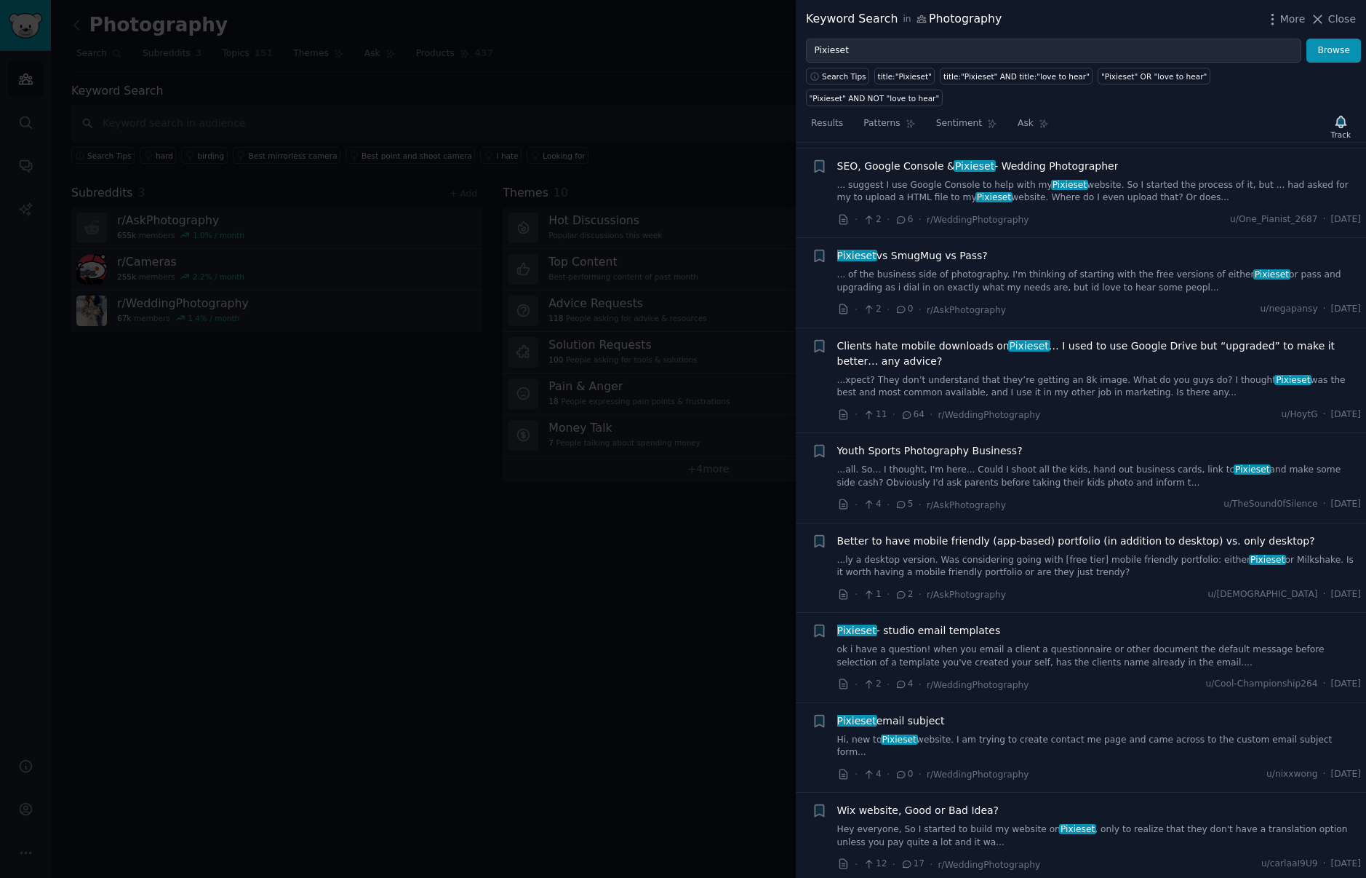
scroll to position [1375, 0]
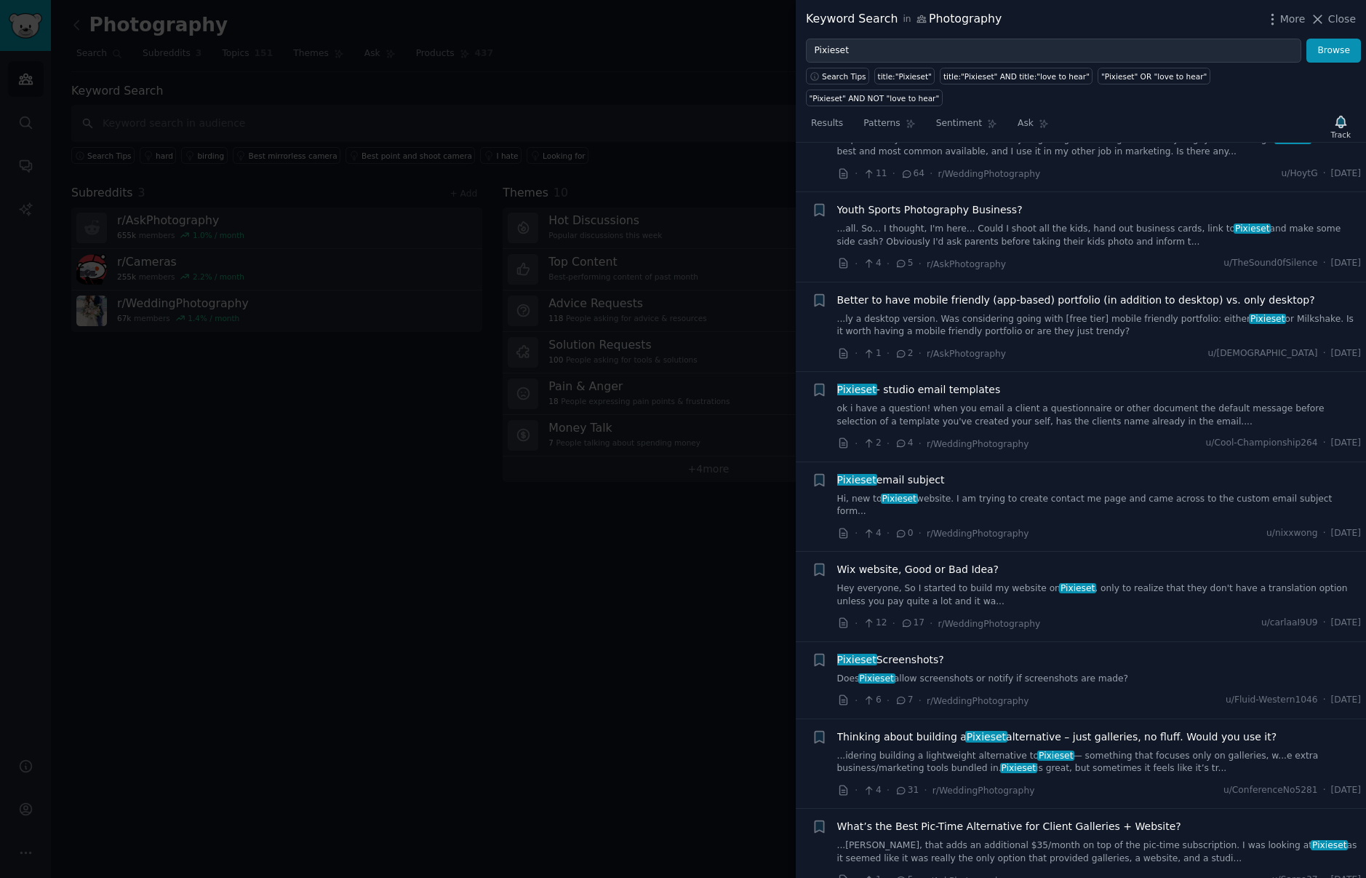
click at [869, 582] on link "Hey everyone, So I started to build my website on Pixieset , only to realize th…" at bounding box center [1100, 594] width 525 height 25
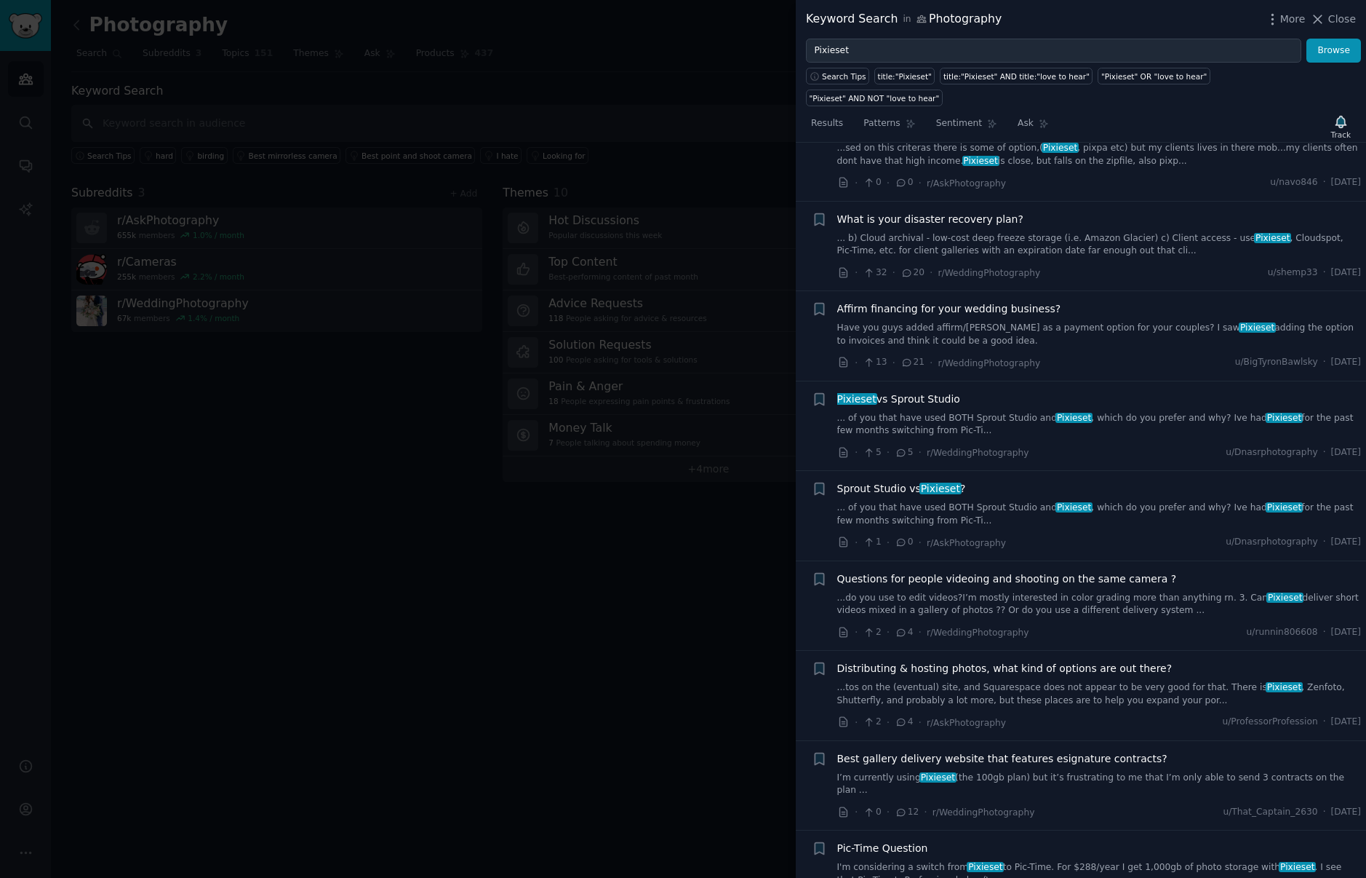
scroll to position [2702, 0]
click at [1201, 858] on link "I'm considering a switch from Pixieset to Pic-Time. For $288/year I get 1,000gb…" at bounding box center [1100, 870] width 525 height 25
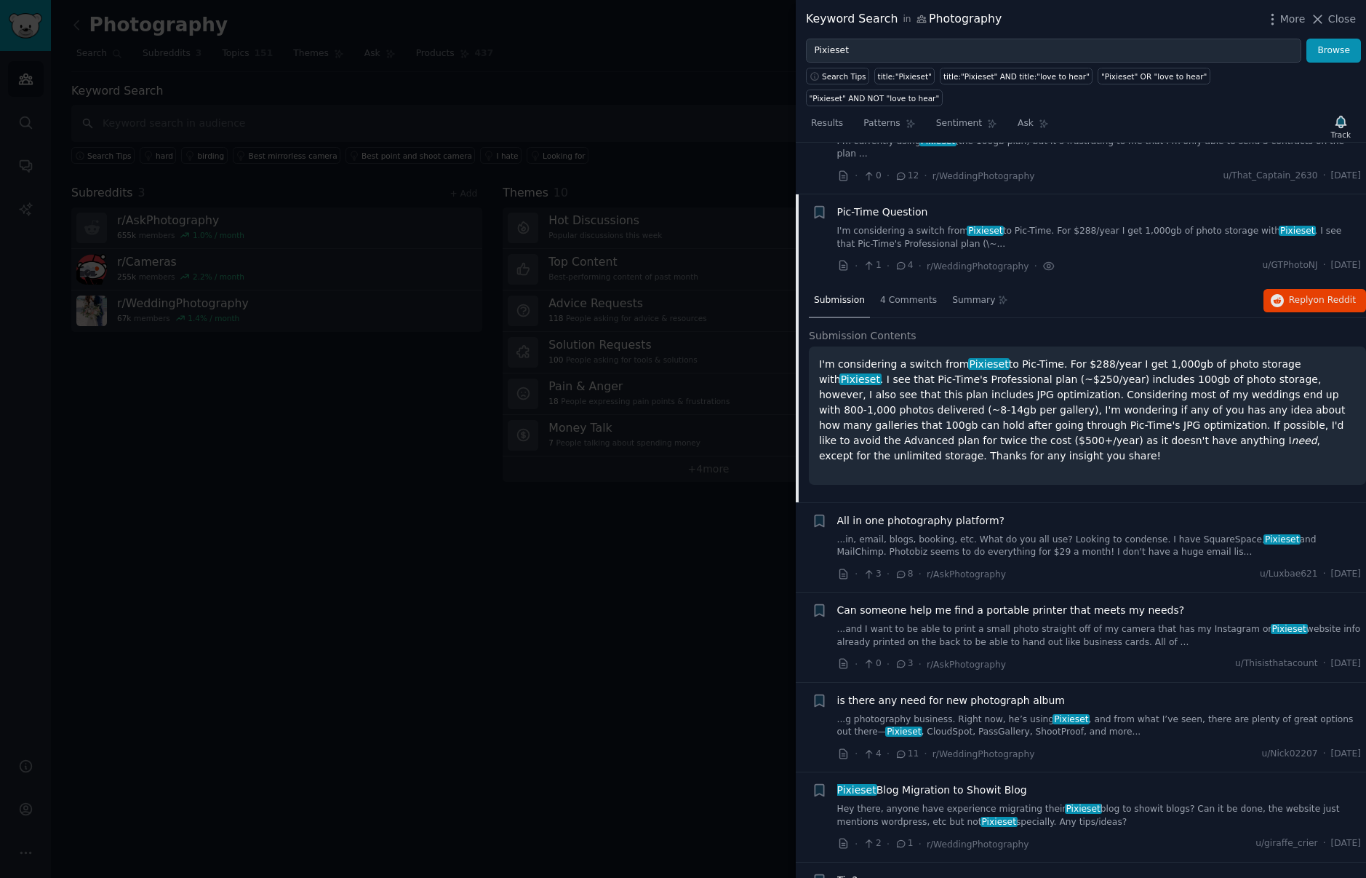
scroll to position [3045, 0]
